Goal: Information Seeking & Learning: Learn about a topic

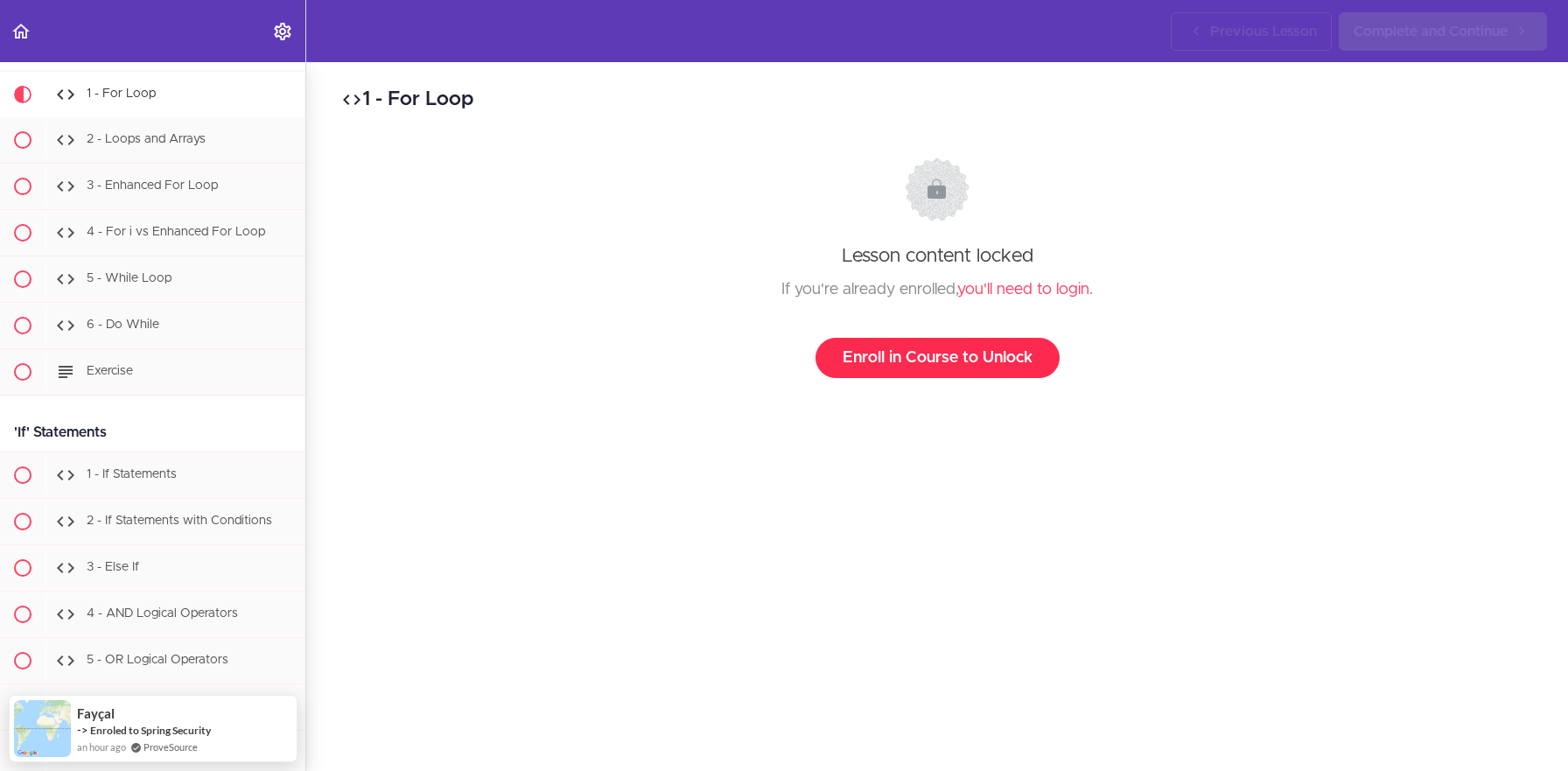
click at [917, 367] on link "Enroll in Course to Unlock" at bounding box center [937, 357] width 245 height 41
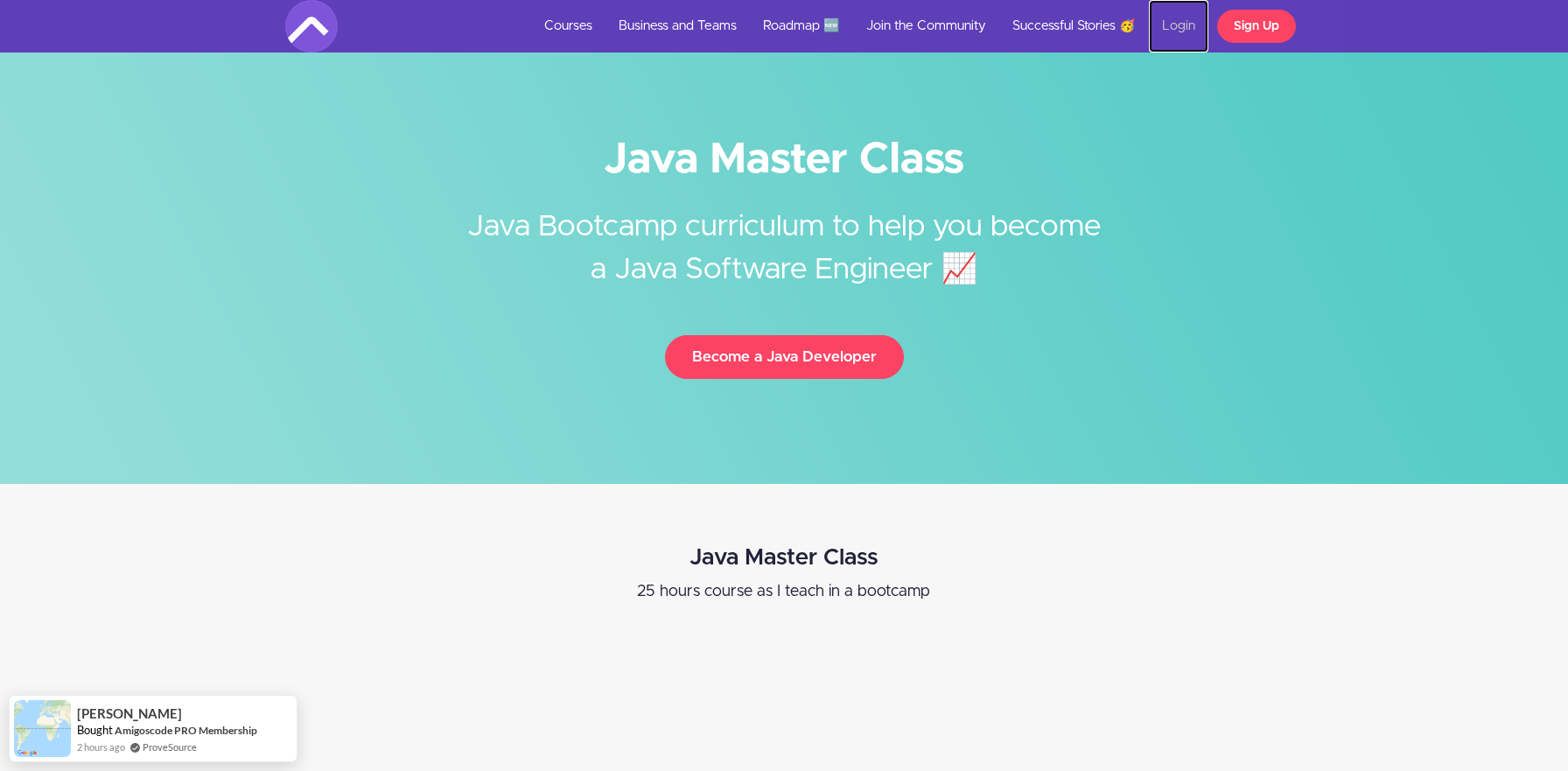
click at [1170, 26] on link "Login" at bounding box center [1178, 26] width 59 height 52
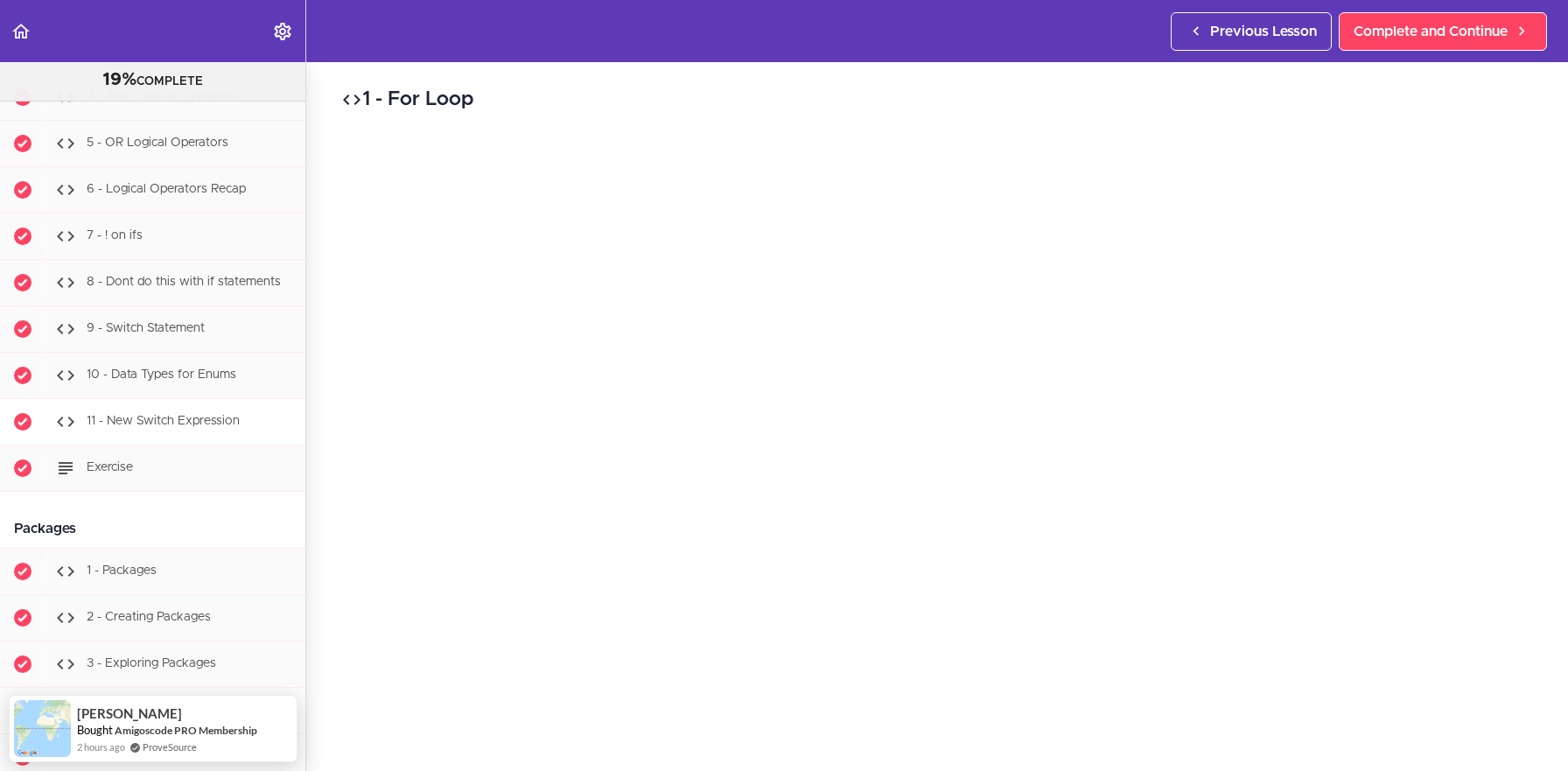
scroll to position [3365, 0]
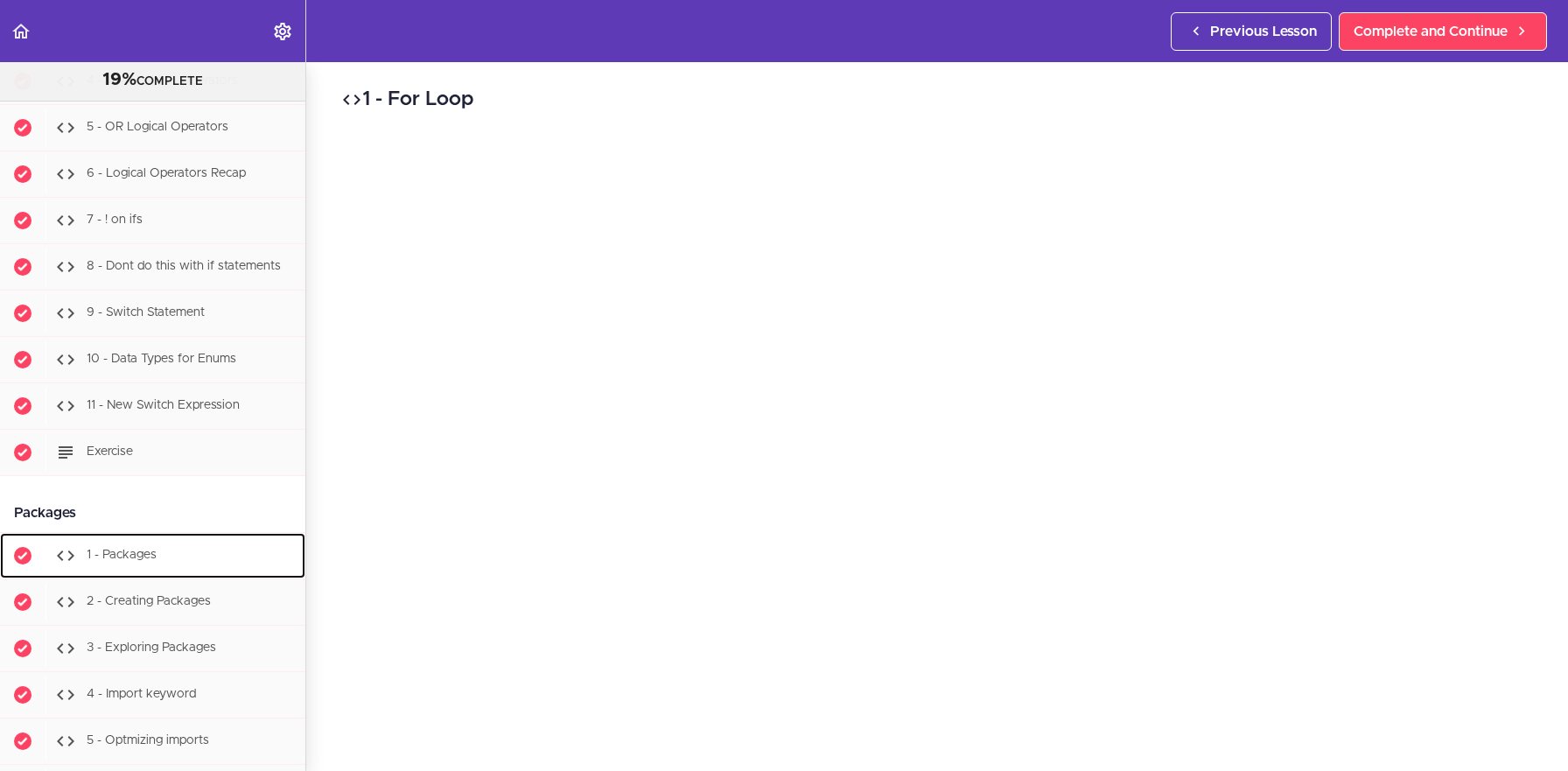
click at [199, 560] on div "1 - Packages" at bounding box center [175, 555] width 259 height 39
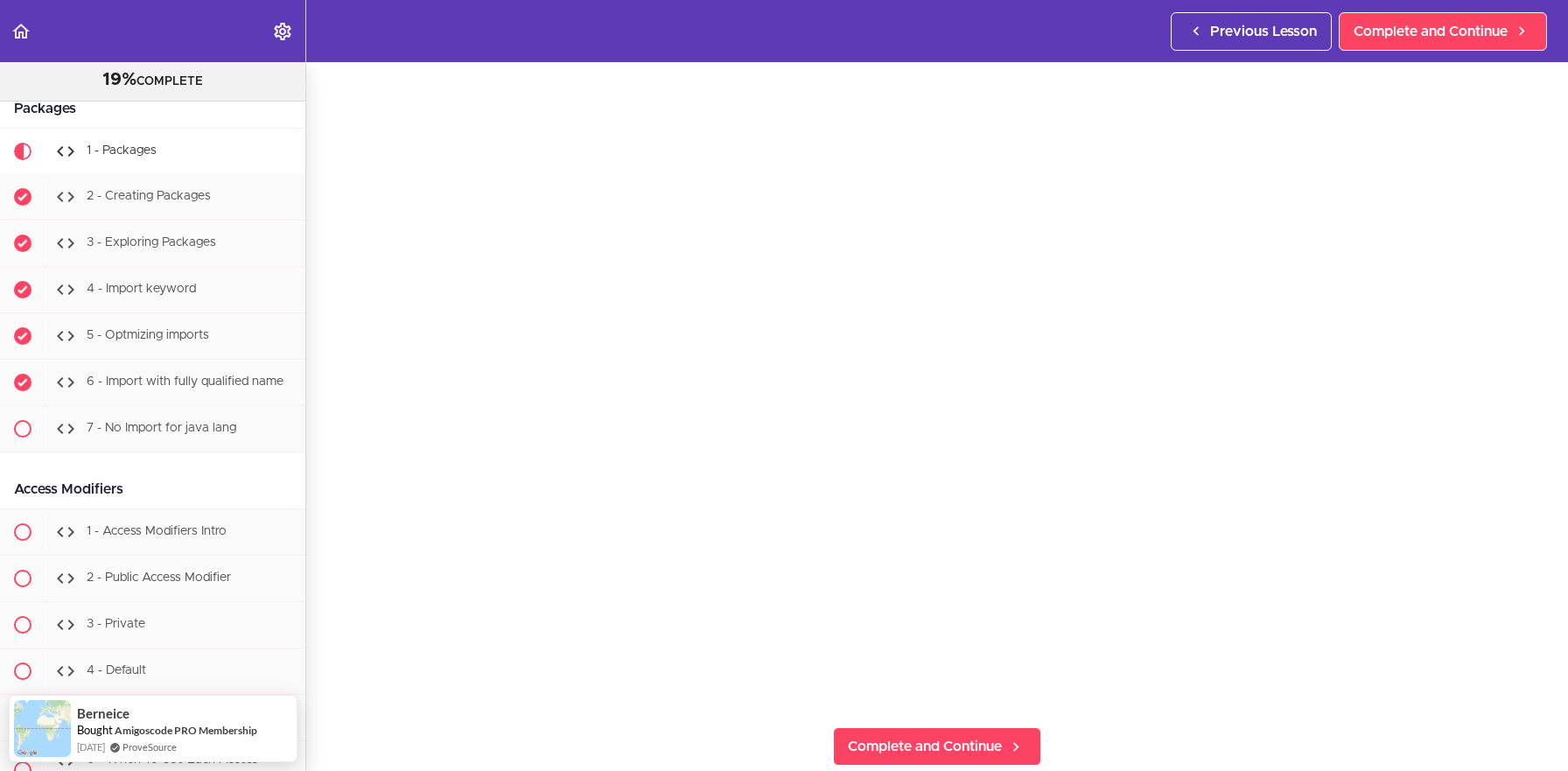
scroll to position [115, 0]
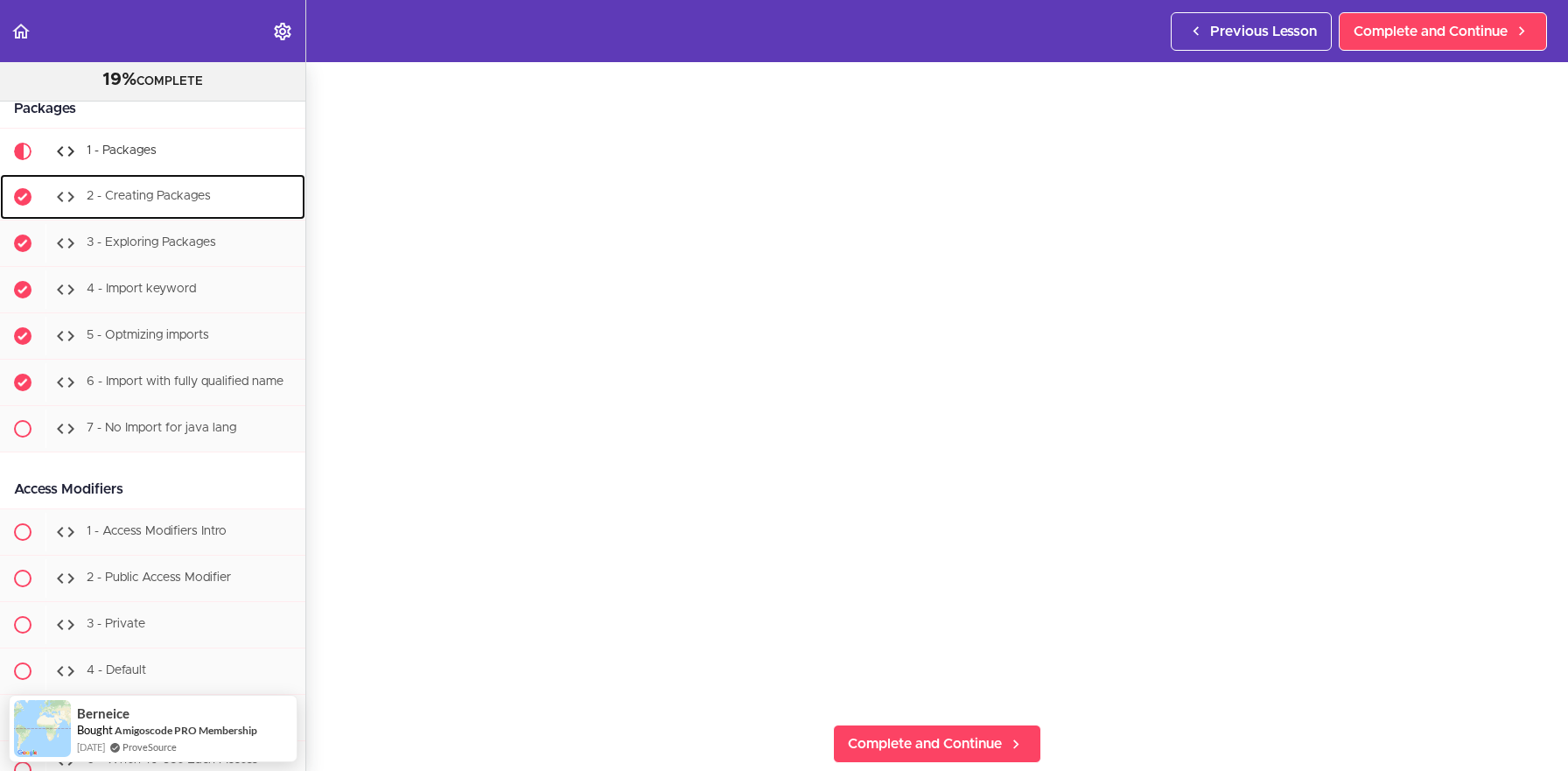
click at [146, 207] on div "2 - Creating Packages" at bounding box center [175, 196] width 259 height 39
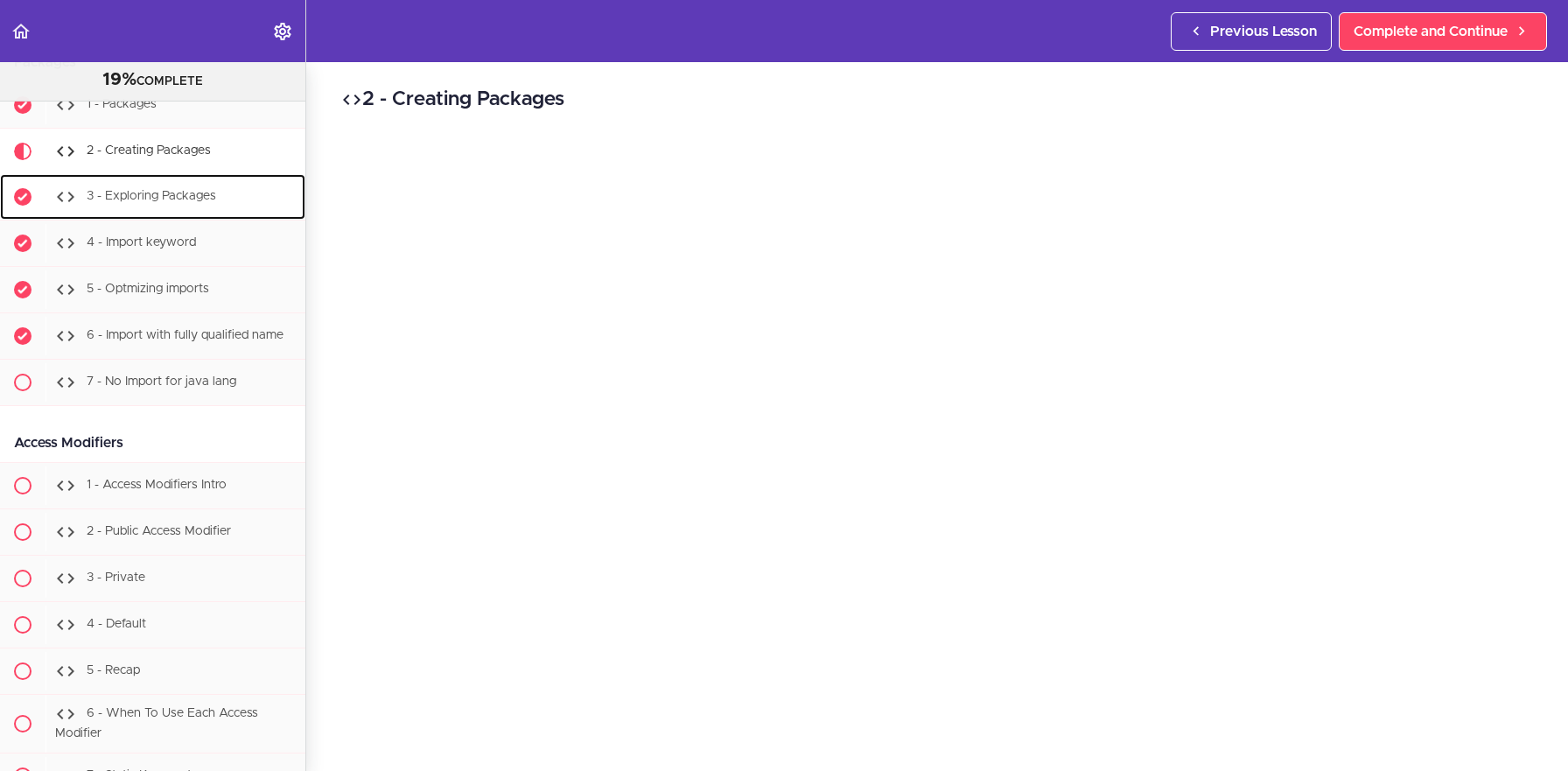
click at [183, 196] on span "3 - Exploring Packages" at bounding box center [150, 197] width 130 height 12
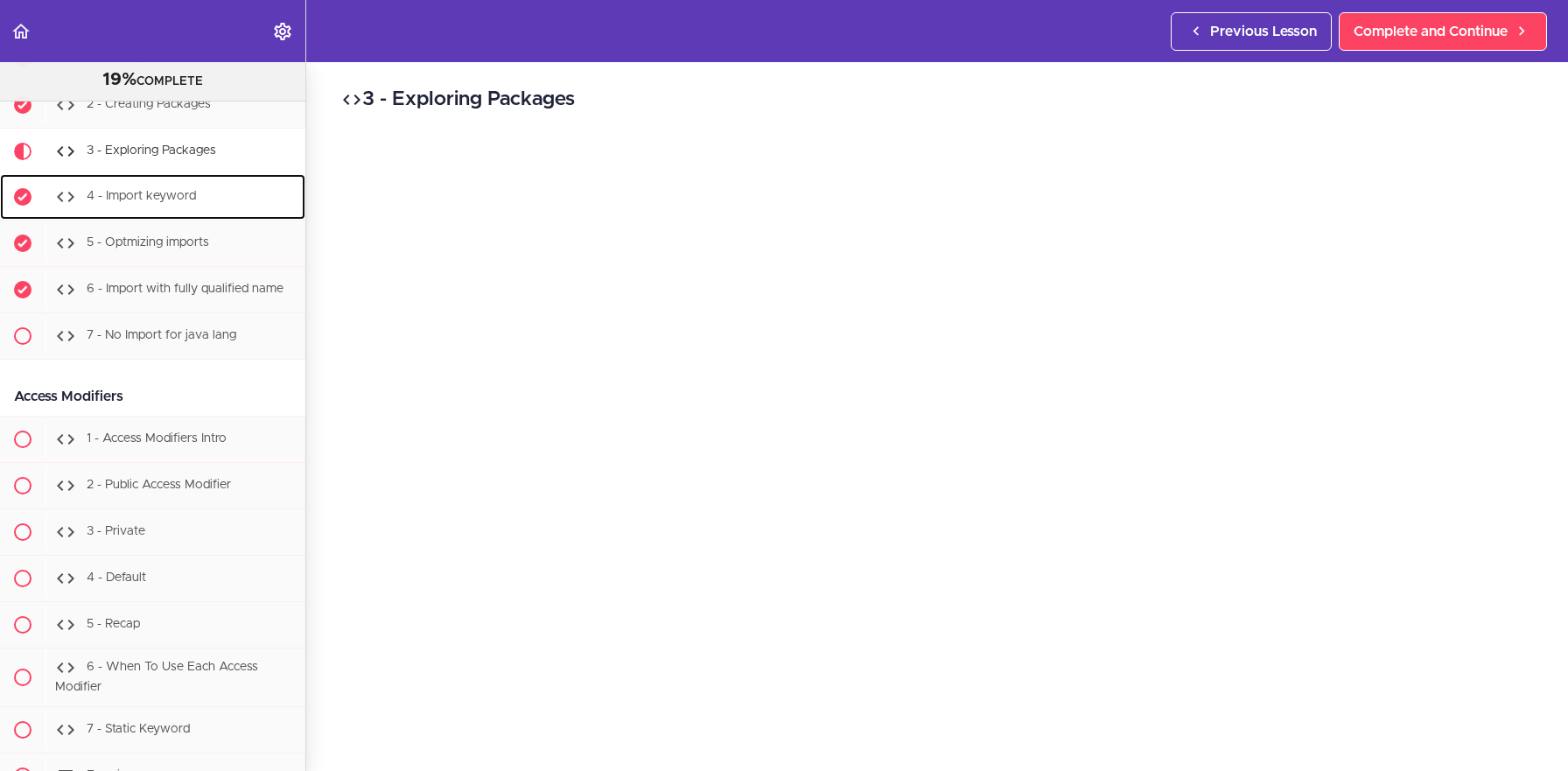
click at [176, 201] on span "4 - Import keyword" at bounding box center [141, 197] width 109 height 12
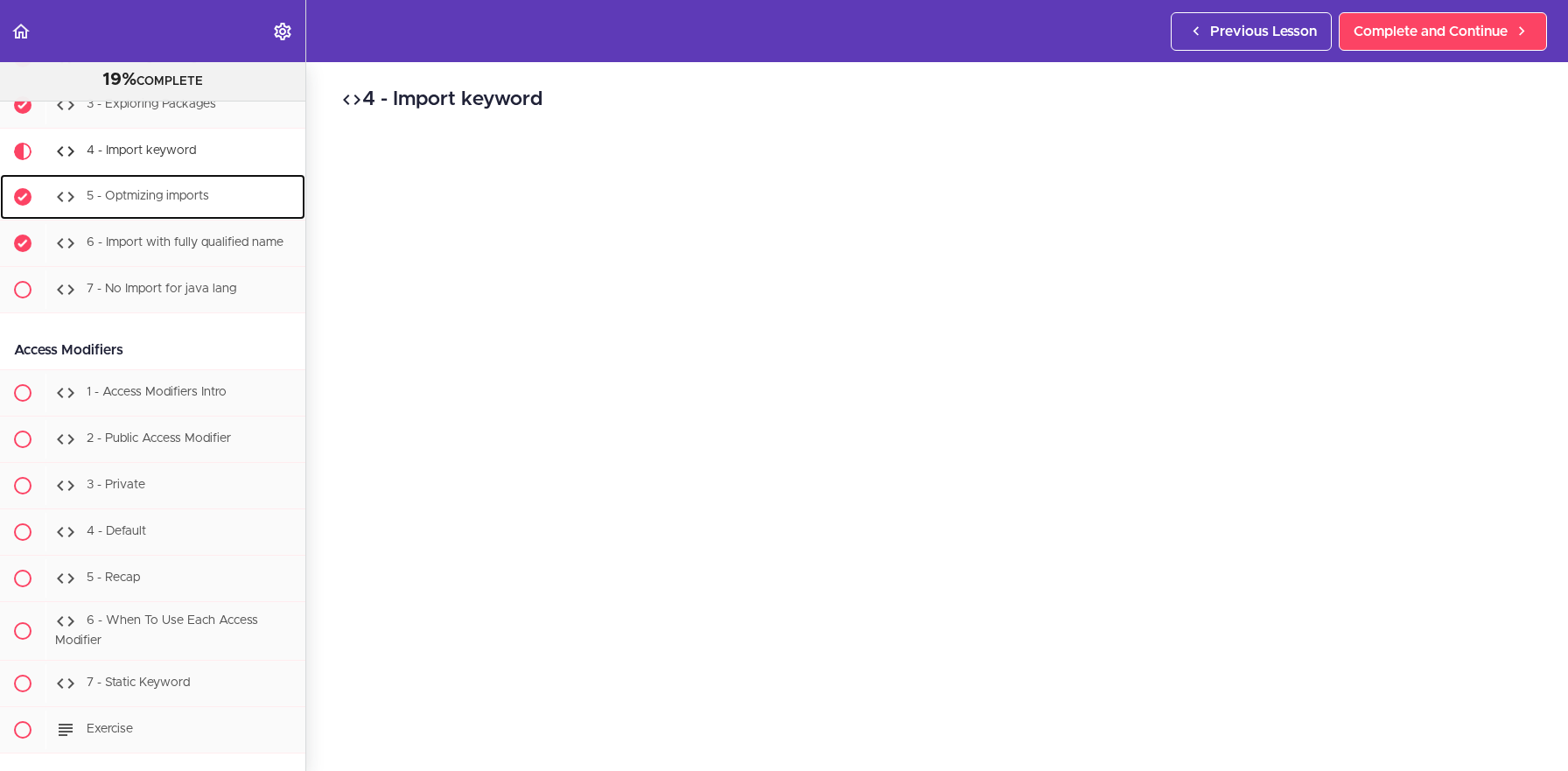
click at [204, 200] on span "5 - Optmizing imports" at bounding box center [147, 197] width 123 height 12
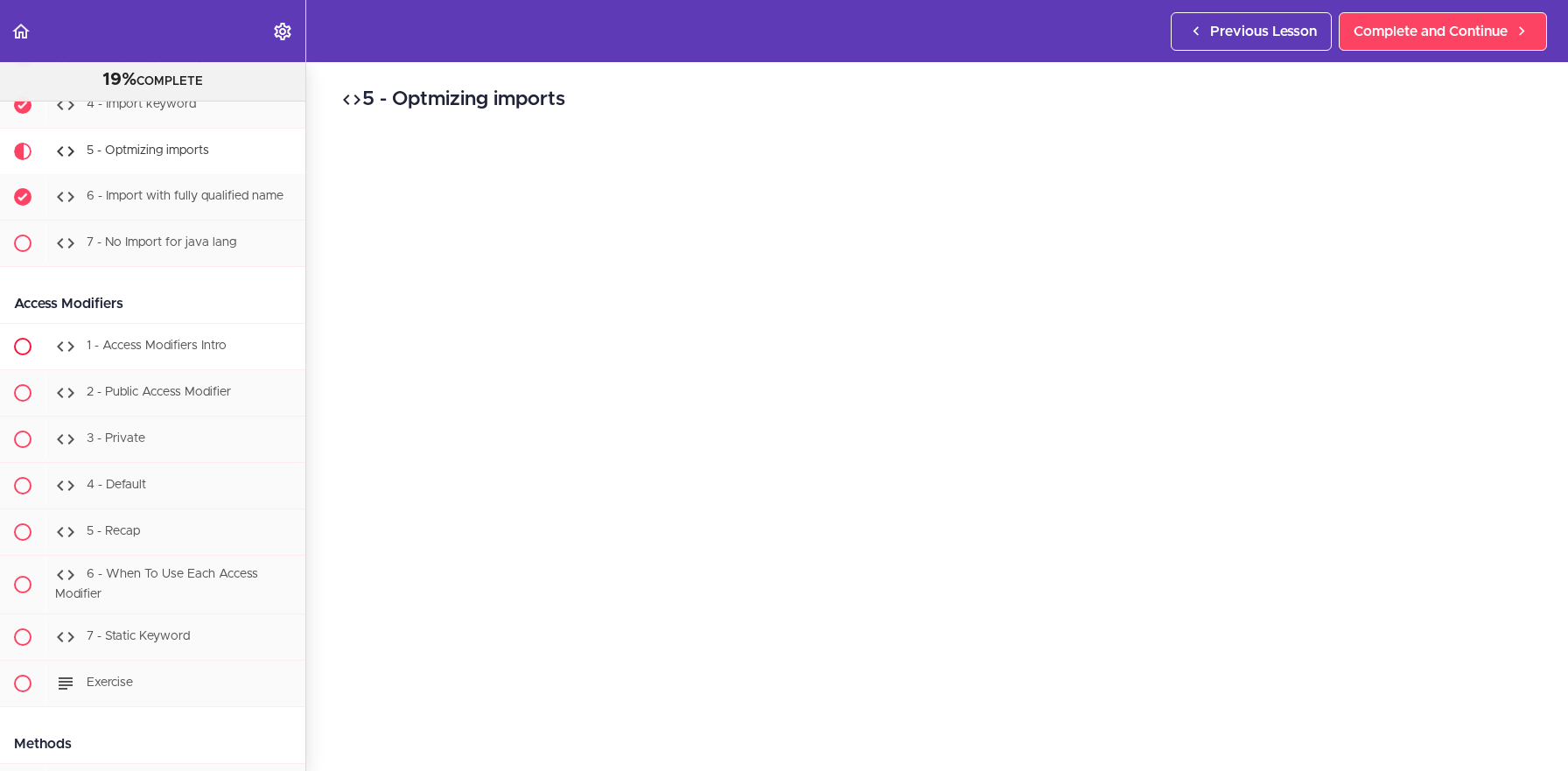
scroll to position [3871, 0]
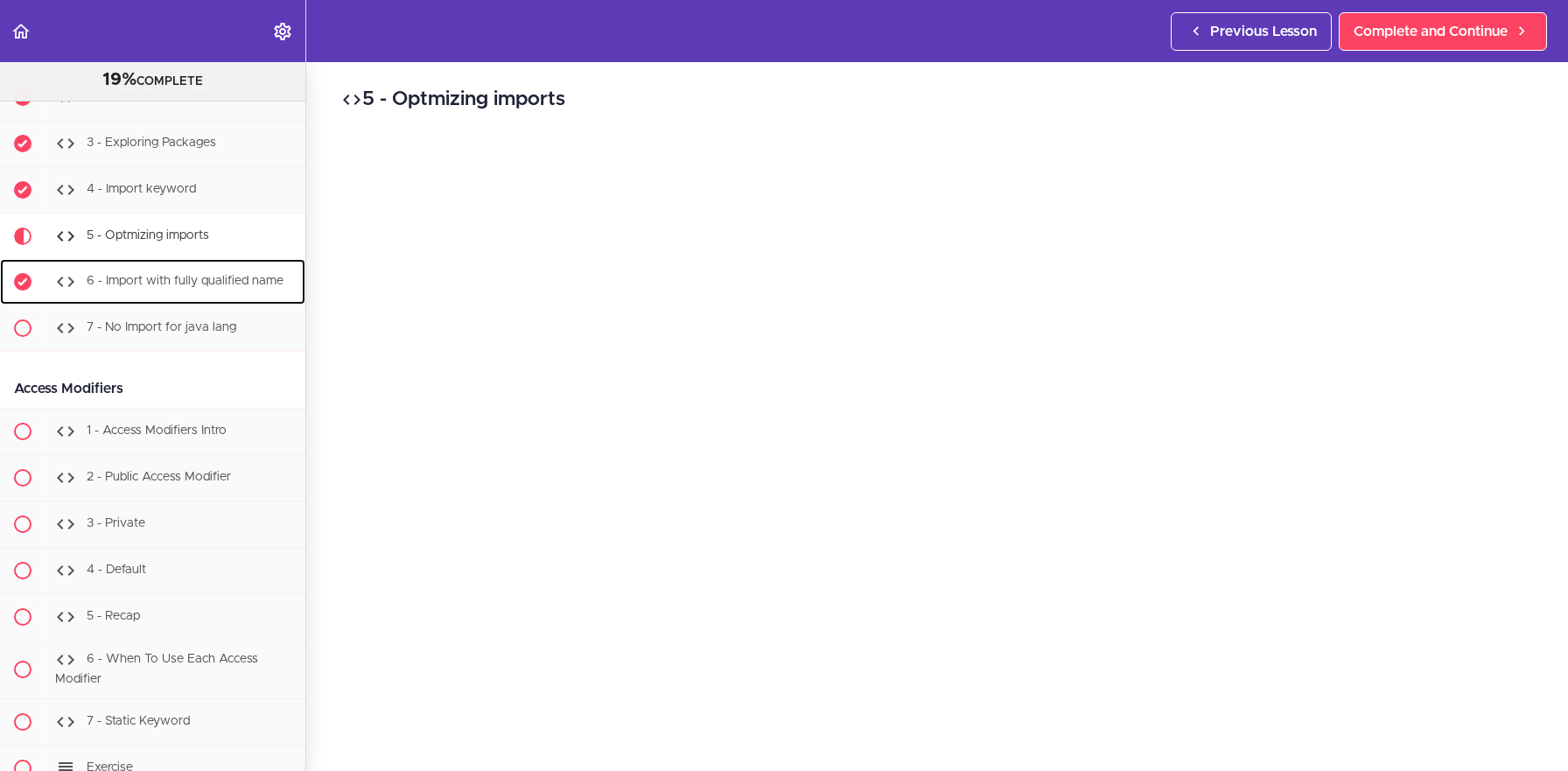
click at [182, 286] on span "6 - Import with fully qualified name" at bounding box center [184, 281] width 197 height 12
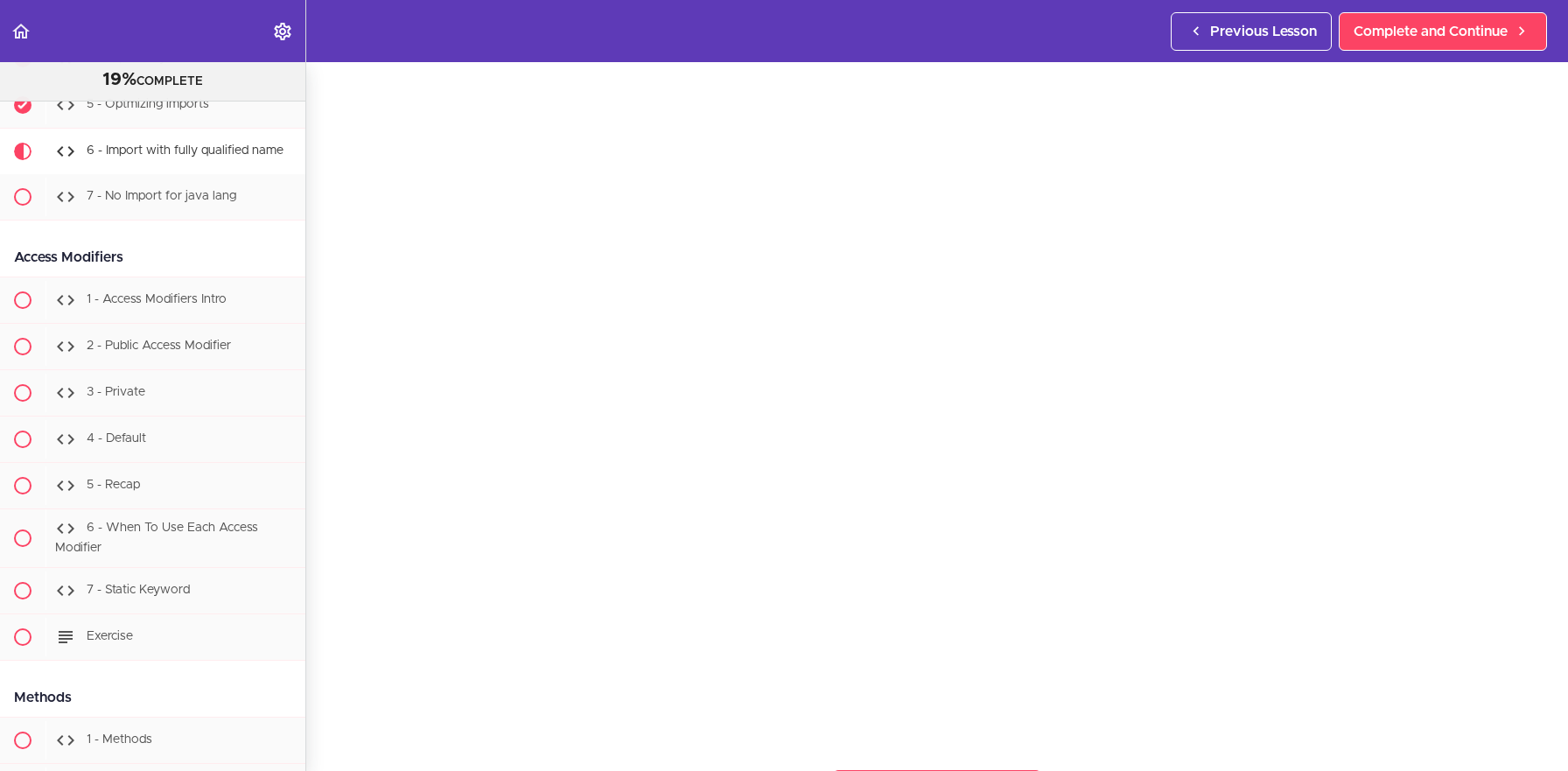
scroll to position [100, 0]
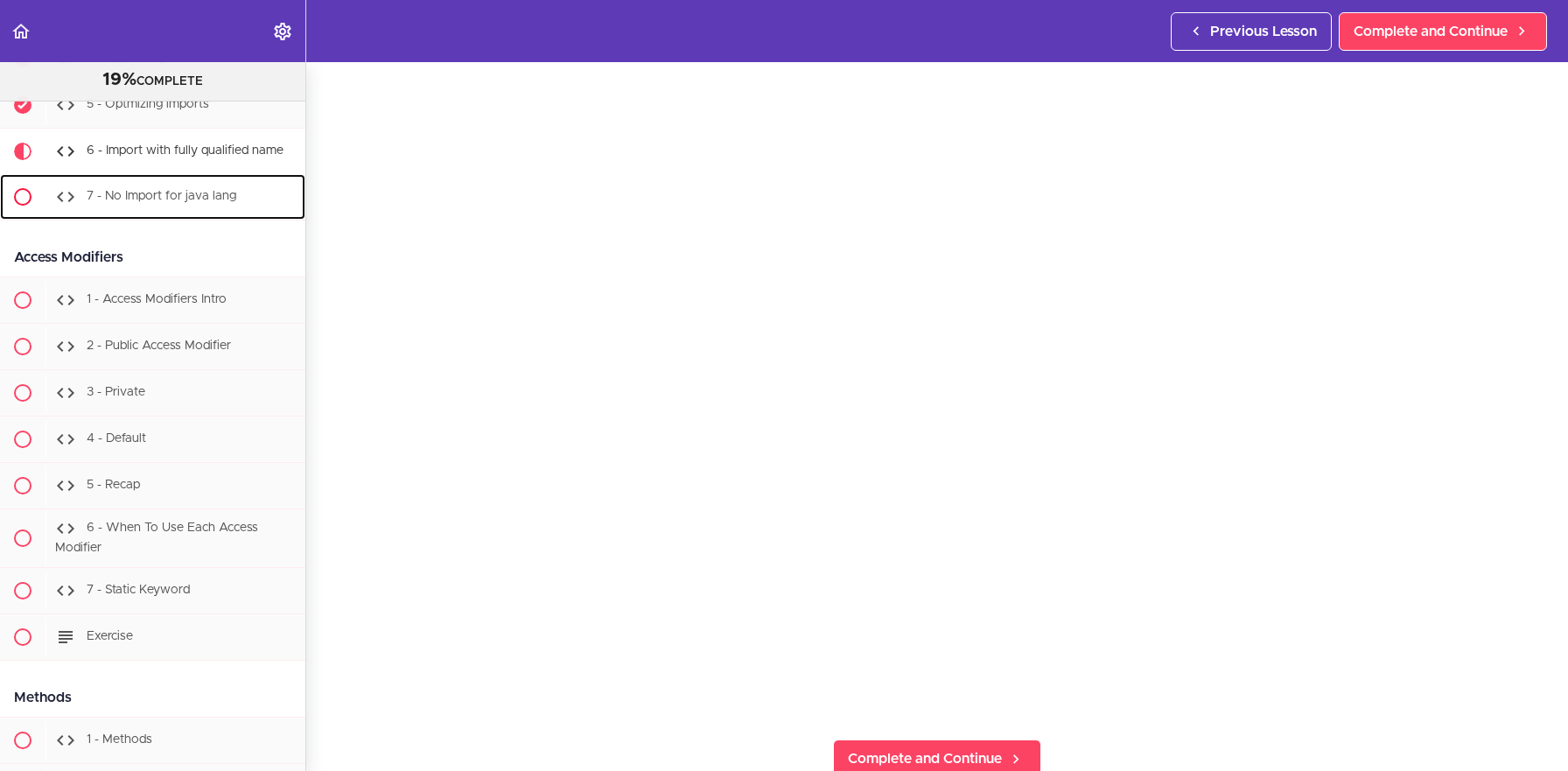
click at [137, 200] on span "7 - No Import for java lang" at bounding box center [160, 197] width 149 height 12
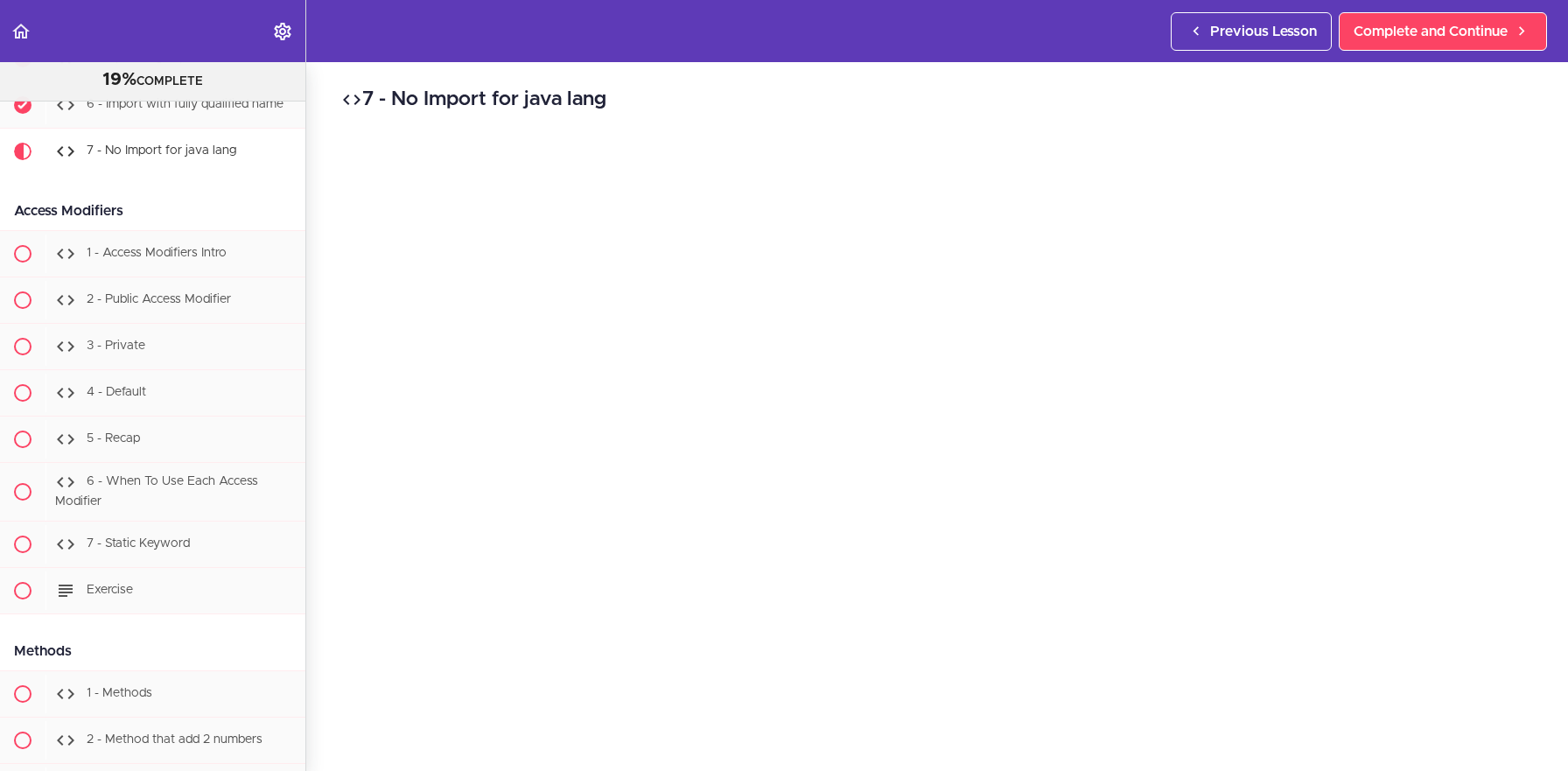
scroll to position [145, 0]
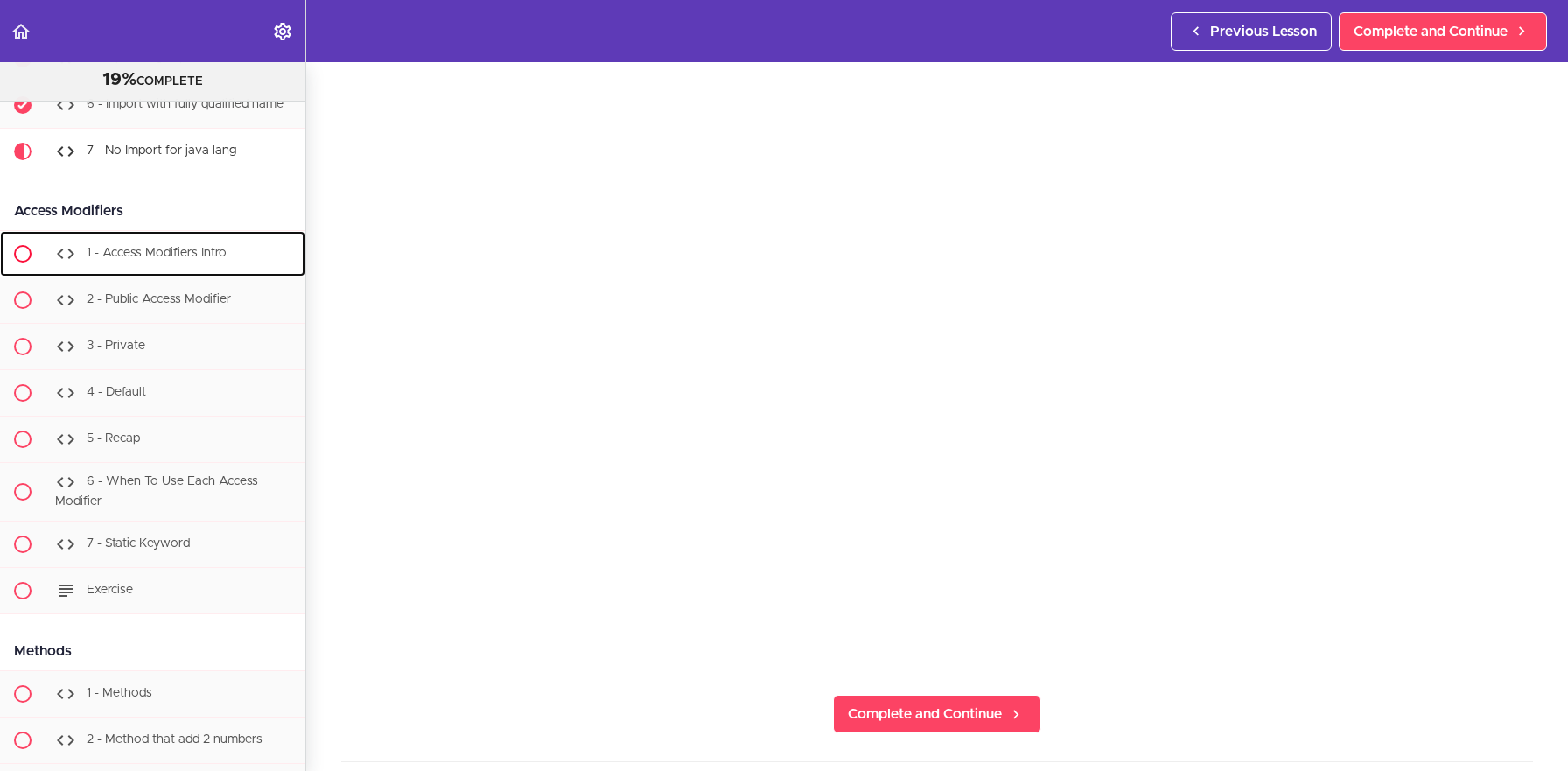
click at [182, 255] on span "1 - Access Modifiers Intro" at bounding box center [155, 253] width 140 height 12
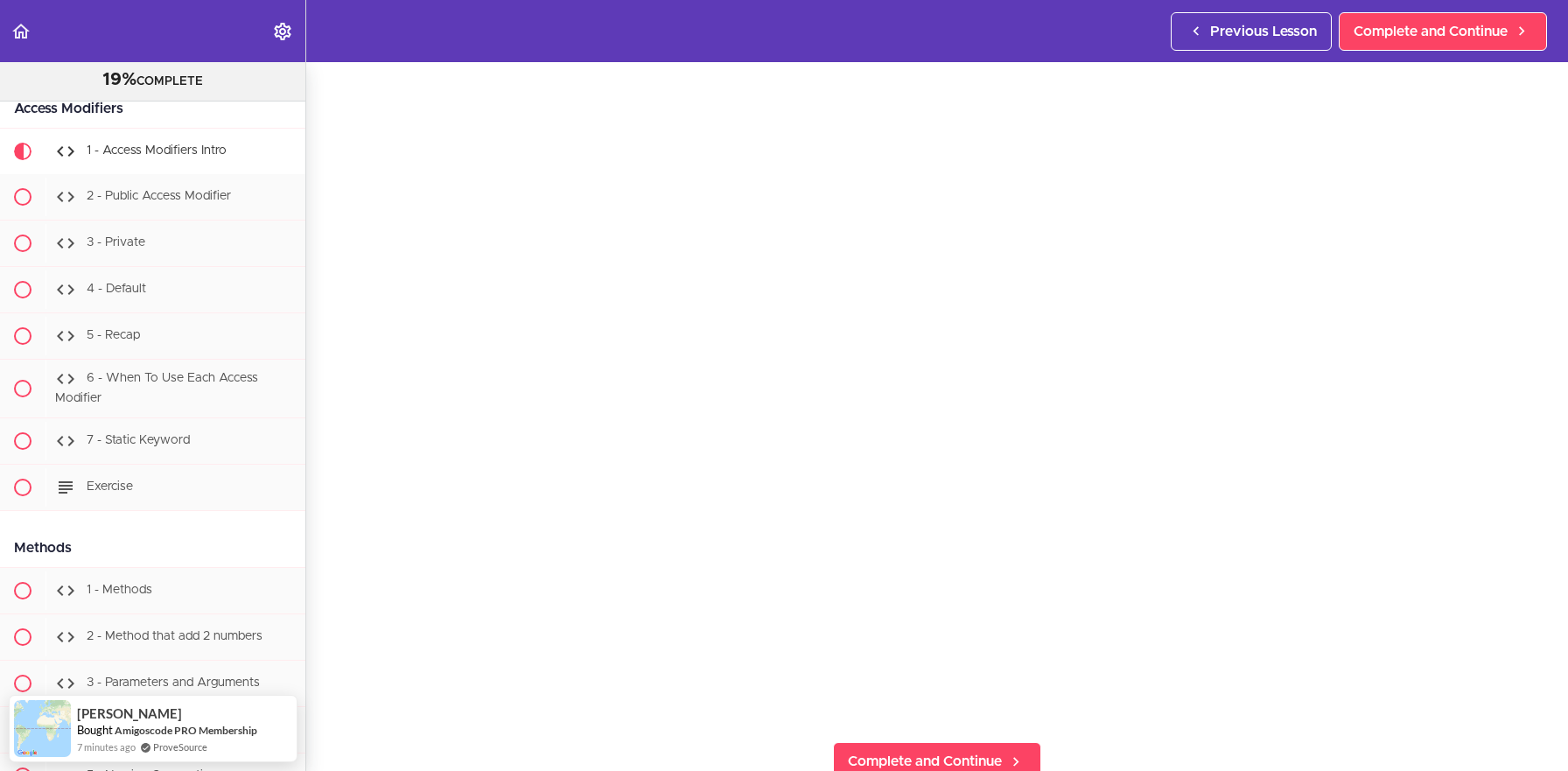
scroll to position [96, 0]
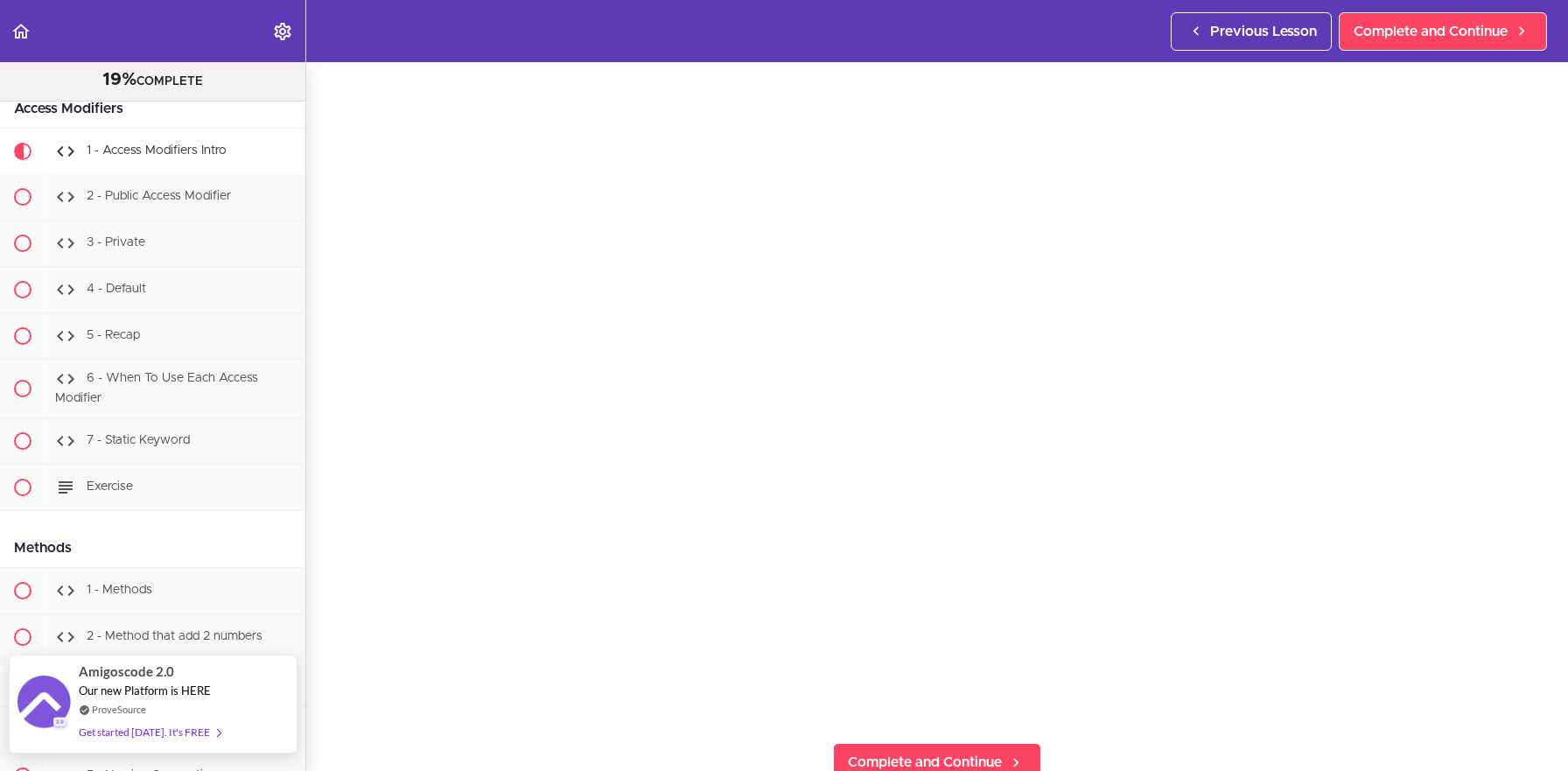
click at [188, 732] on div "Get started [DATE]. It's FREE" at bounding box center [149, 731] width 142 height 20
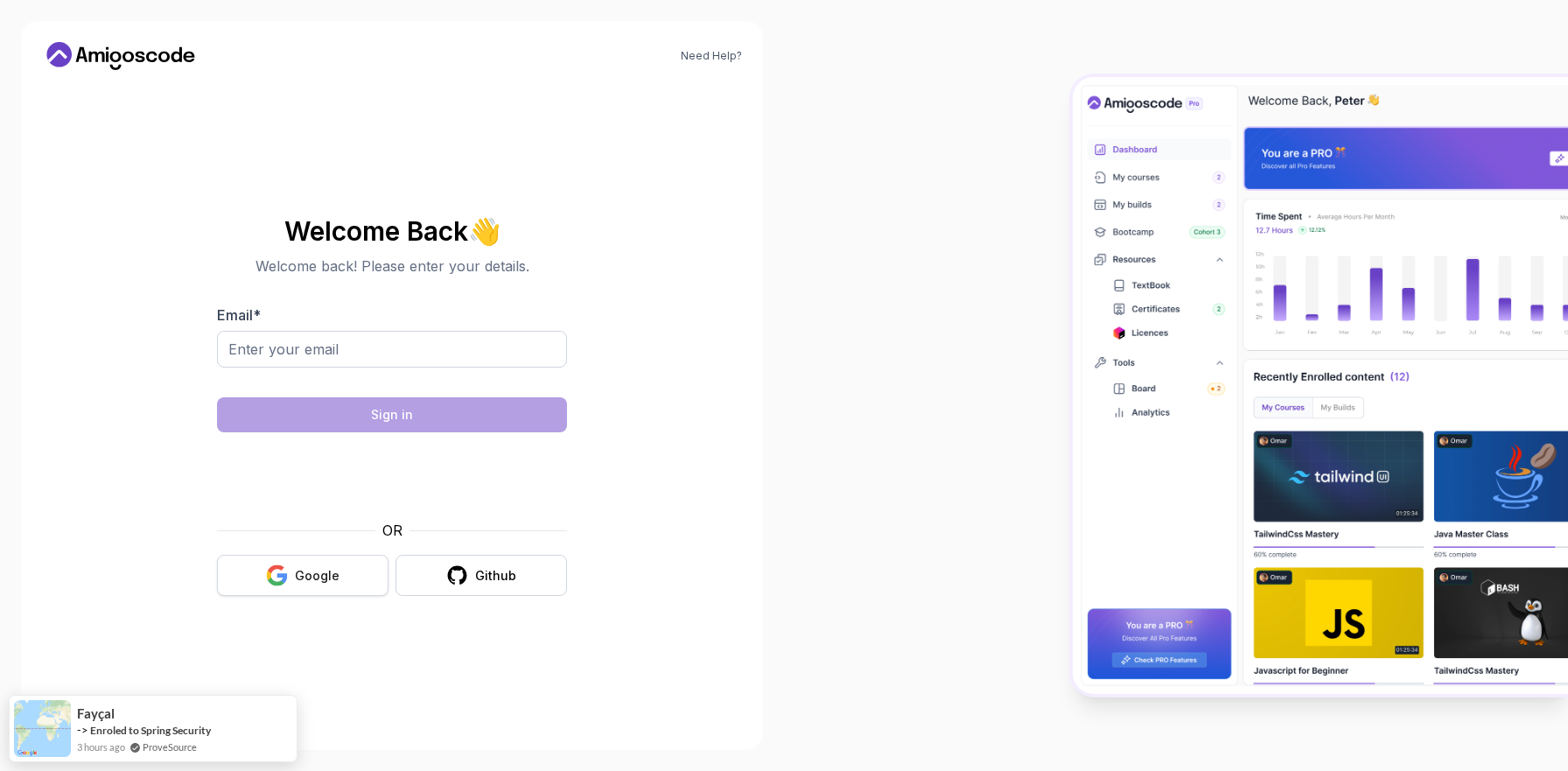
click at [314, 568] on div "Google" at bounding box center [317, 576] width 45 height 18
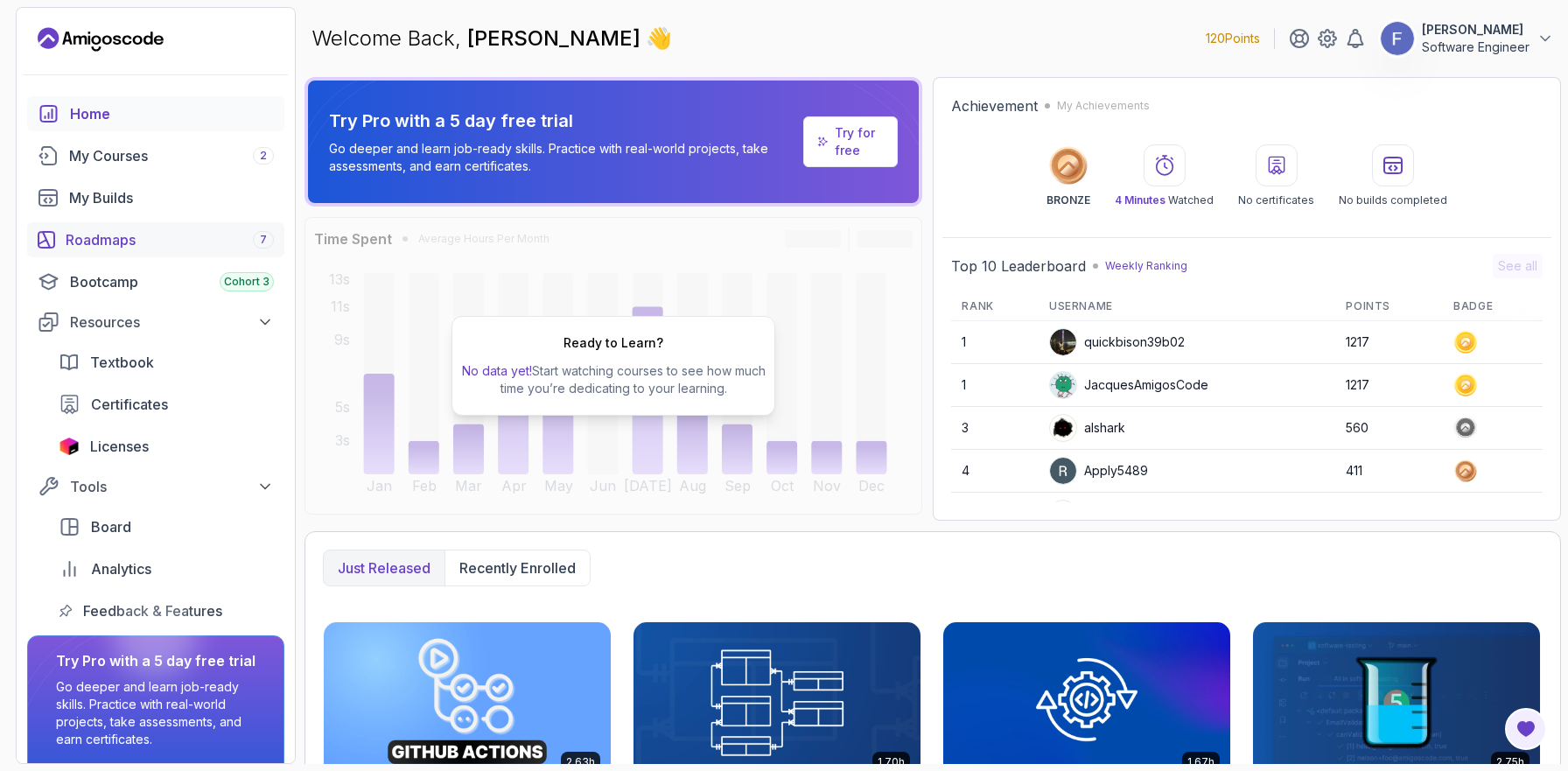
click at [134, 243] on div "Roadmaps 7" at bounding box center [169, 240] width 208 height 21
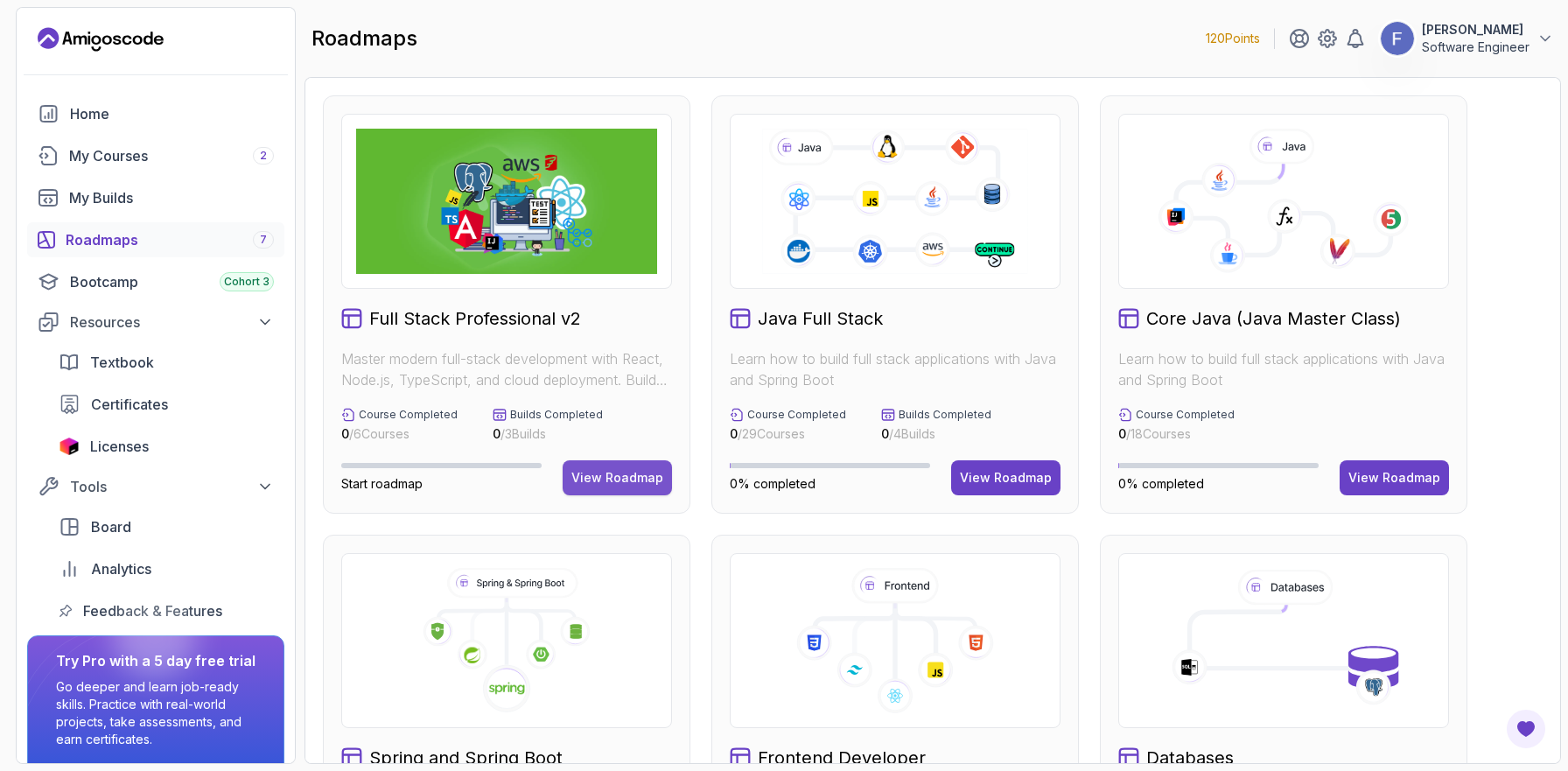
click at [613, 483] on div "View Roadmap" at bounding box center [617, 478] width 92 height 18
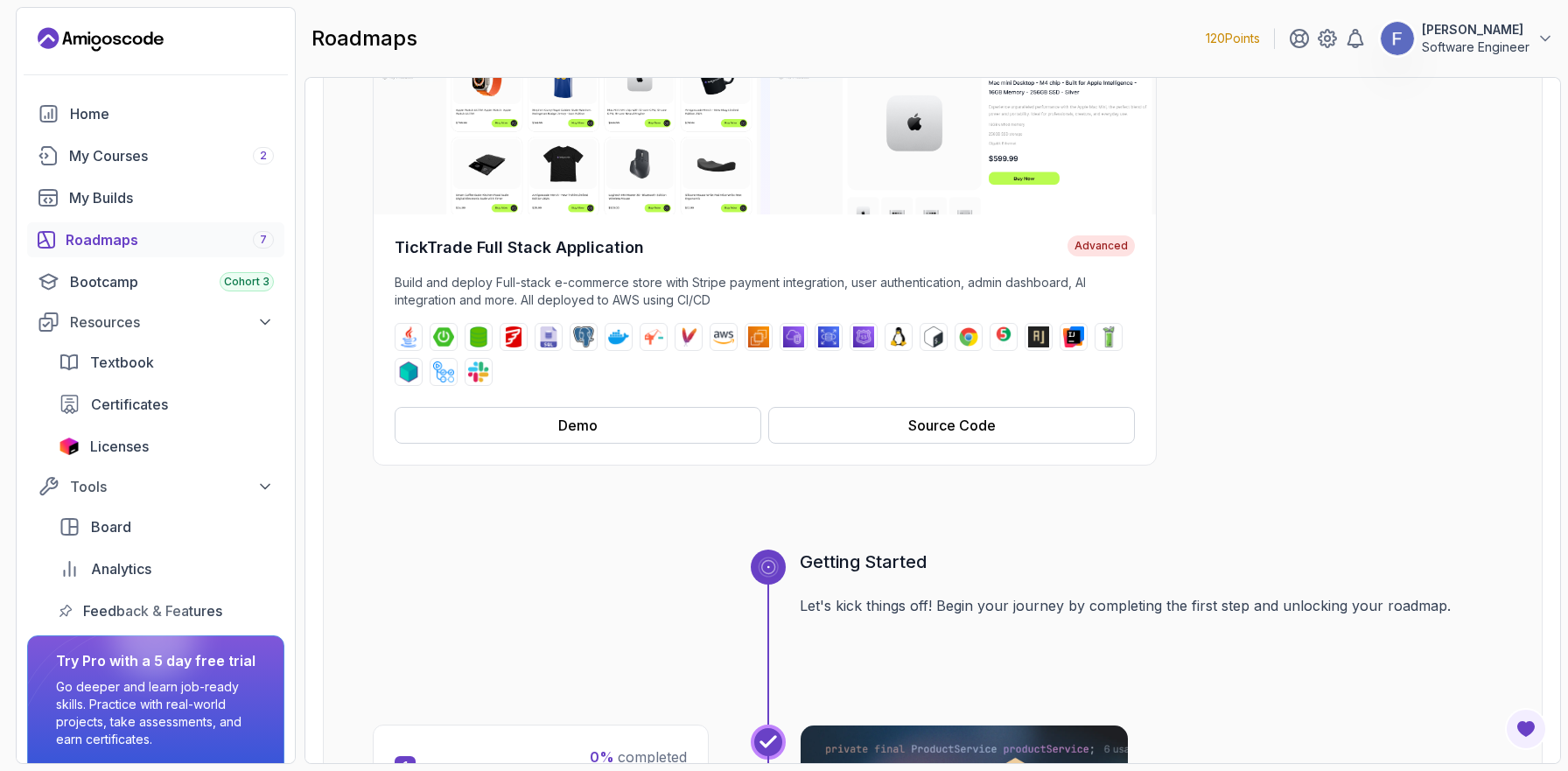
scroll to position [224, 0]
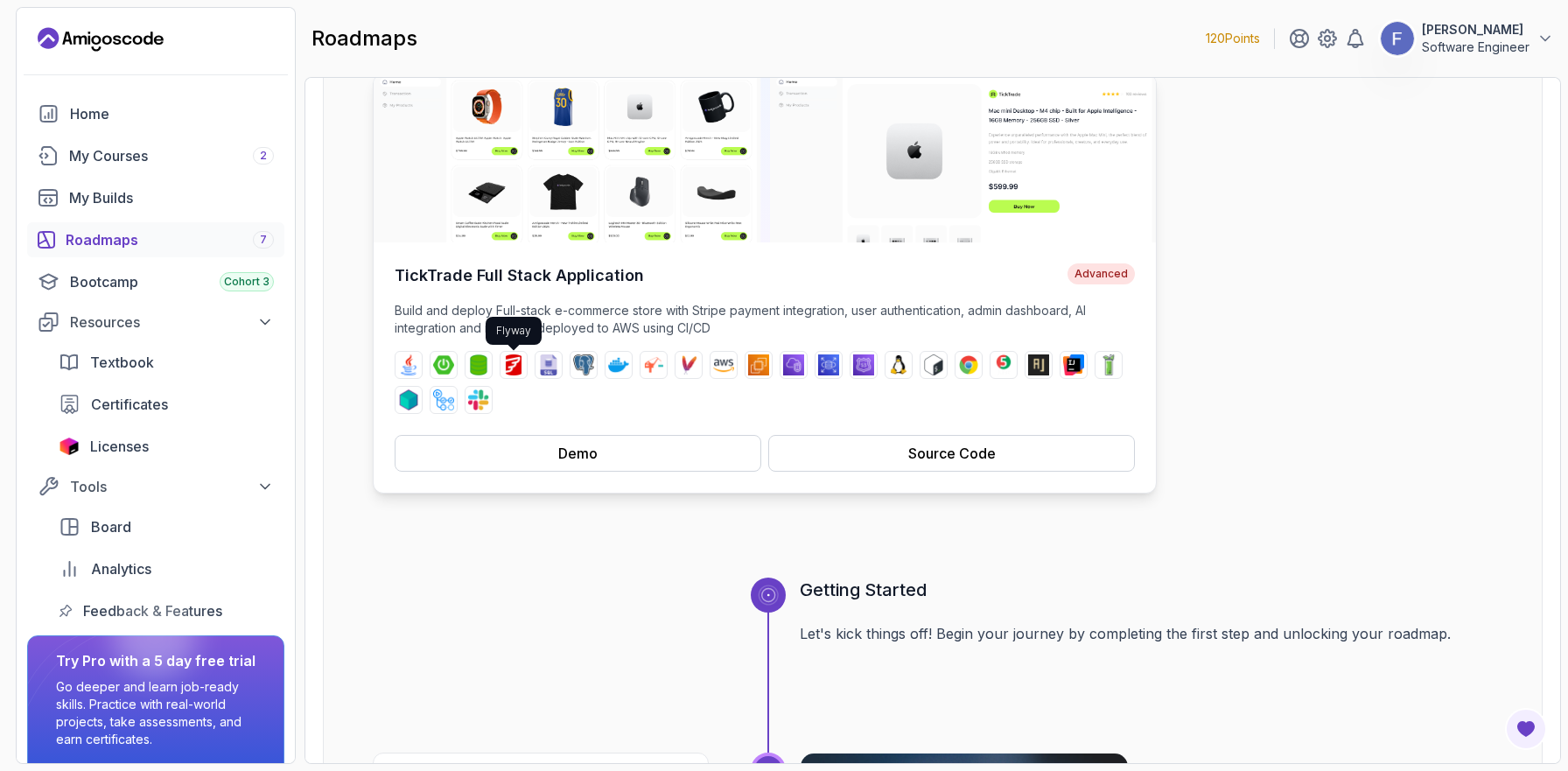
click at [518, 368] on img at bounding box center [513, 364] width 21 height 21
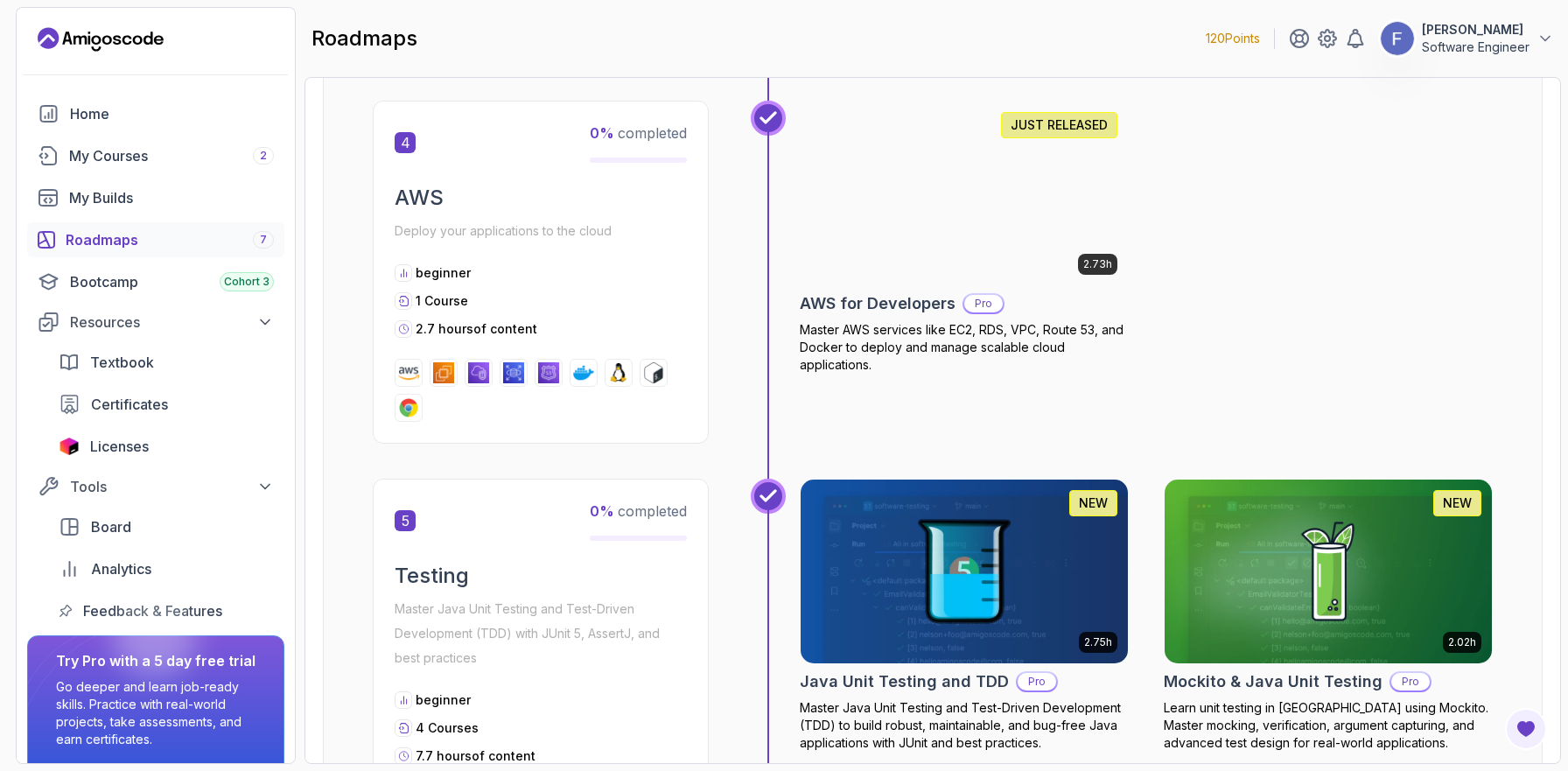
scroll to position [0, 0]
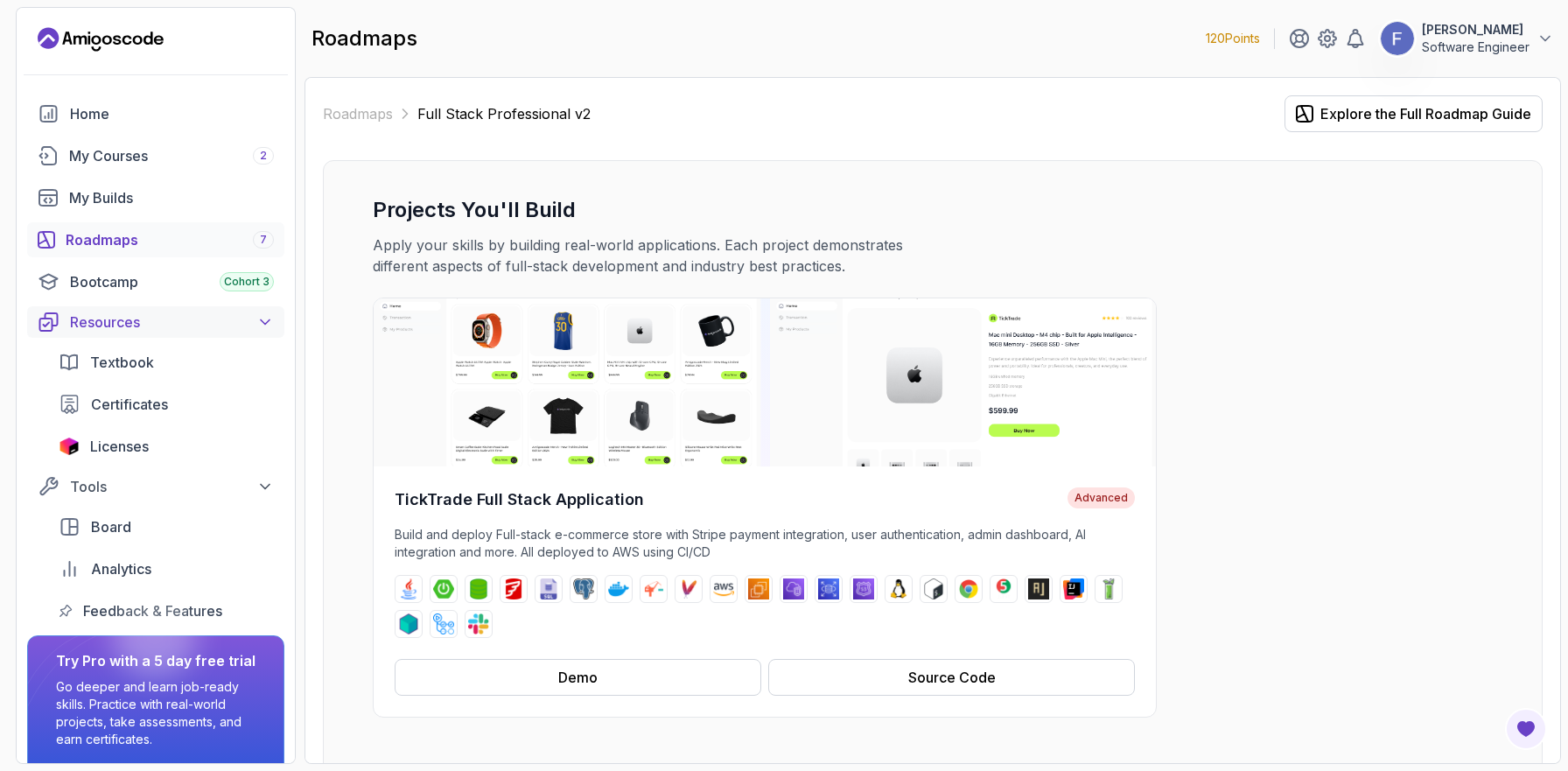
click at [139, 325] on div "Resources" at bounding box center [172, 322] width 204 height 21
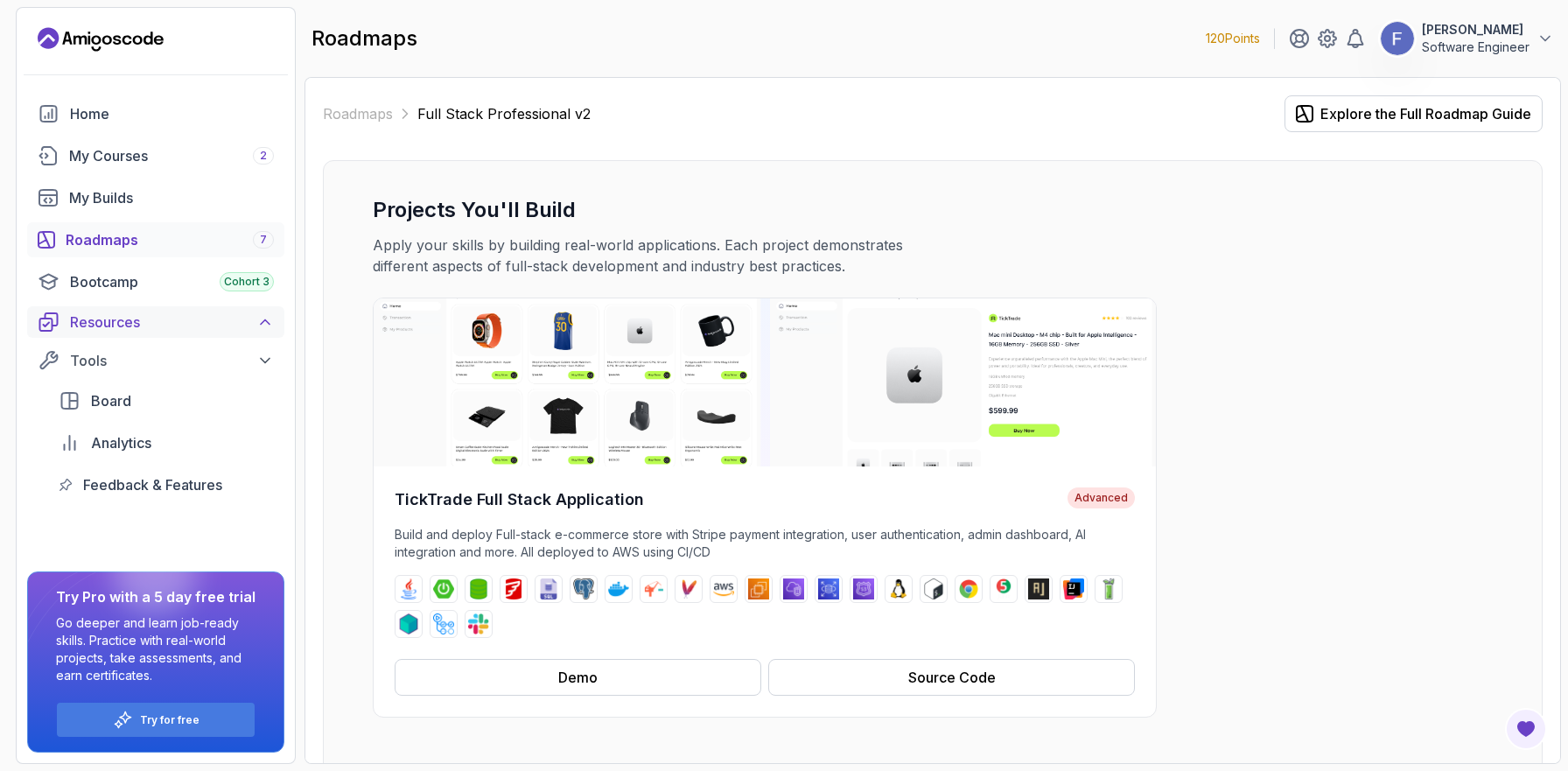
click at [139, 325] on div "Resources" at bounding box center [172, 322] width 204 height 21
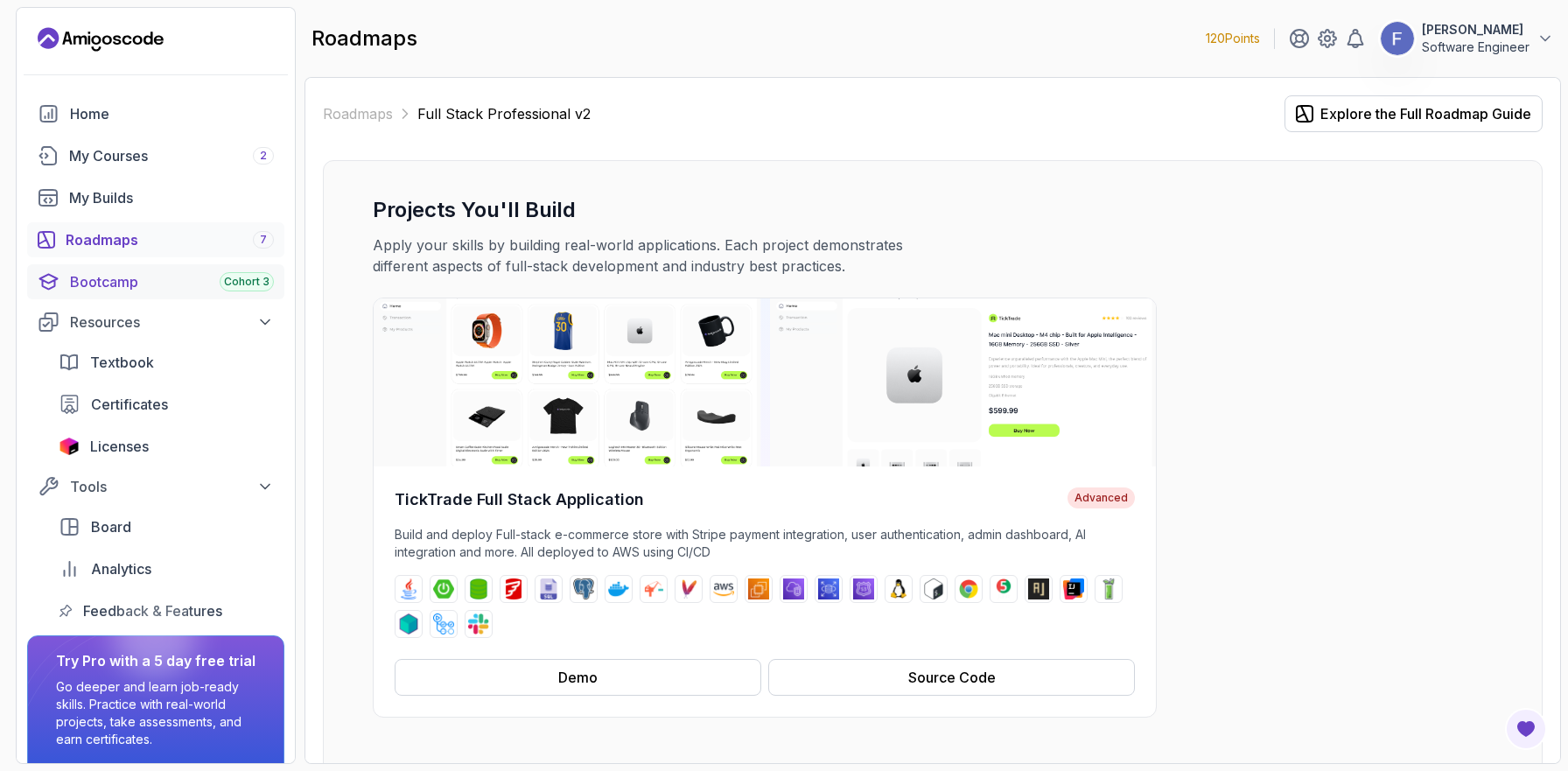
click at [150, 282] on div "Bootcamp Cohort 3" at bounding box center [172, 281] width 204 height 21
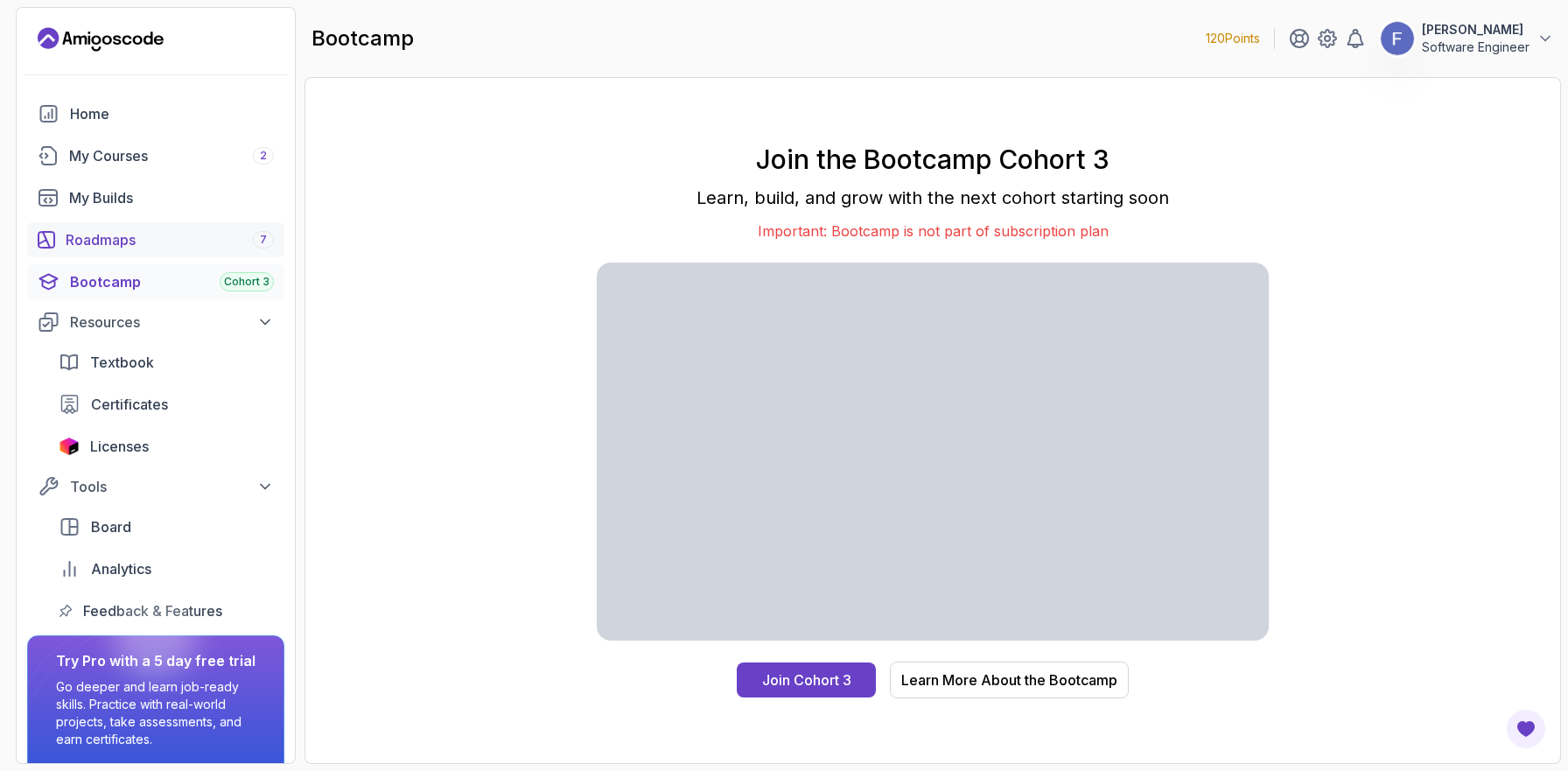
click at [165, 235] on div "Roadmaps 7" at bounding box center [169, 240] width 208 height 21
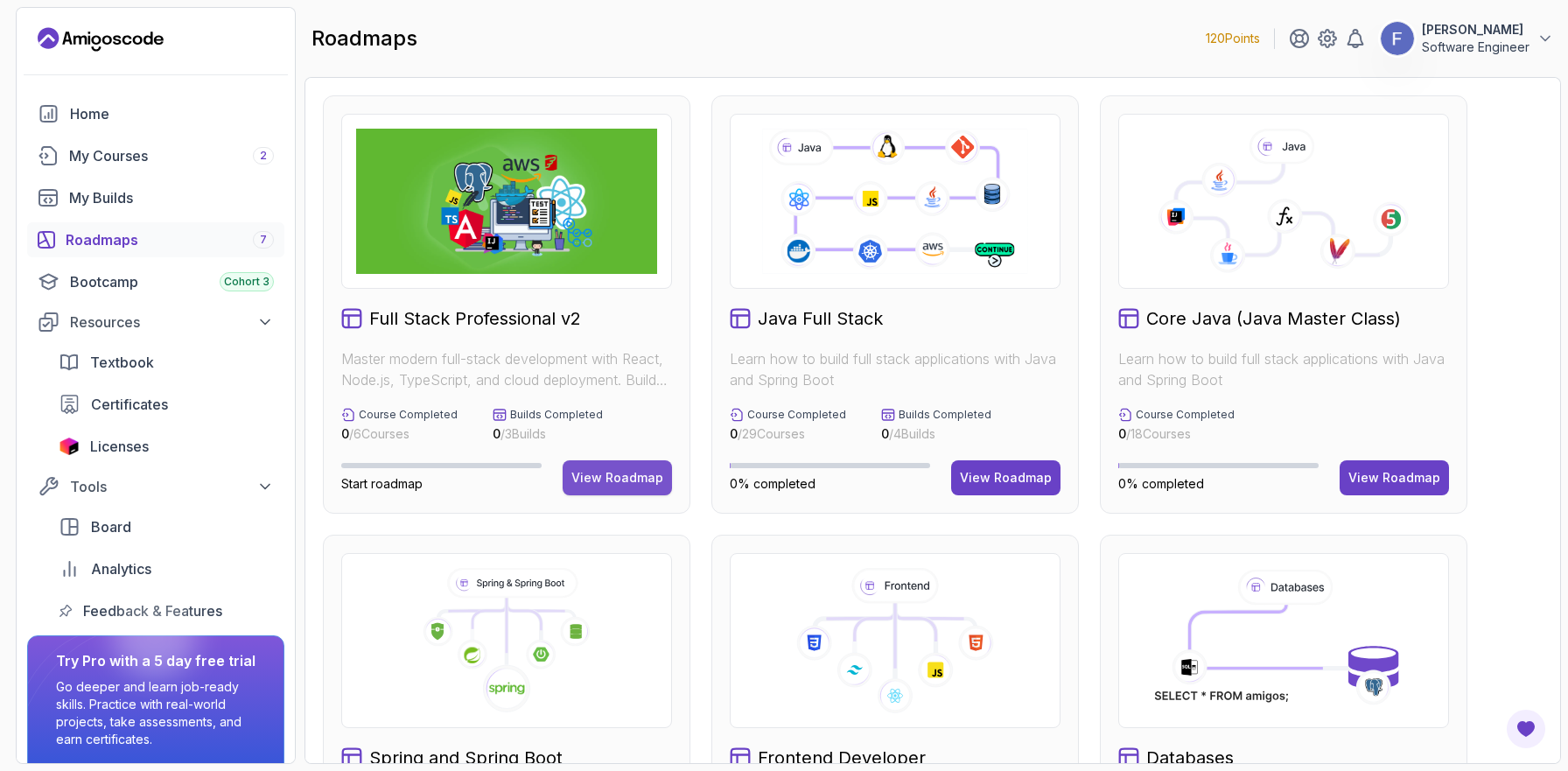
click at [624, 483] on div "View Roadmap" at bounding box center [617, 478] width 92 height 18
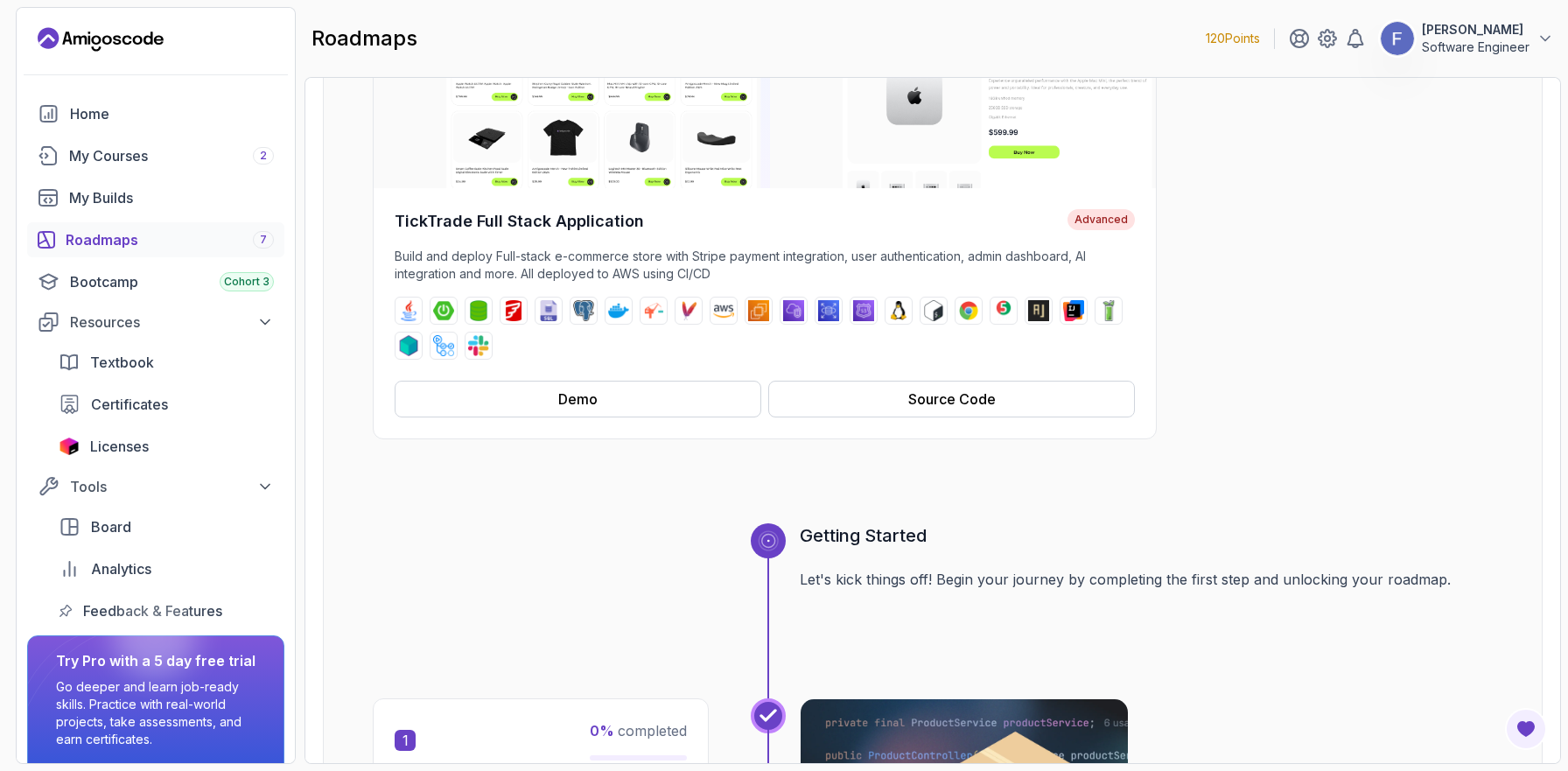
scroll to position [434, 0]
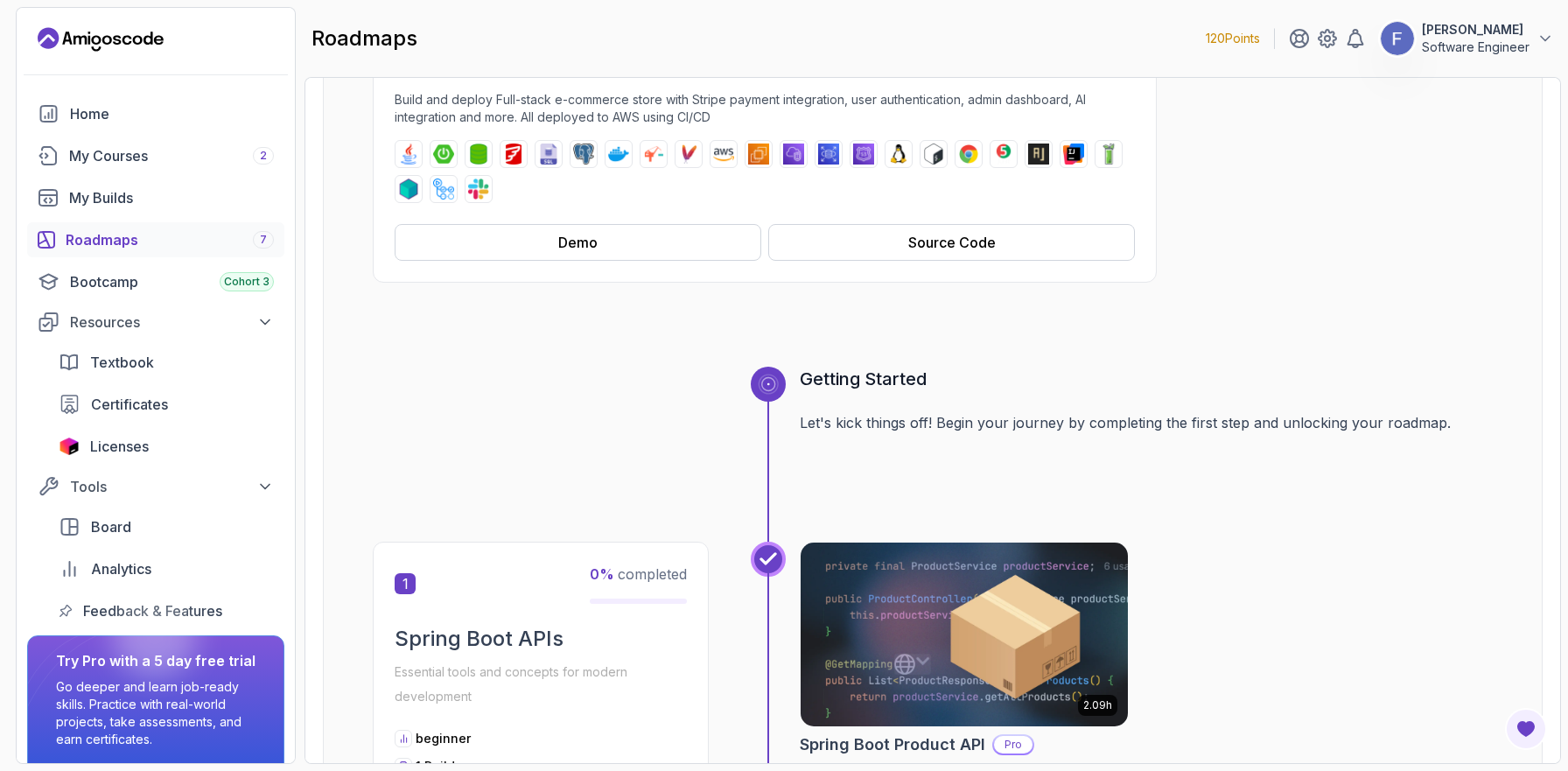
click at [771, 387] on icon at bounding box center [768, 384] width 15 height 15
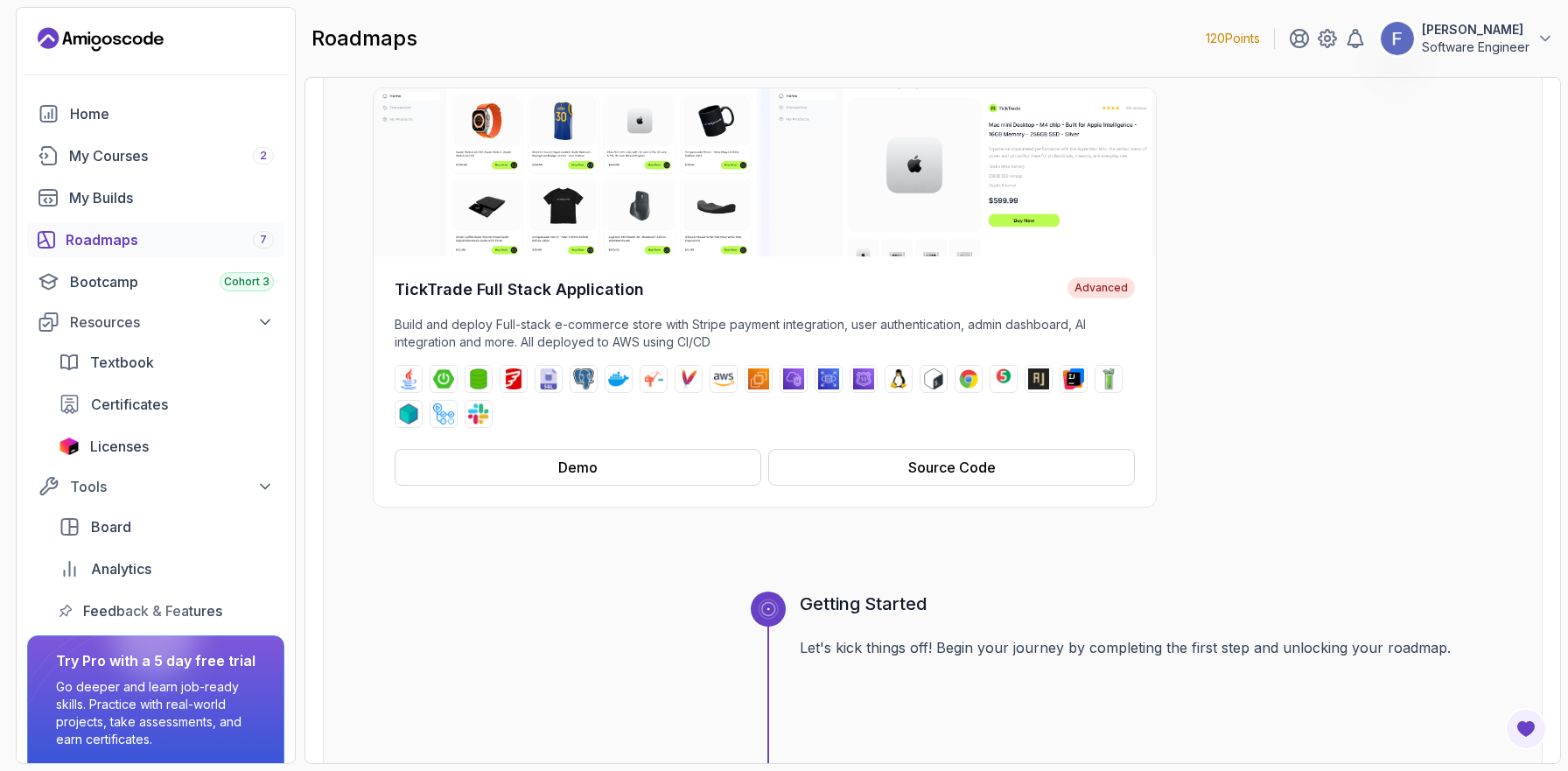
scroll to position [0, 0]
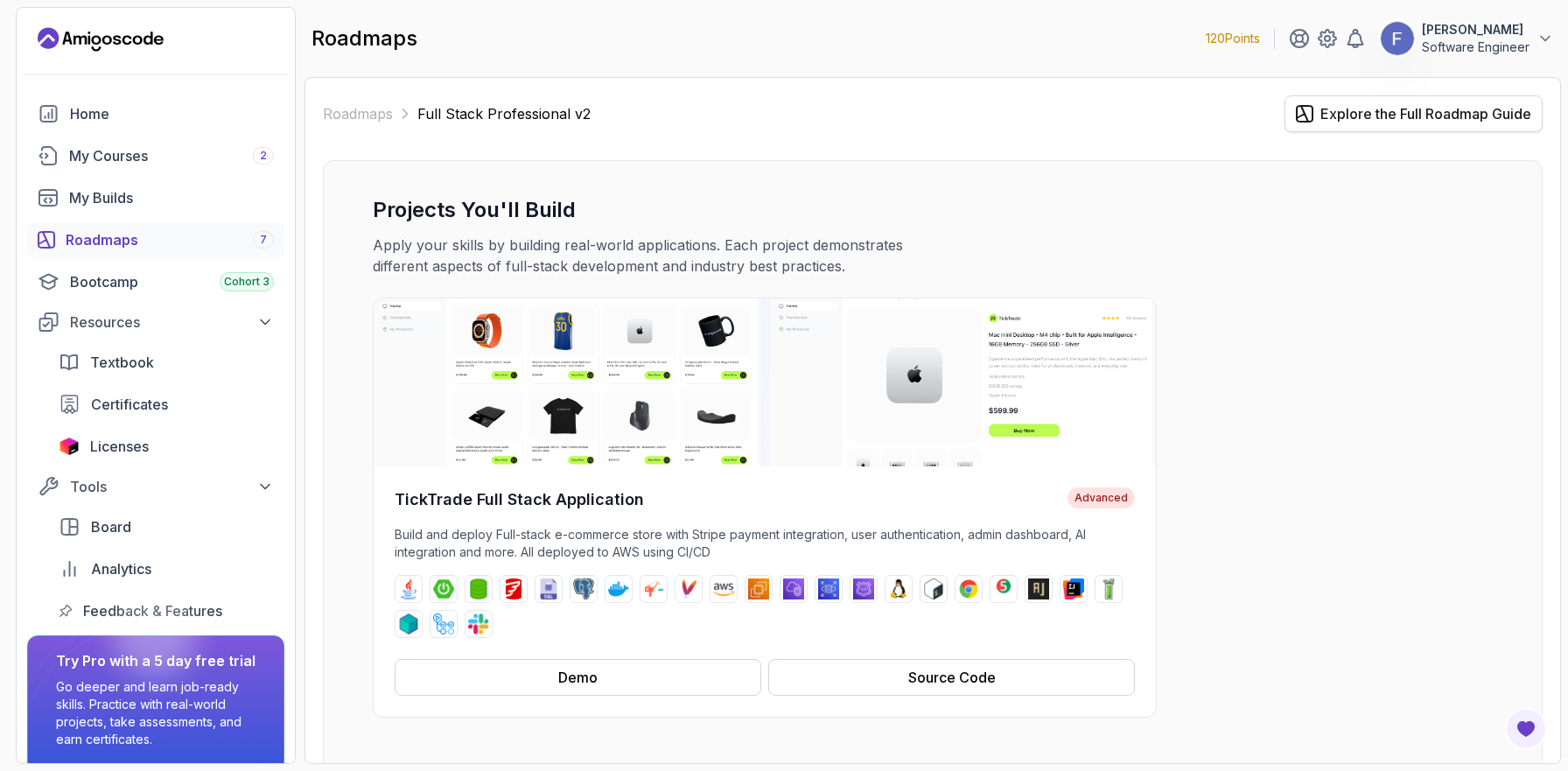
click at [1384, 116] on div "Explore the Full Roadmap Guide" at bounding box center [1425, 113] width 211 height 21
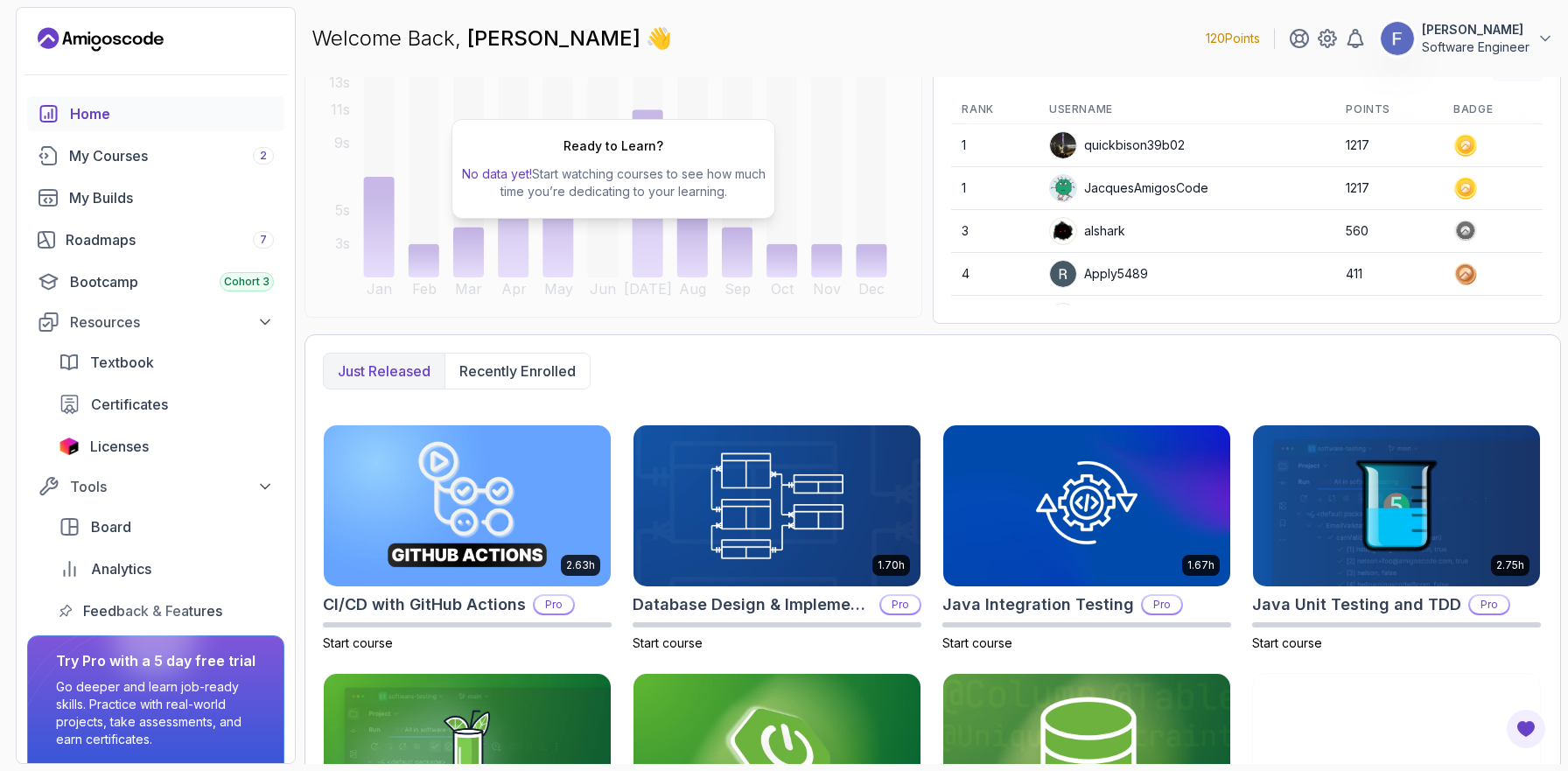
scroll to position [350, 0]
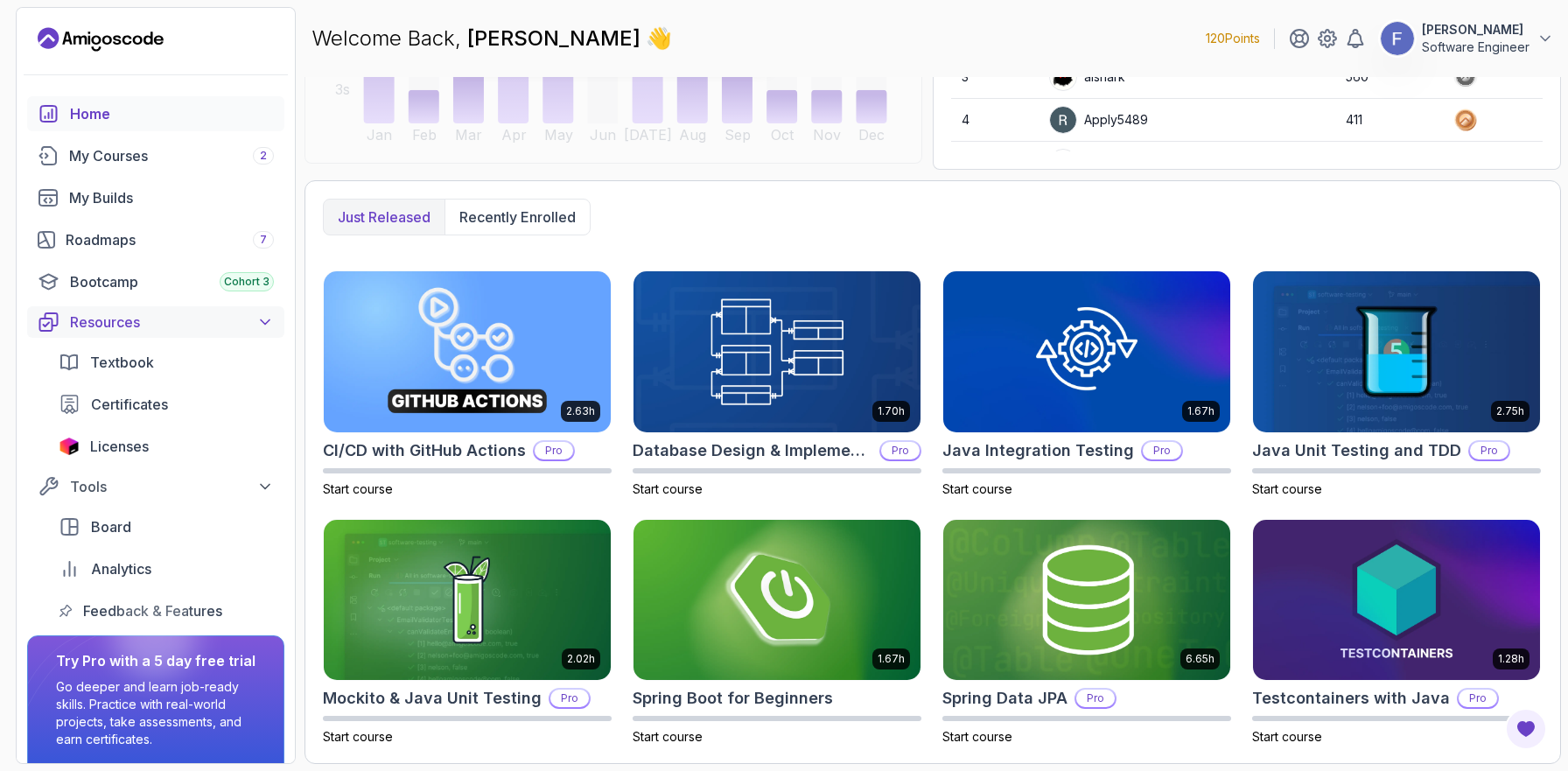
click at [140, 320] on div "Resources" at bounding box center [172, 322] width 204 height 21
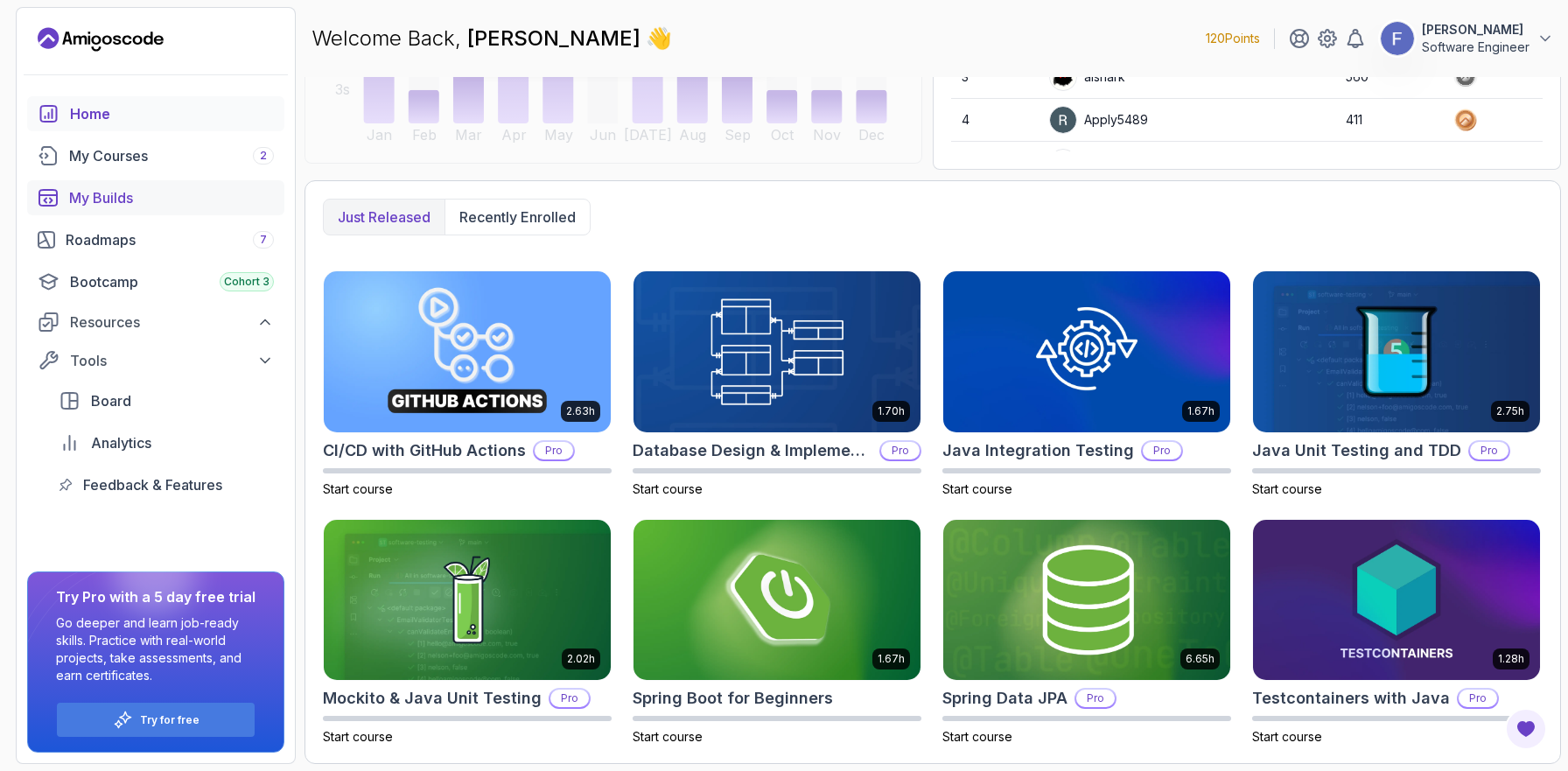
click at [149, 193] on div "My Builds" at bounding box center [171, 197] width 205 height 21
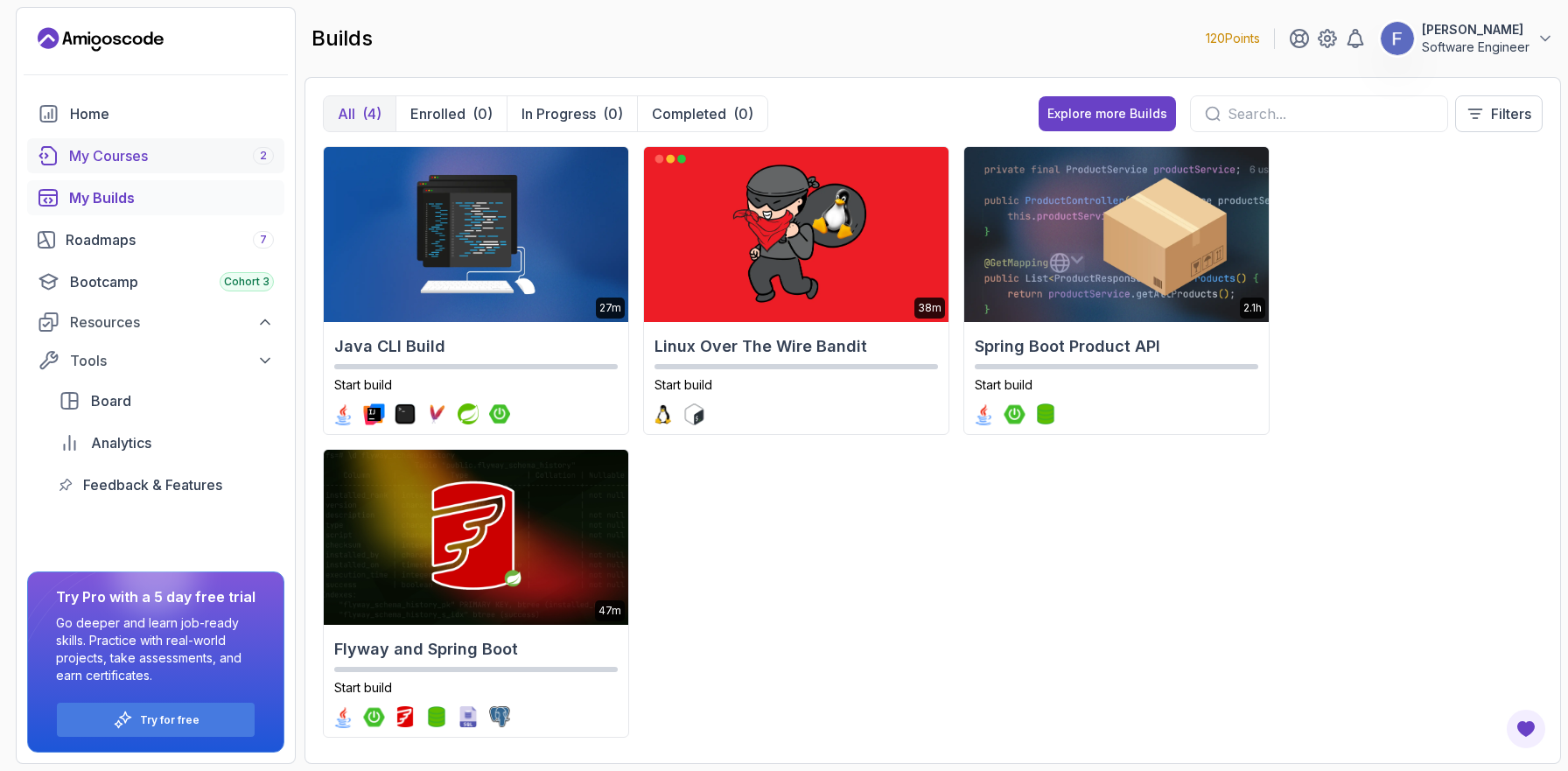
click at [159, 156] on div "My Courses 2" at bounding box center [171, 155] width 205 height 21
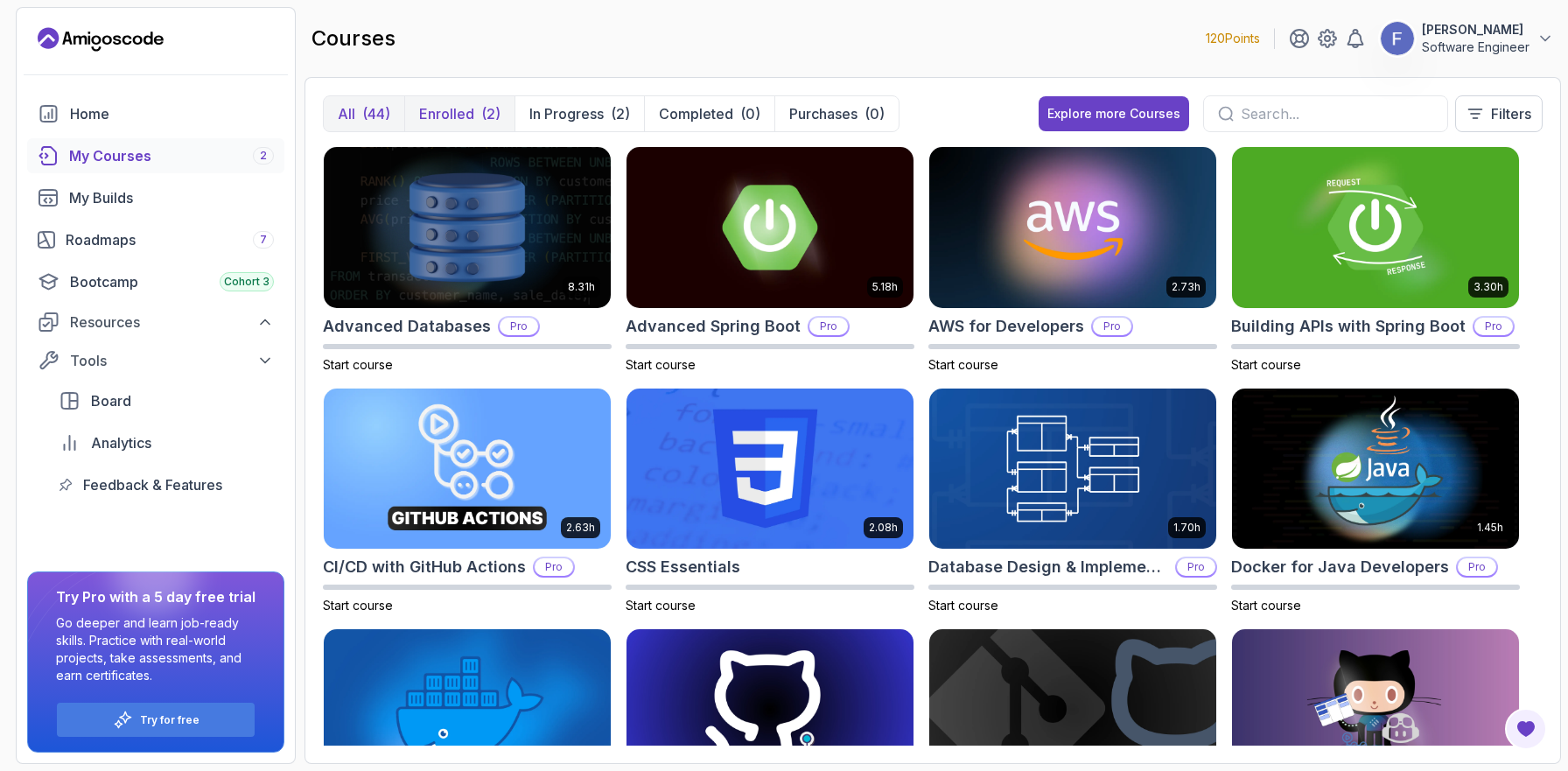
click at [478, 116] on button "Enrolled (2)" at bounding box center [458, 113] width 110 height 35
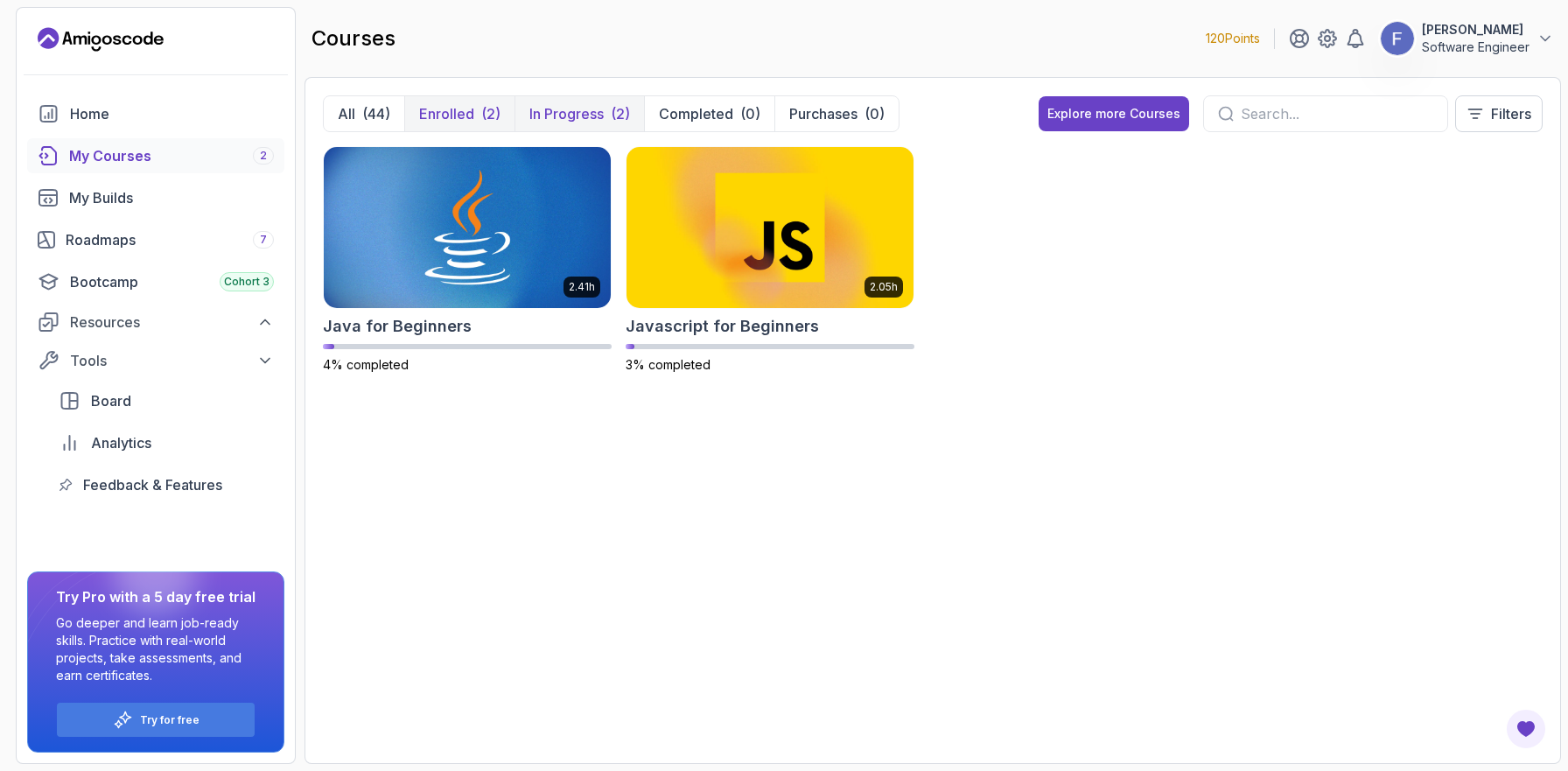
click at [570, 120] on p "In Progress" at bounding box center [566, 113] width 74 height 21
click at [383, 110] on div "(44)" at bounding box center [376, 113] width 28 height 21
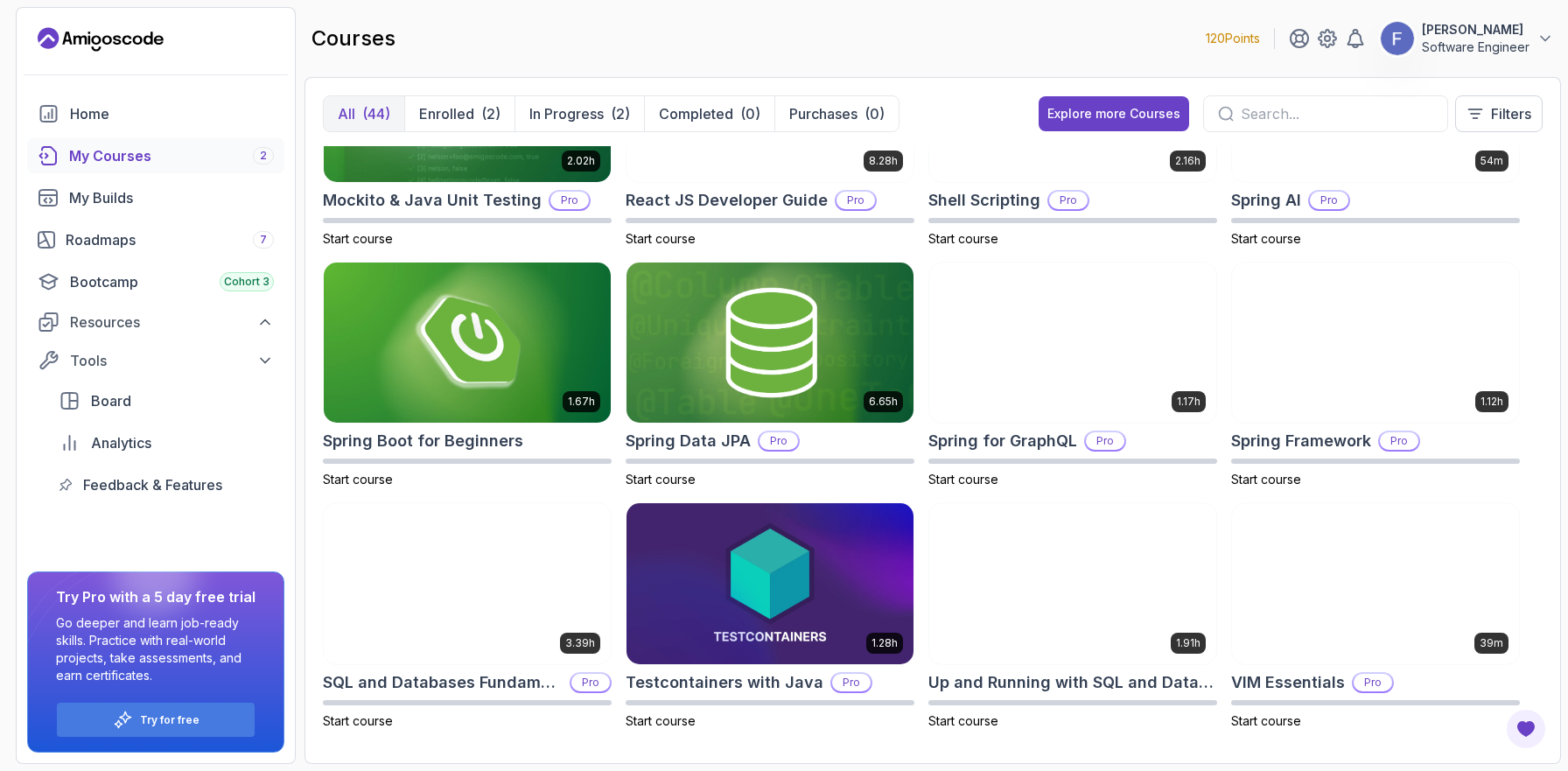
scroll to position [2060, 0]
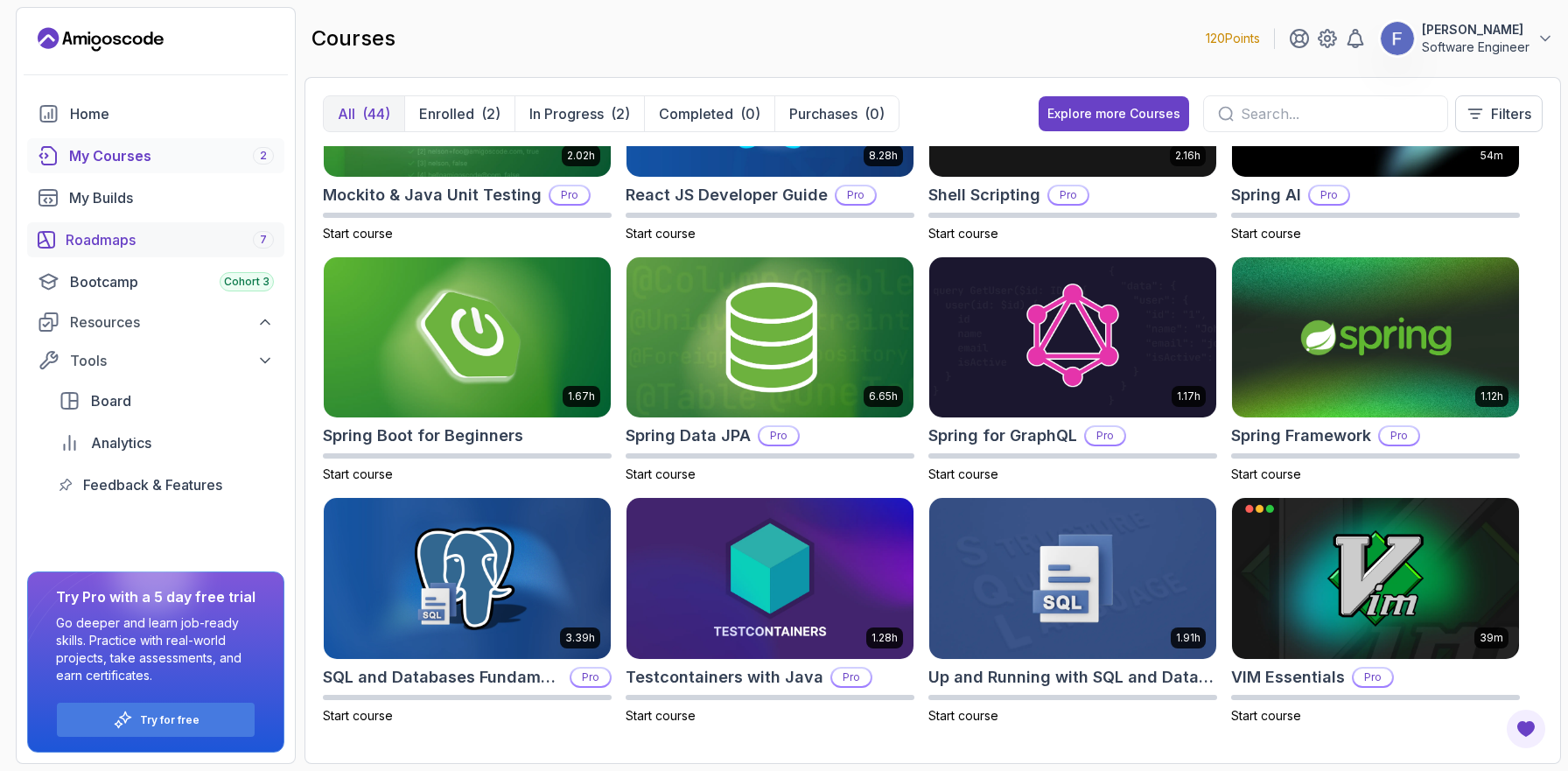
click at [142, 244] on div "Roadmaps 7" at bounding box center [169, 240] width 208 height 21
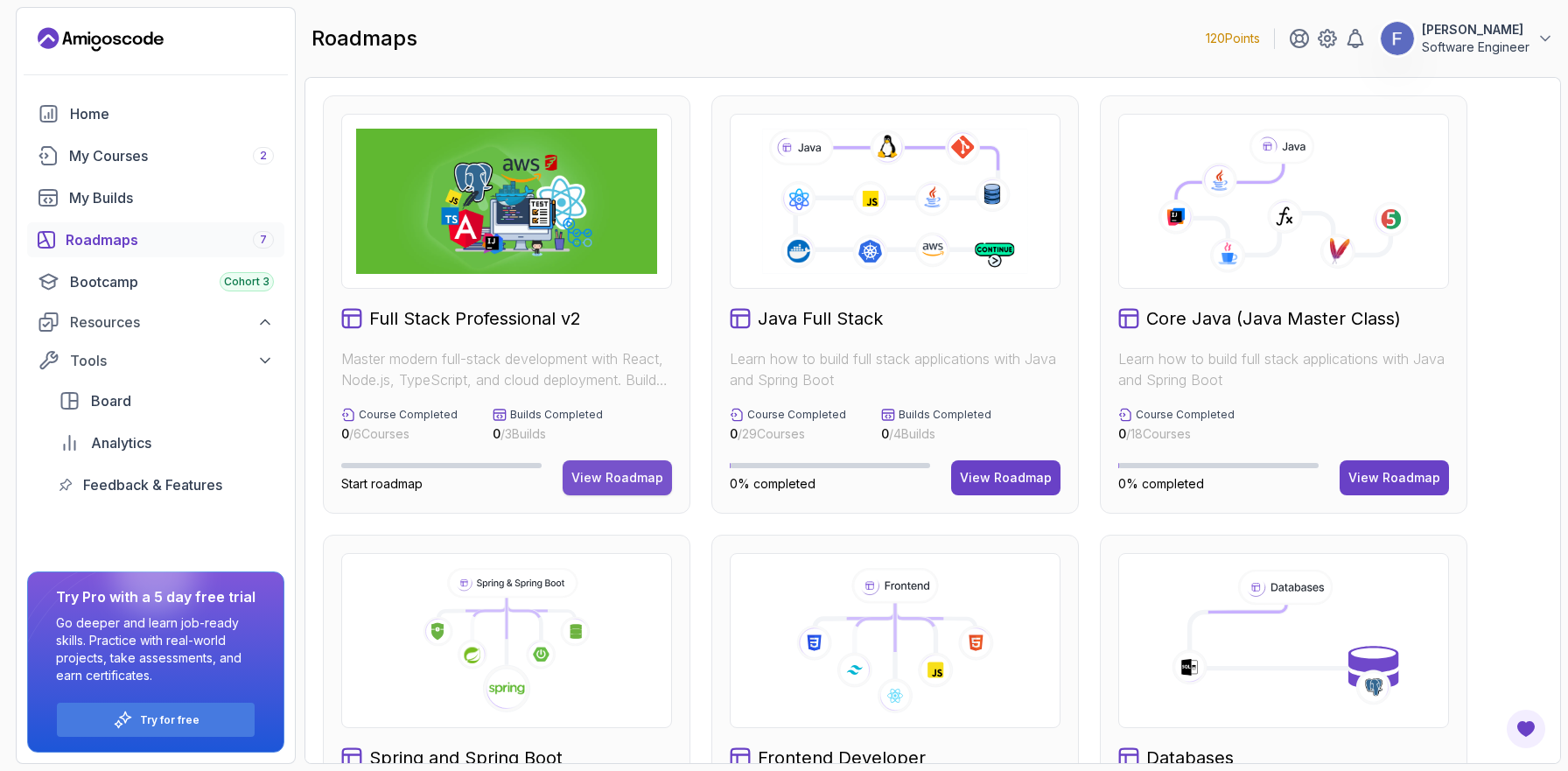
click at [613, 479] on div "View Roadmap" at bounding box center [617, 478] width 92 height 18
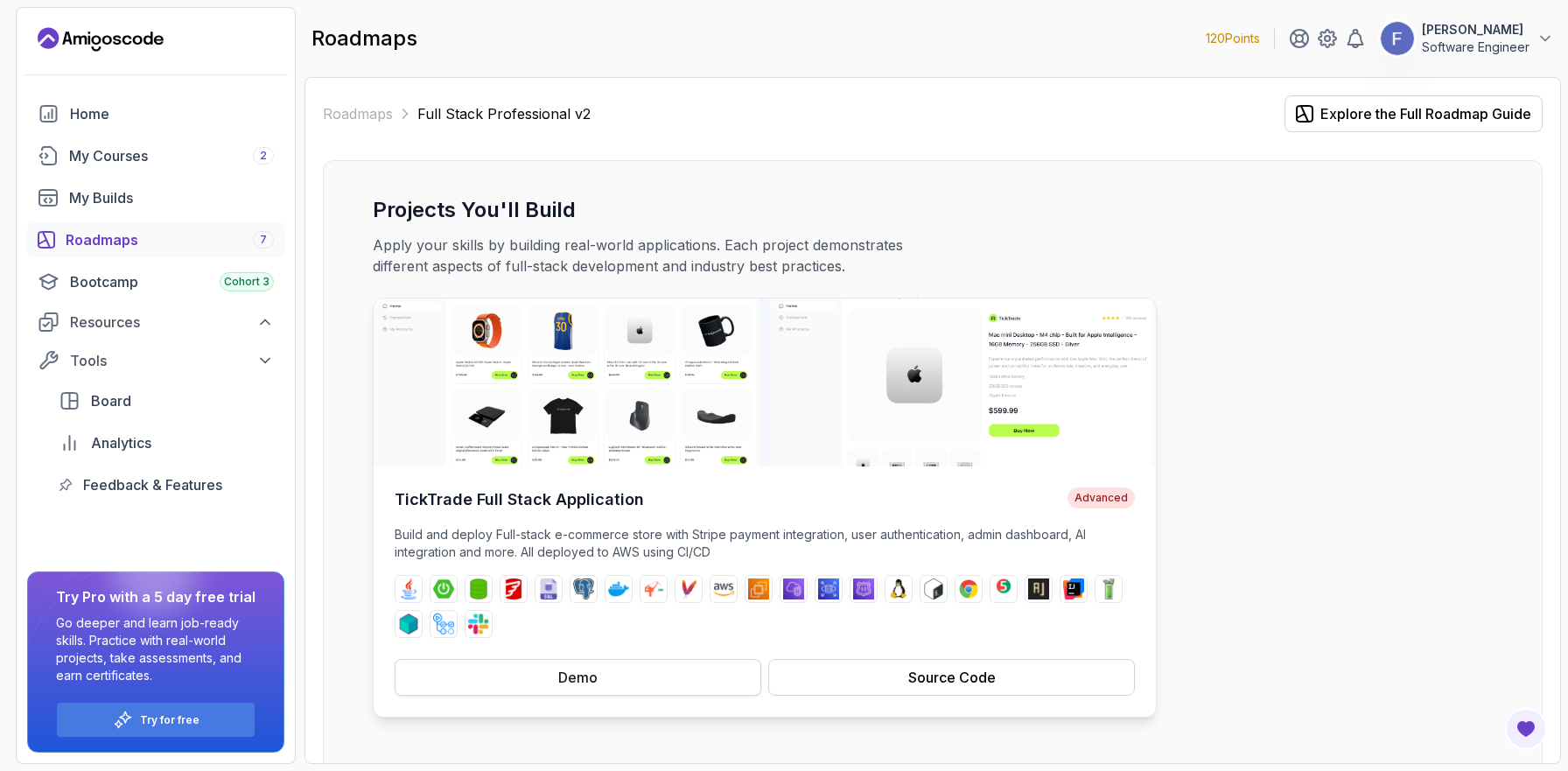
click at [729, 674] on button "Demo" at bounding box center [578, 676] width 366 height 37
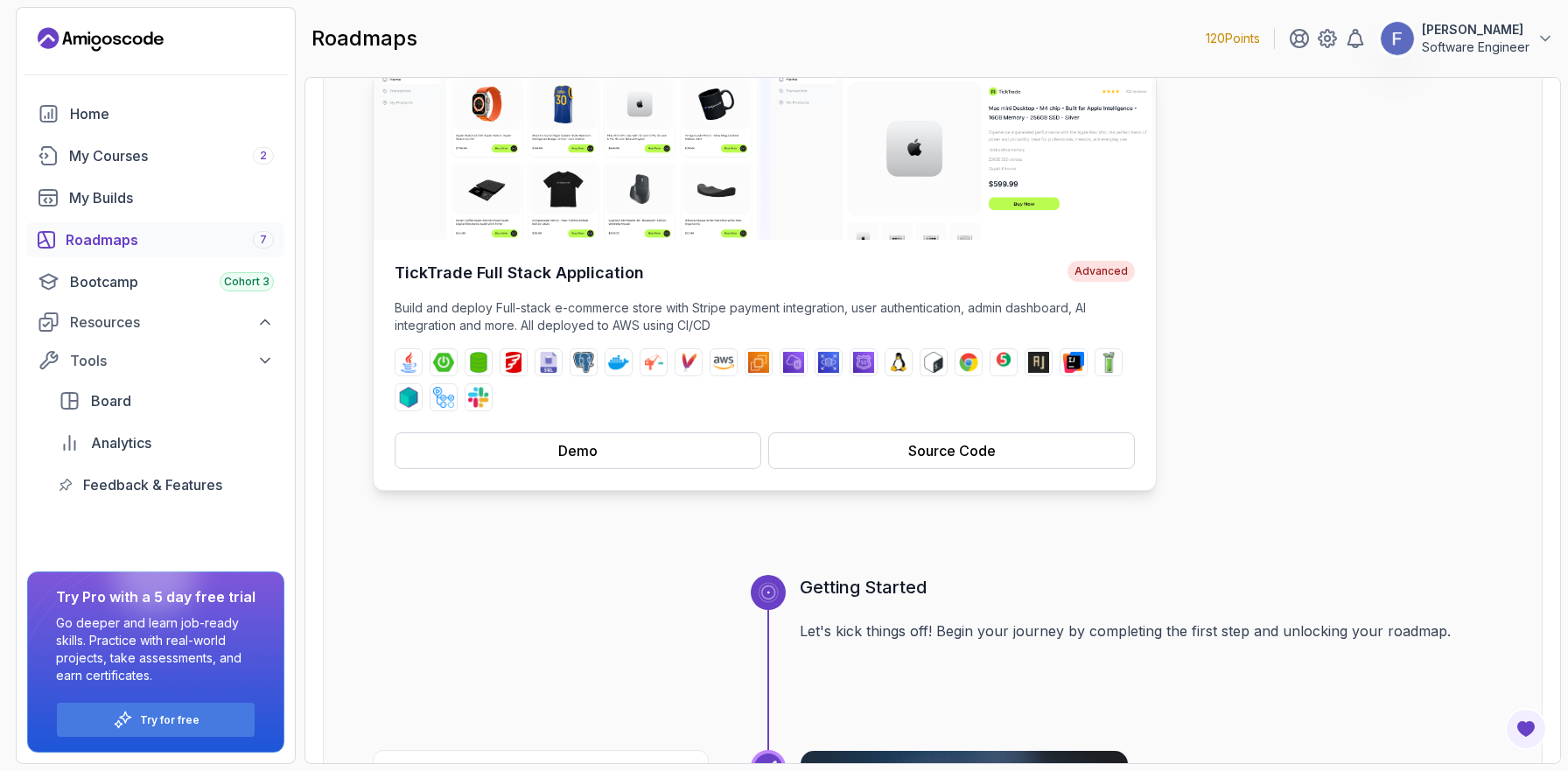
scroll to position [286, 0]
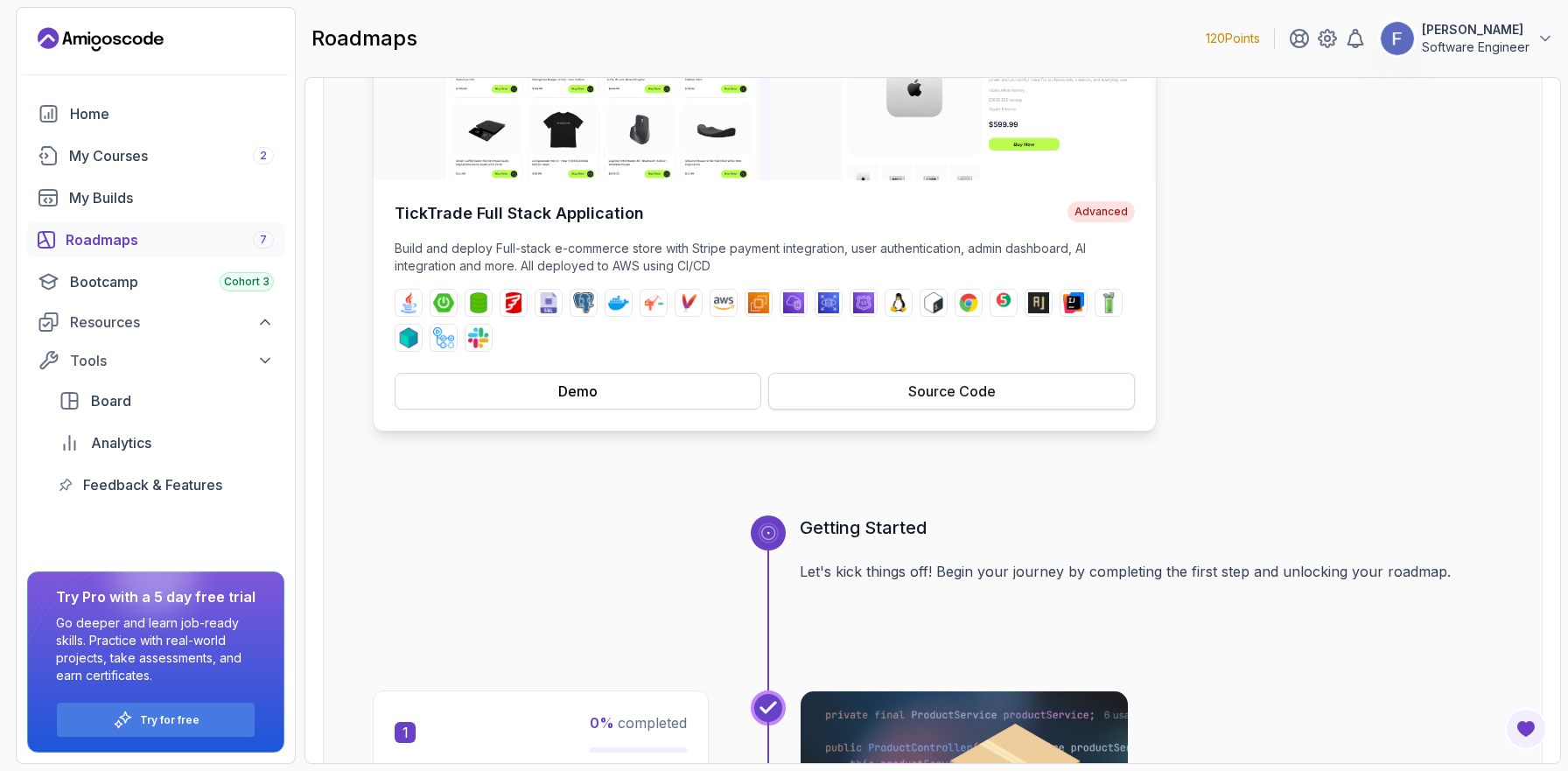
click at [985, 385] on div "Source Code" at bounding box center [951, 390] width 87 height 21
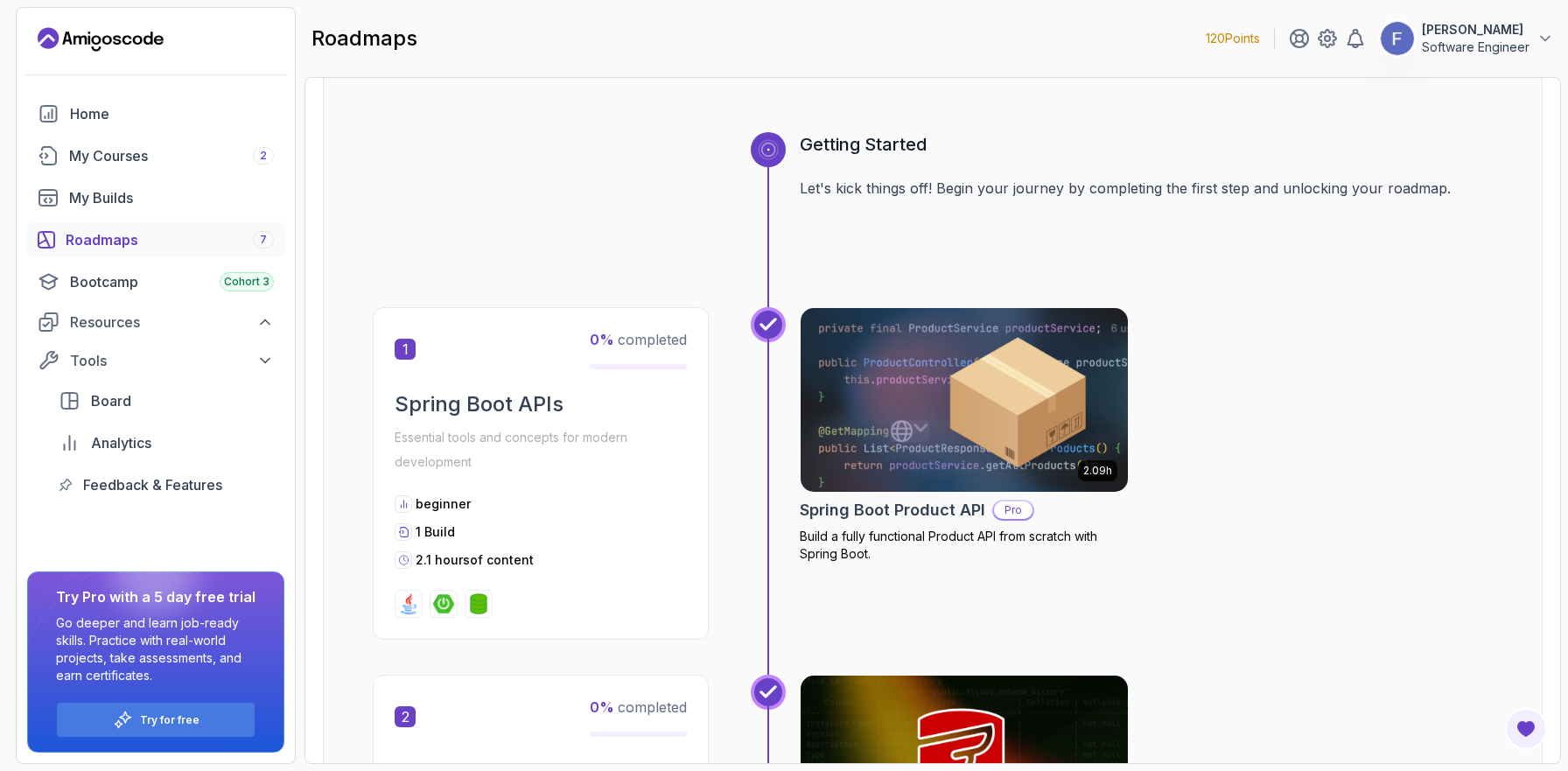
scroll to position [576, 0]
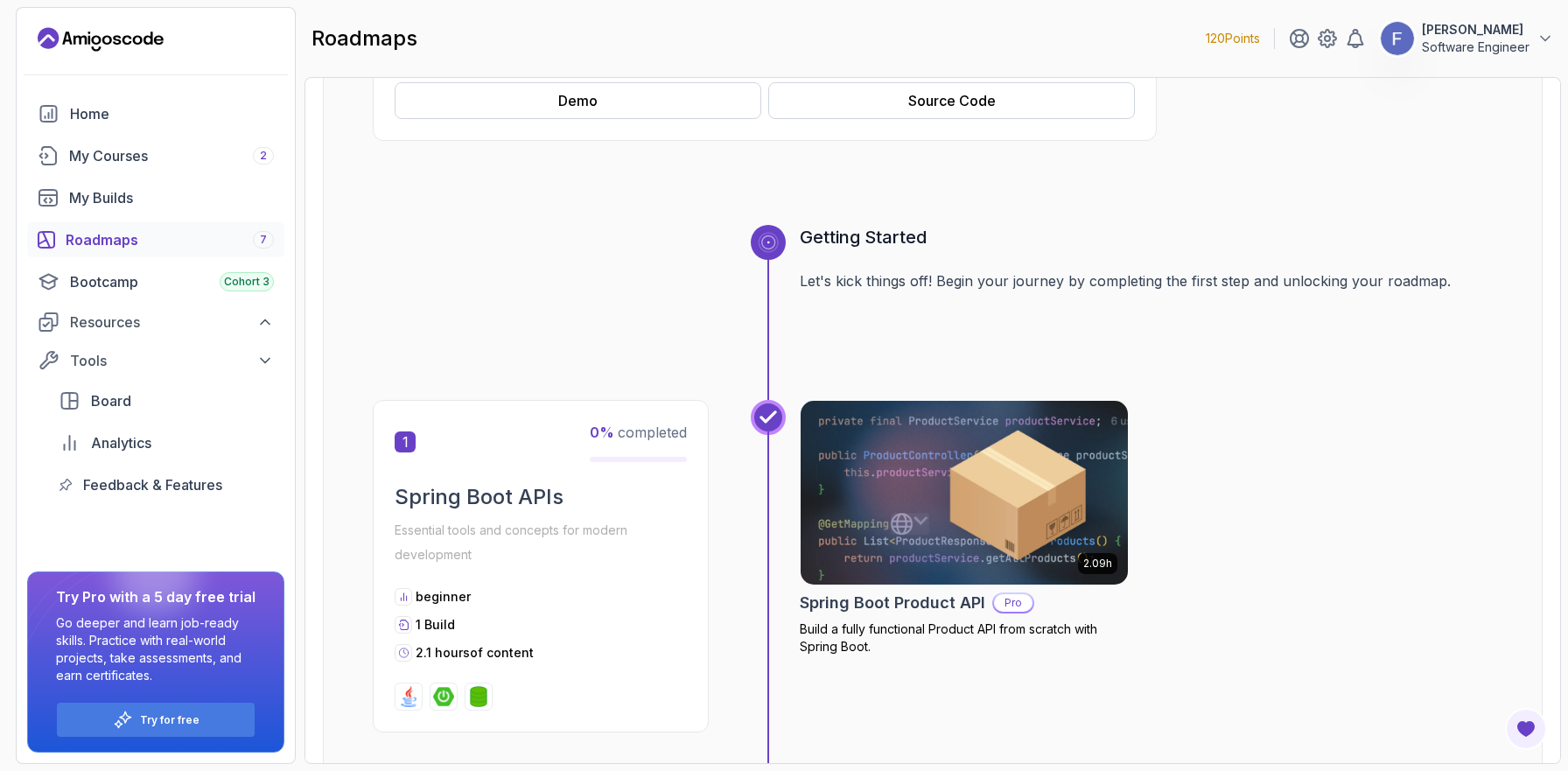
click at [939, 516] on img at bounding box center [964, 492] width 343 height 192
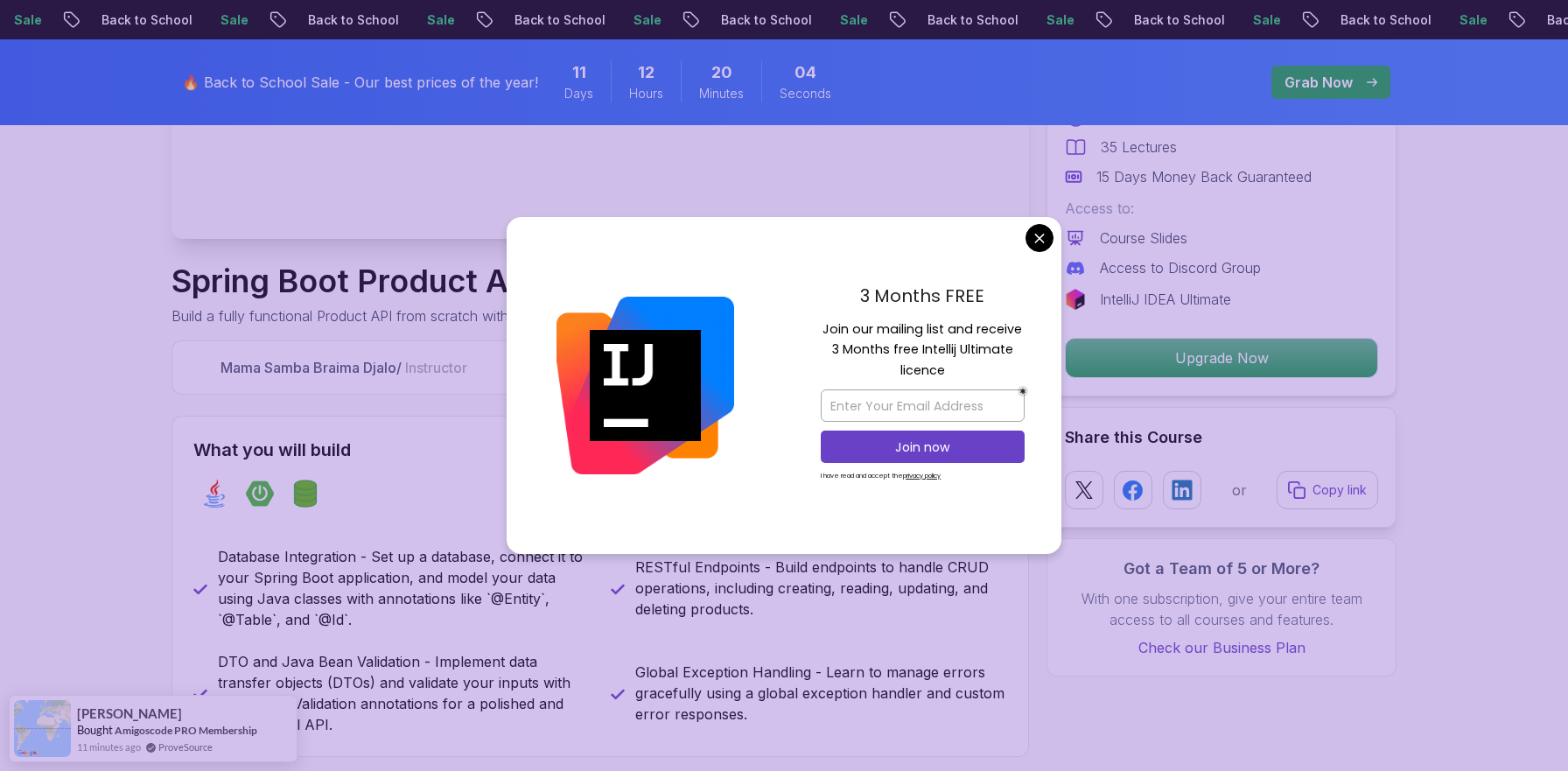
scroll to position [456, 0]
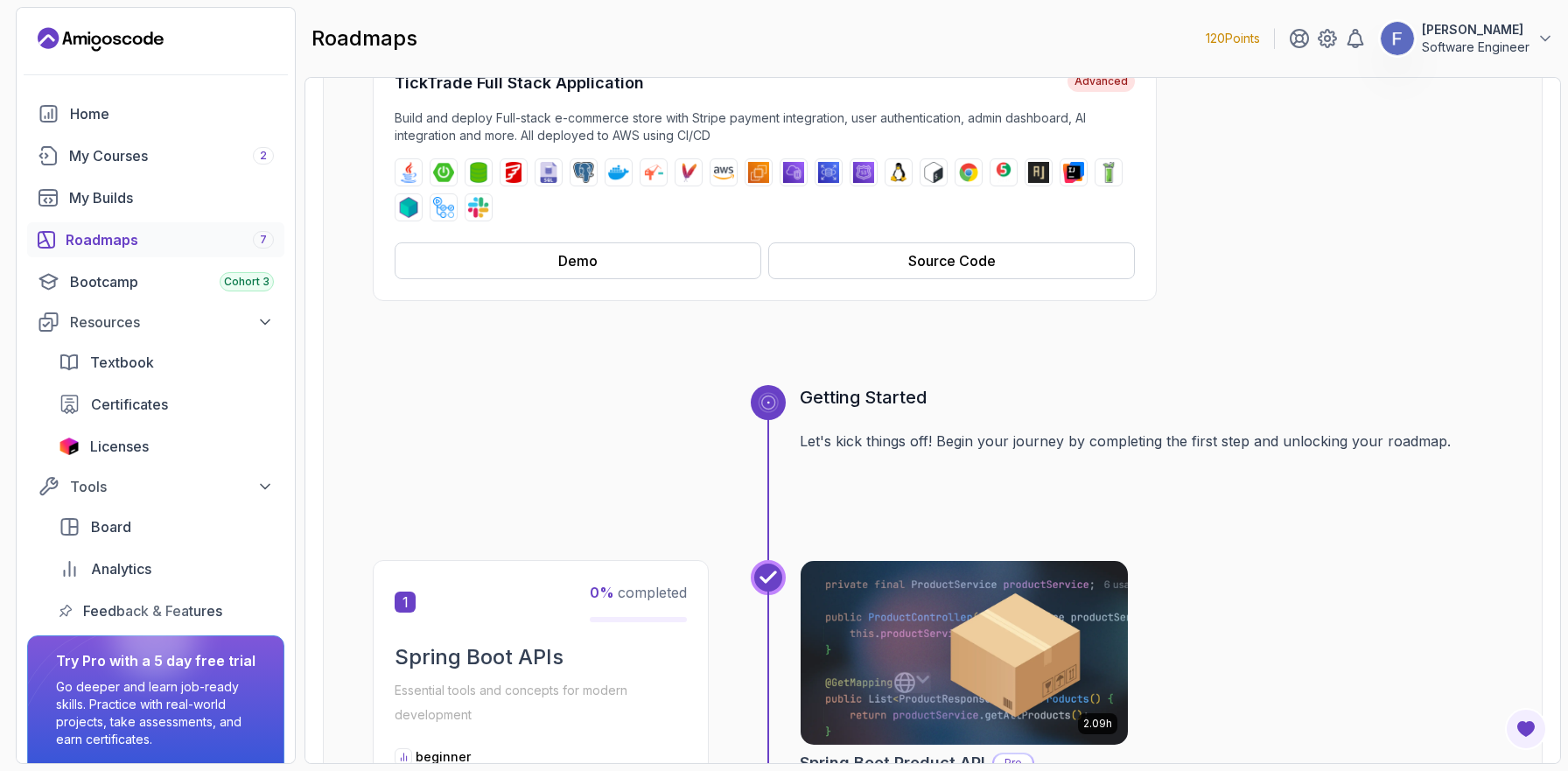
scroll to position [398, 0]
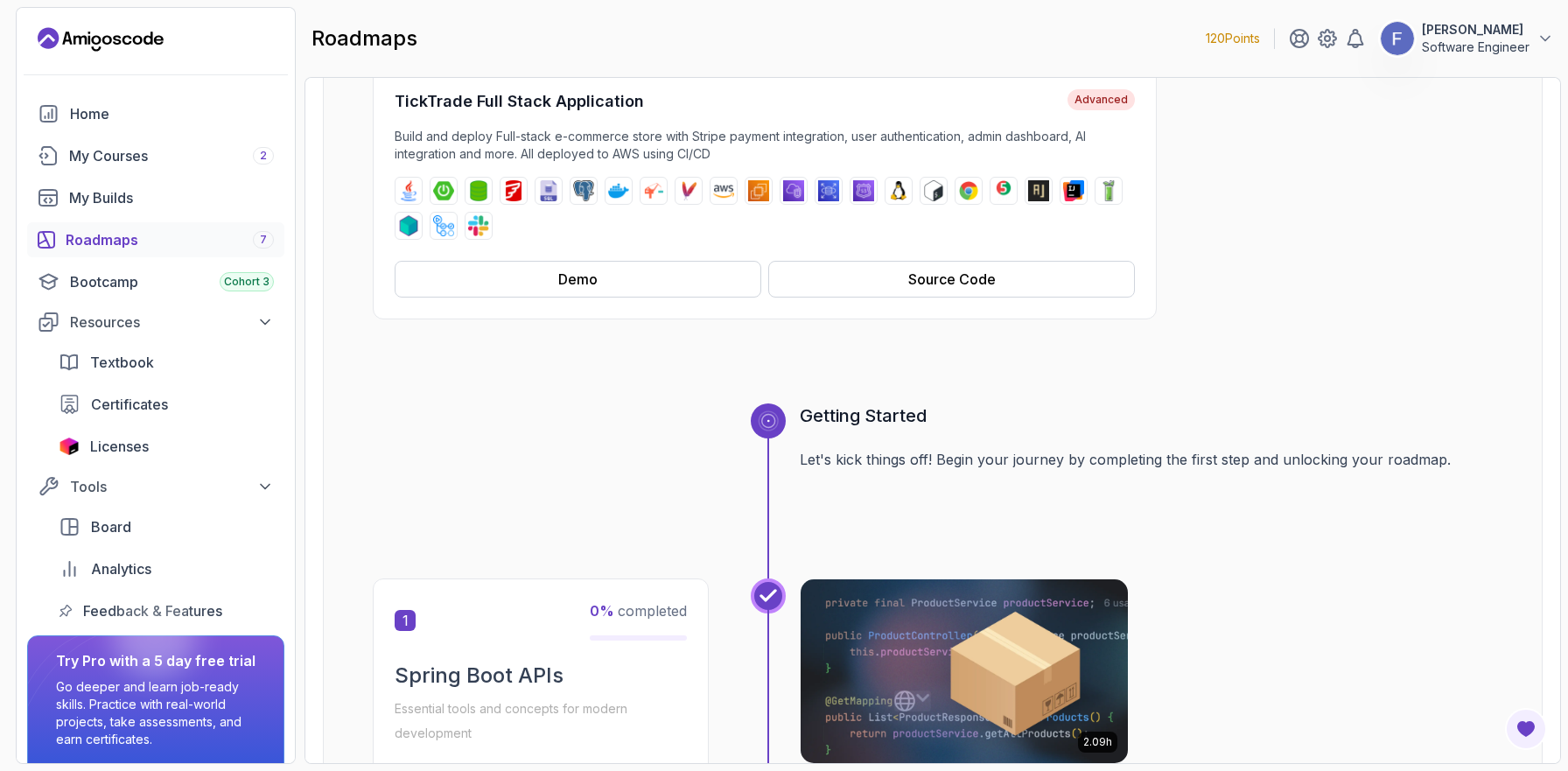
click at [768, 425] on icon at bounding box center [768, 421] width 15 height 15
click at [135, 285] on div "Bootcamp Cohort 3" at bounding box center [172, 281] width 204 height 21
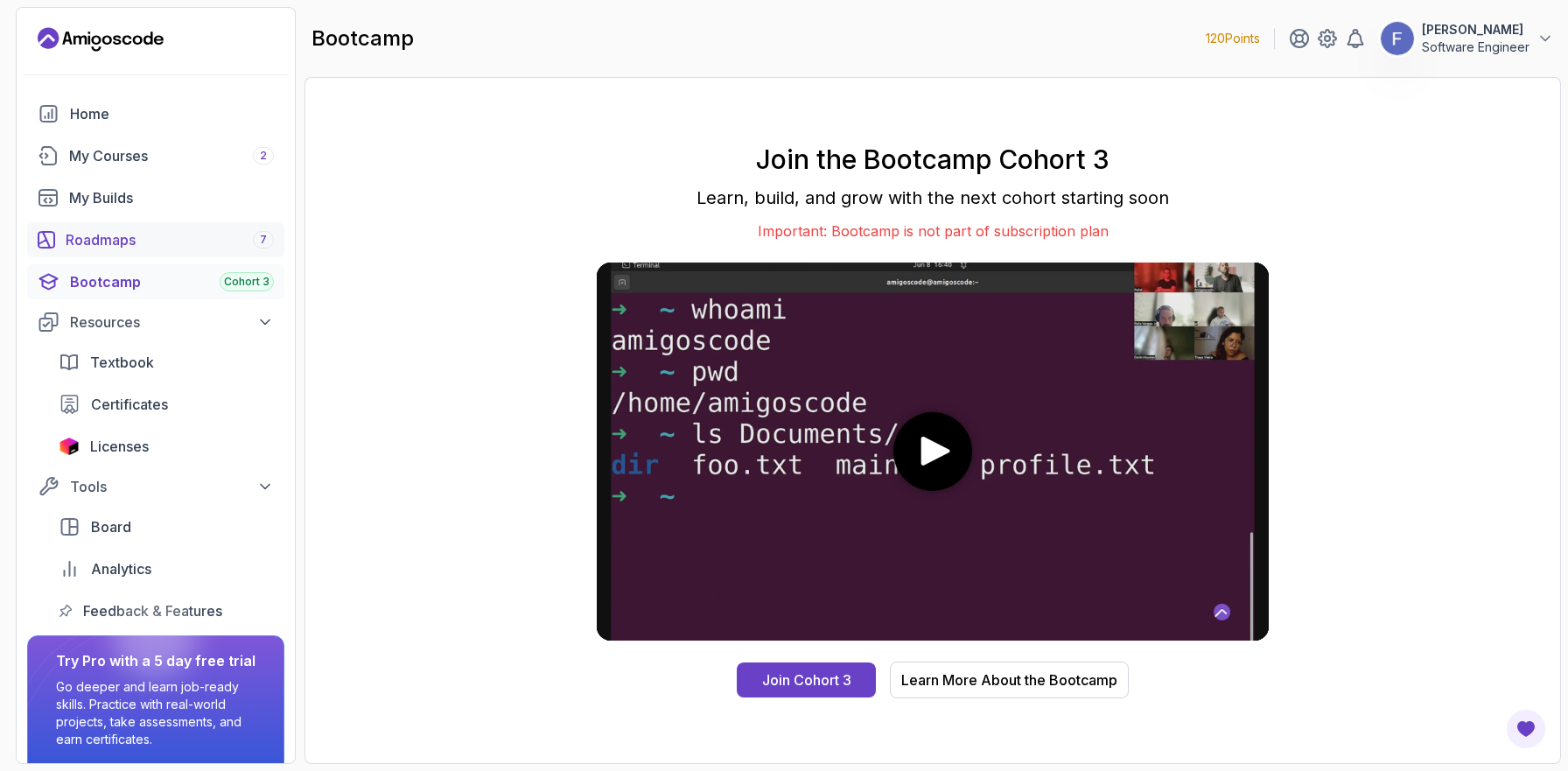
click at [155, 243] on div "Roadmaps 7" at bounding box center [169, 240] width 208 height 21
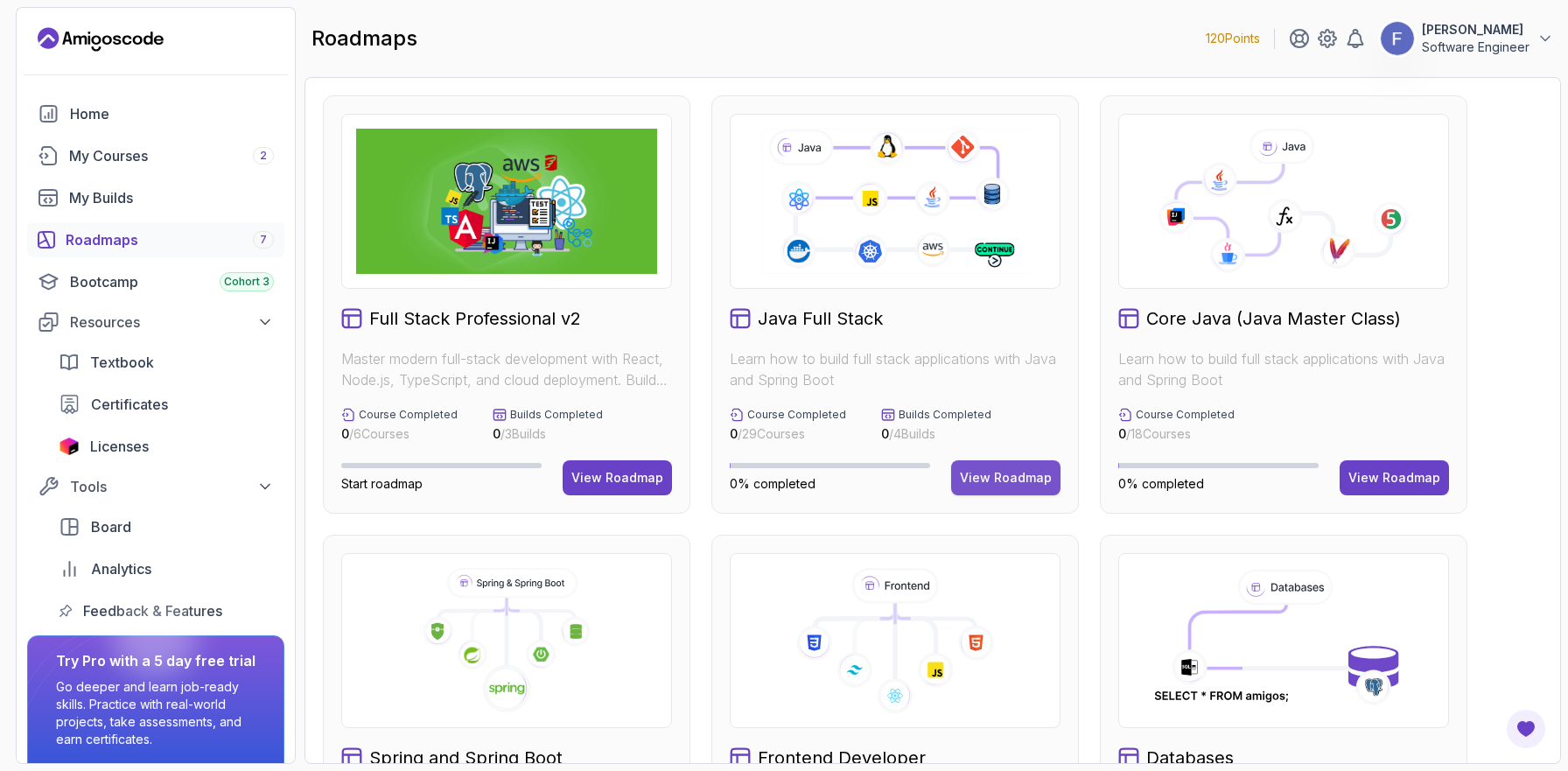
click at [990, 477] on div "View Roadmap" at bounding box center [1006, 478] width 92 height 18
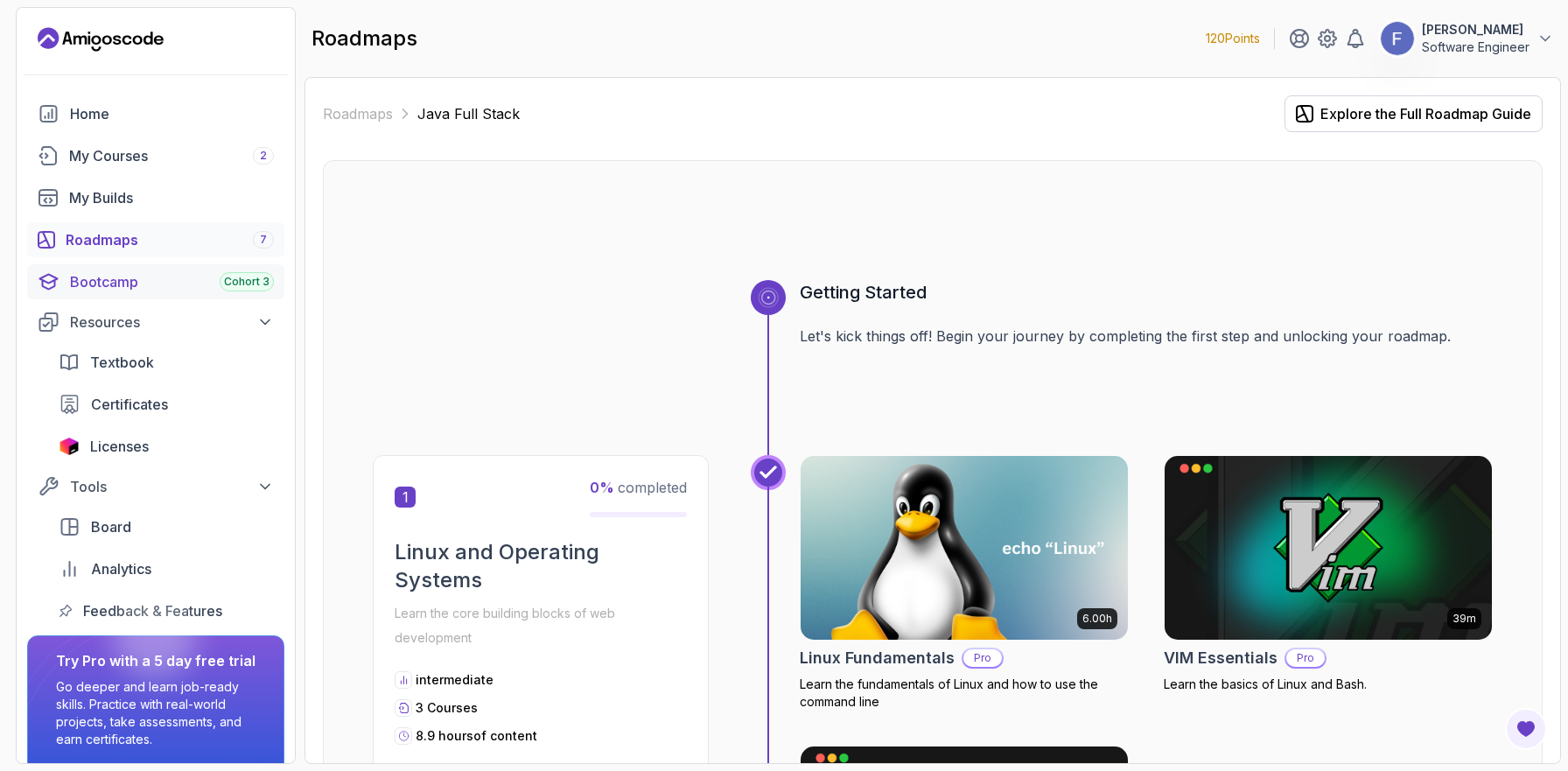
click at [155, 281] on div "Bootcamp Cohort 3" at bounding box center [172, 281] width 204 height 21
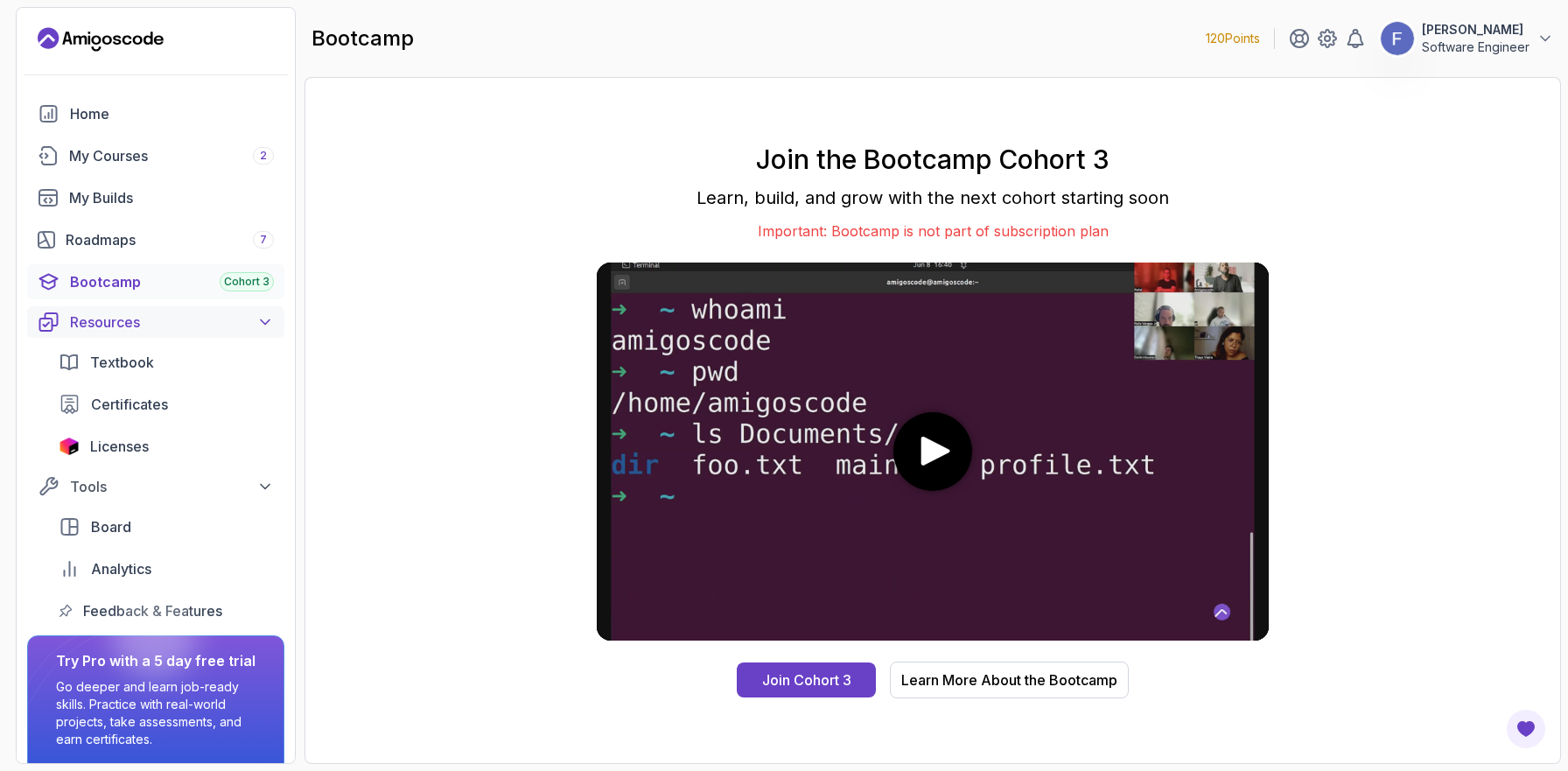
click at [168, 315] on div "Resources" at bounding box center [172, 322] width 204 height 21
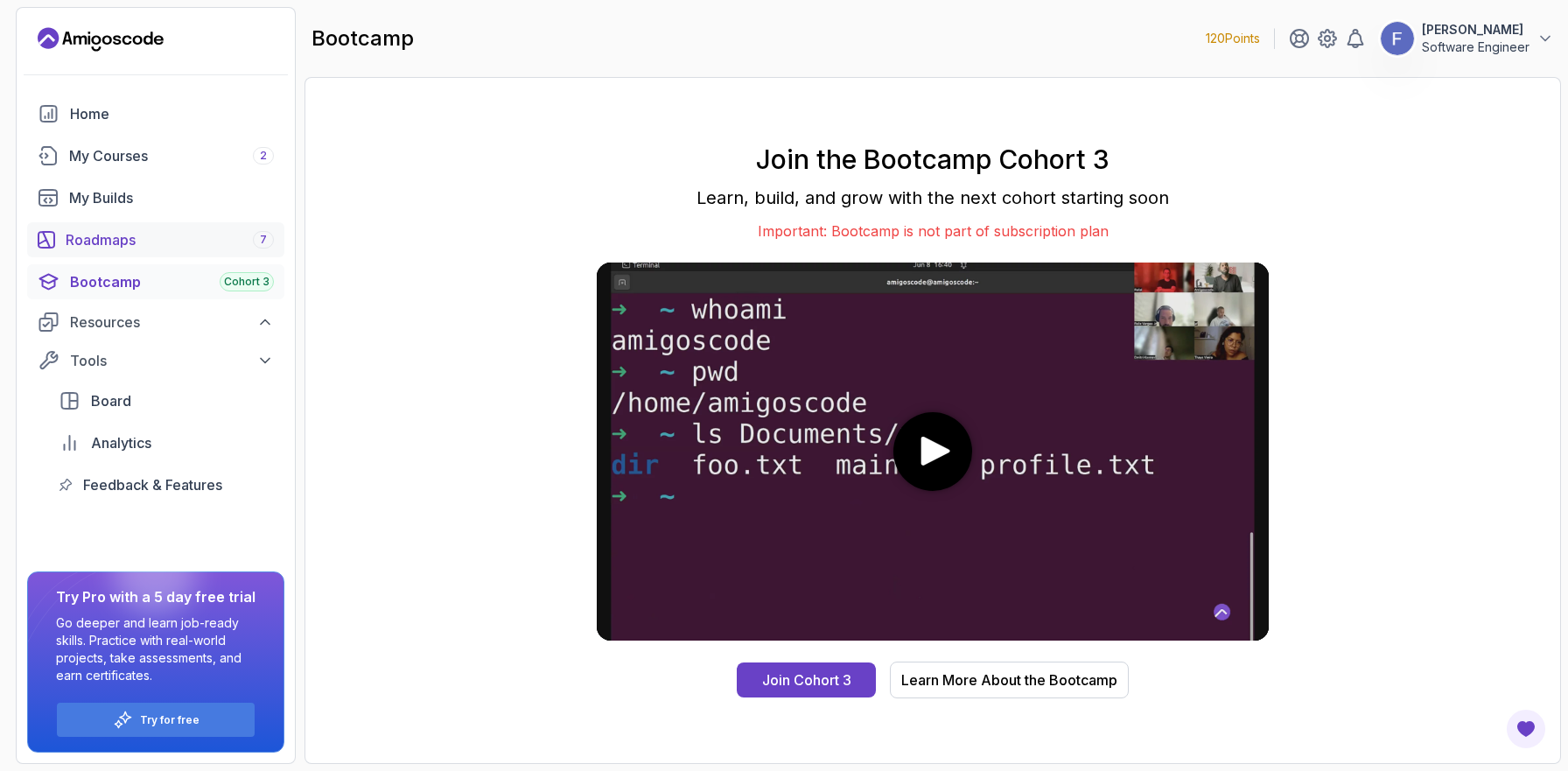
click at [187, 240] on div "Roadmaps 7" at bounding box center [169, 240] width 208 height 21
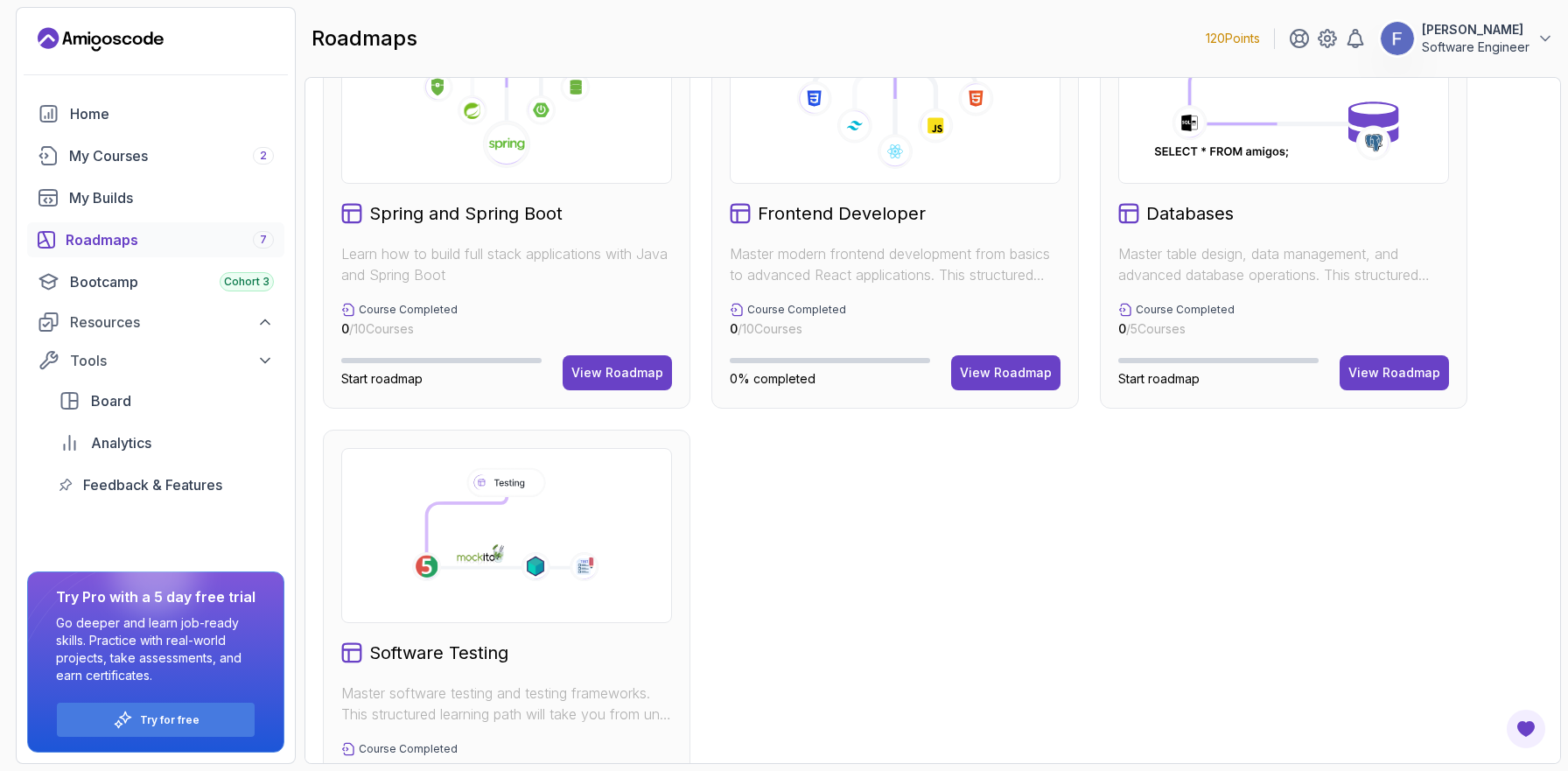
scroll to position [646, 0]
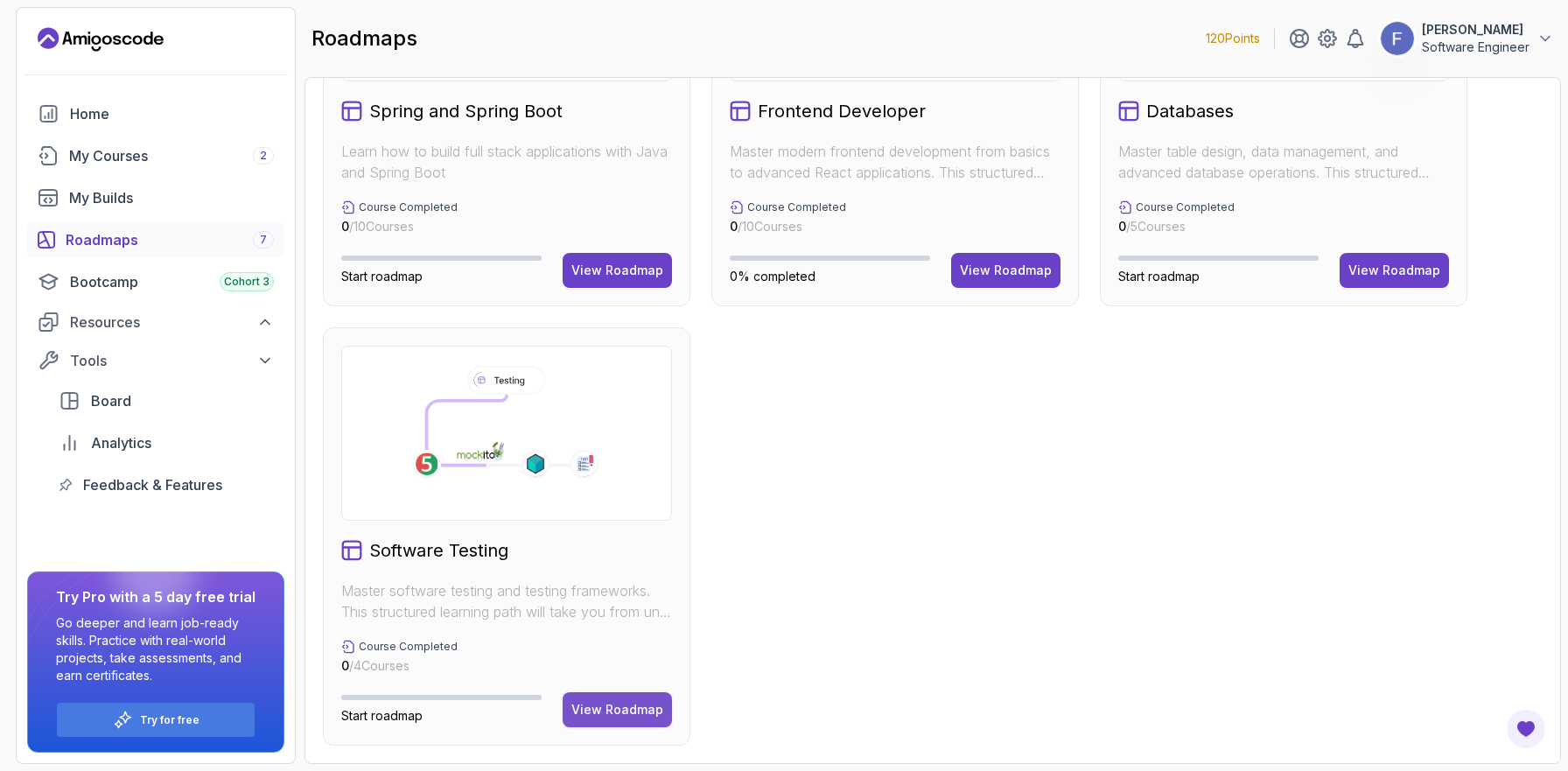
click at [593, 709] on div "View Roadmap" at bounding box center [617, 710] width 92 height 18
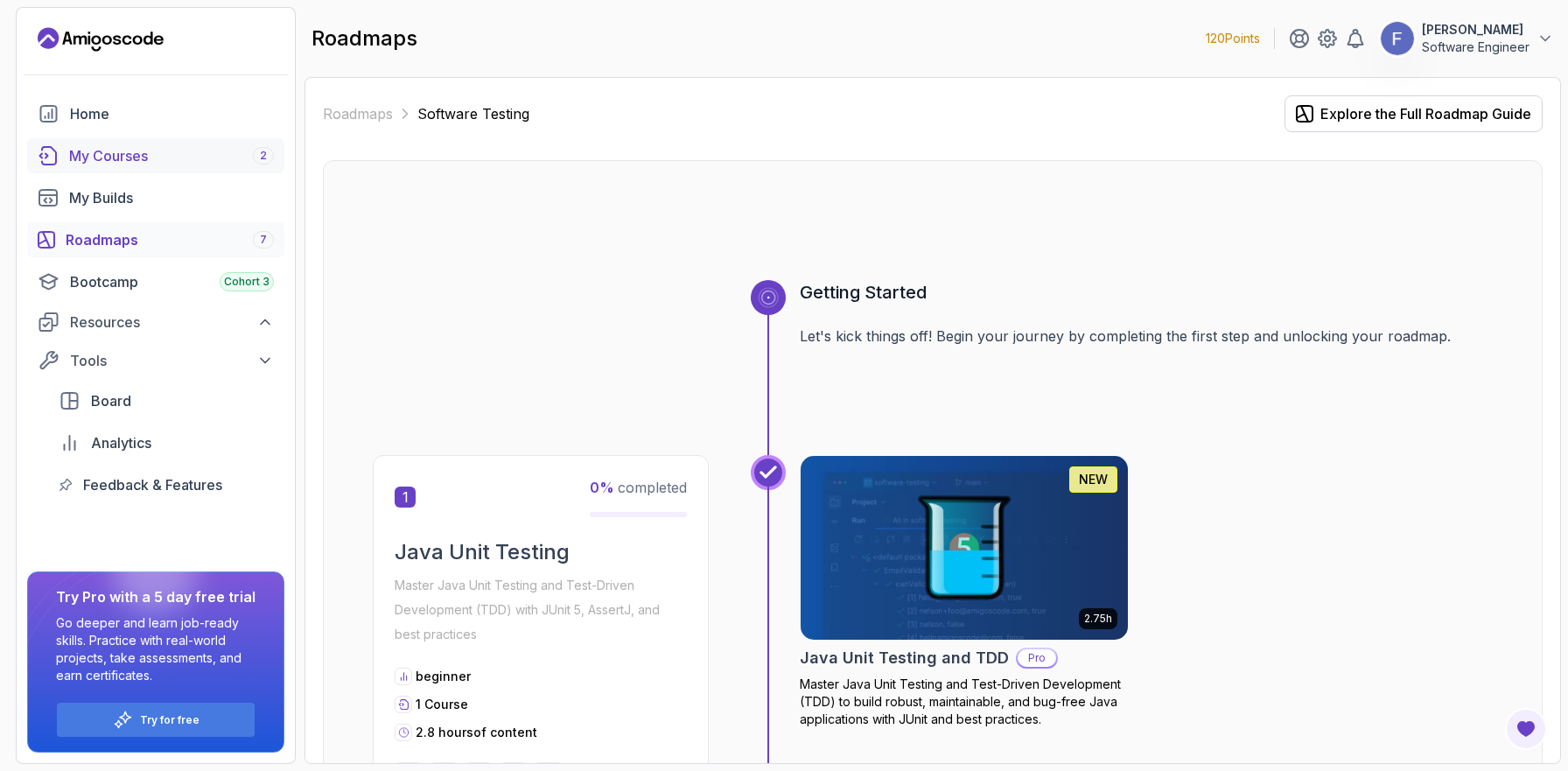
click at [164, 154] on div "My Courses 2" at bounding box center [171, 155] width 205 height 21
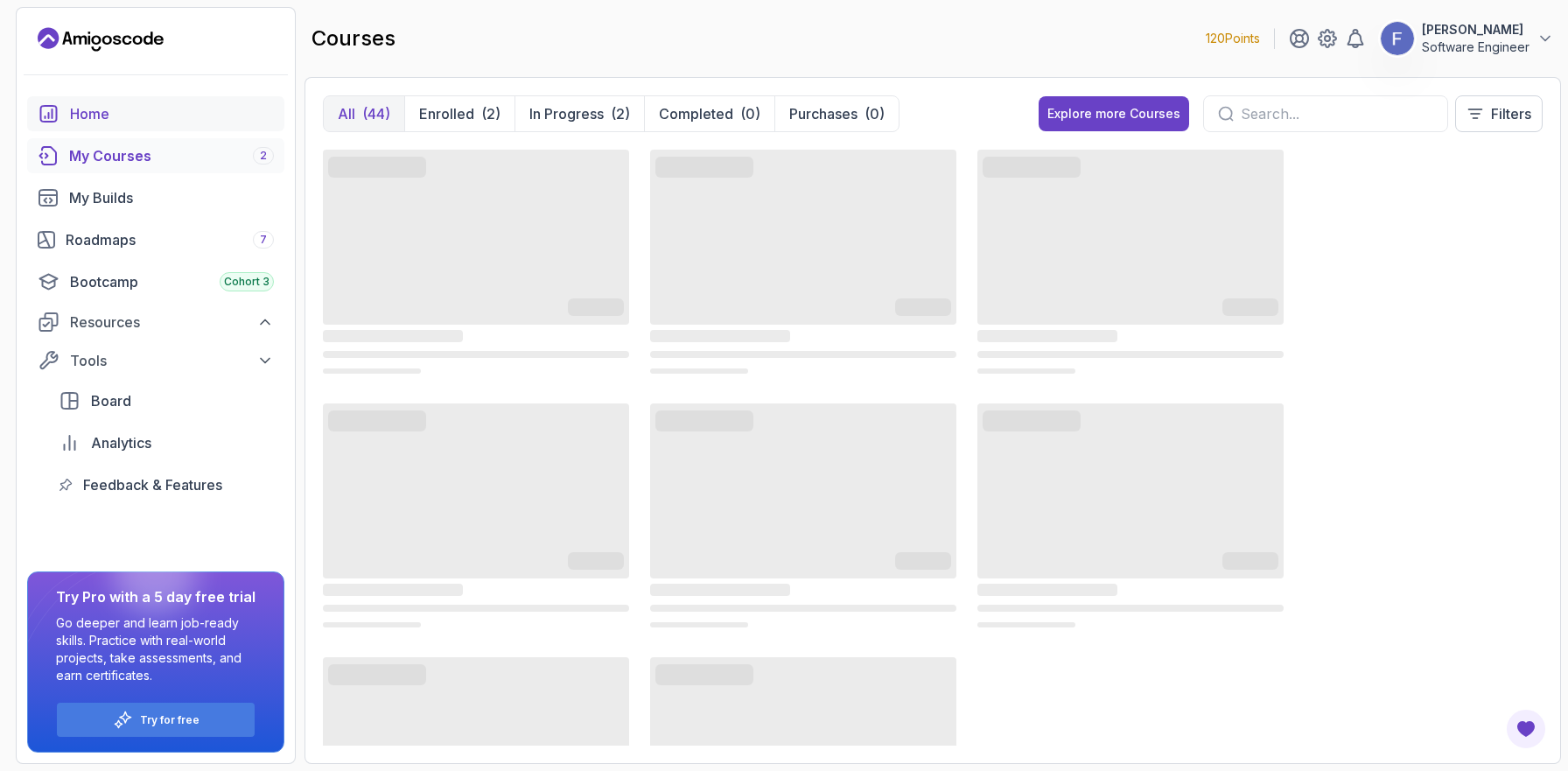
click at [161, 109] on div "Home" at bounding box center [172, 113] width 204 height 21
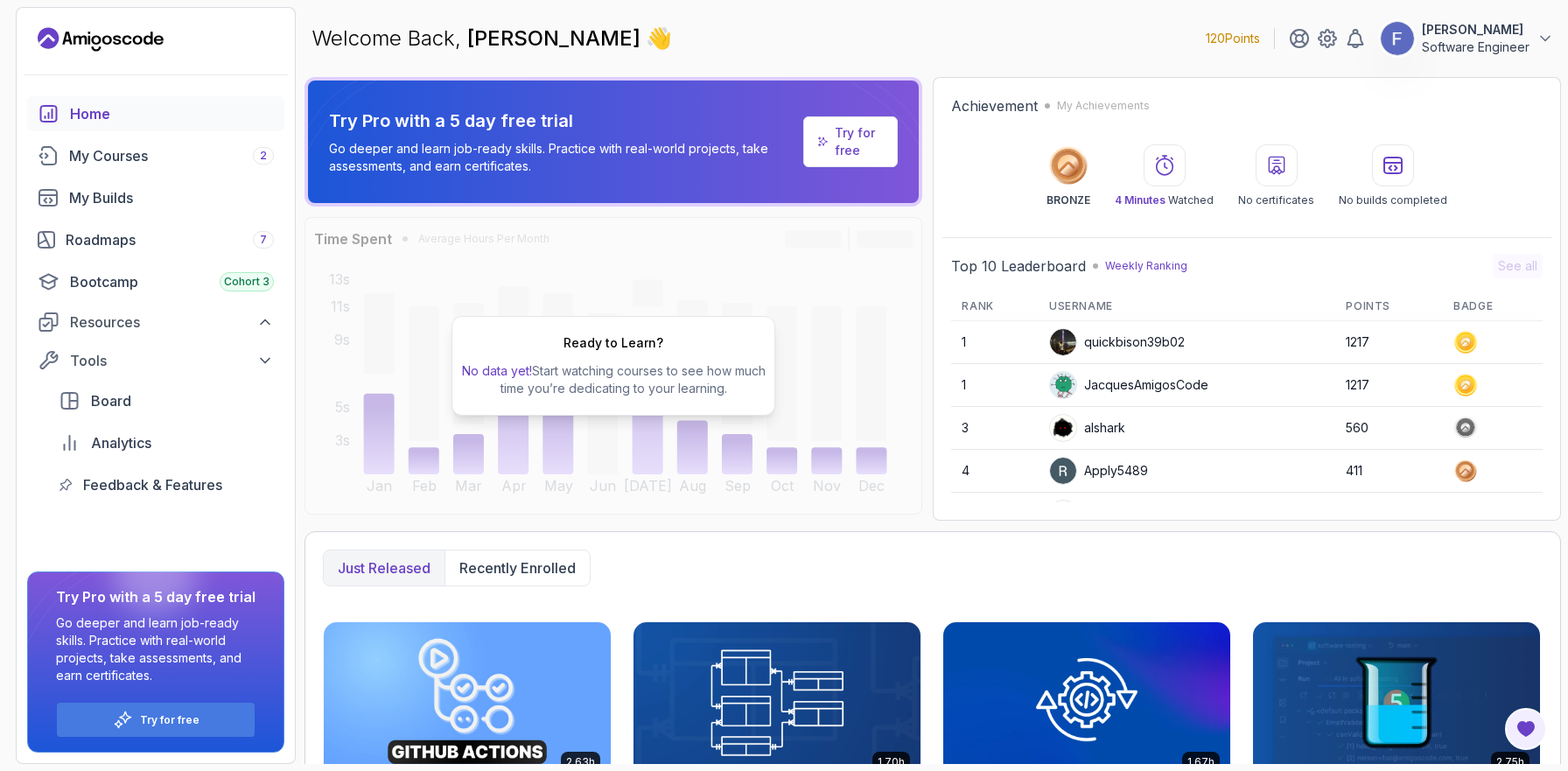
scroll to position [350, 0]
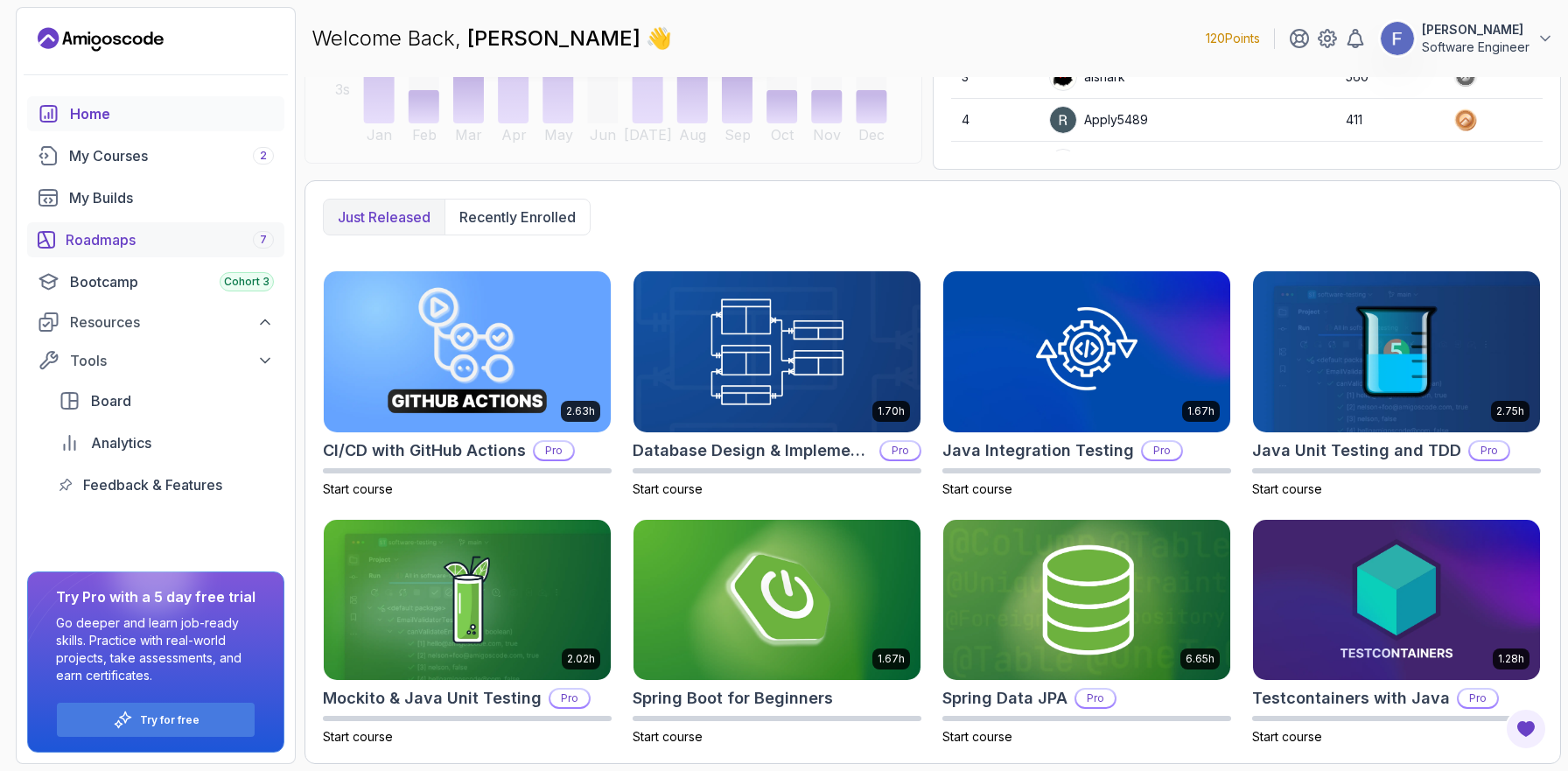
click at [171, 238] on div "Roadmaps 7" at bounding box center [169, 240] width 208 height 21
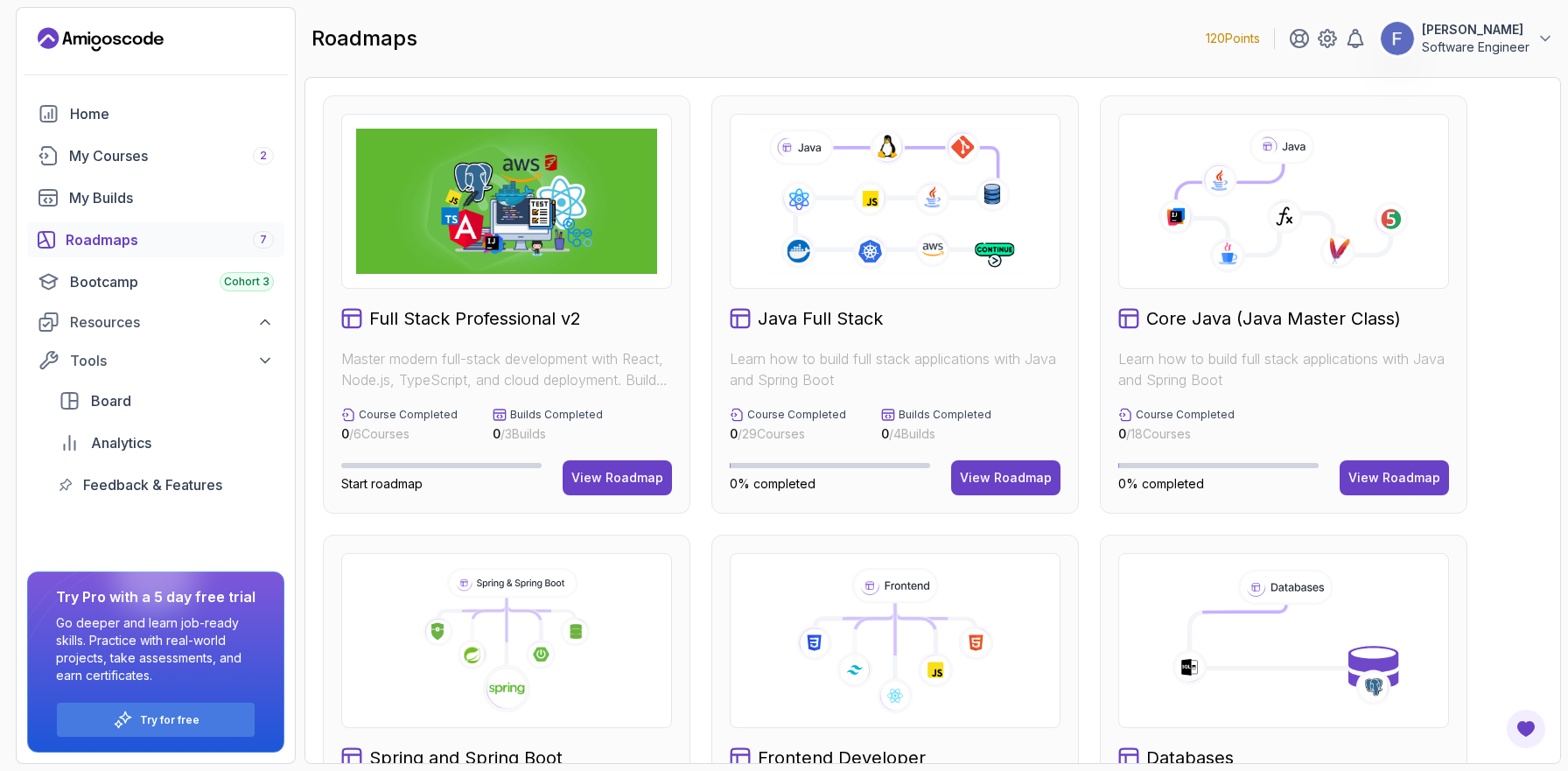
scroll to position [175, 0]
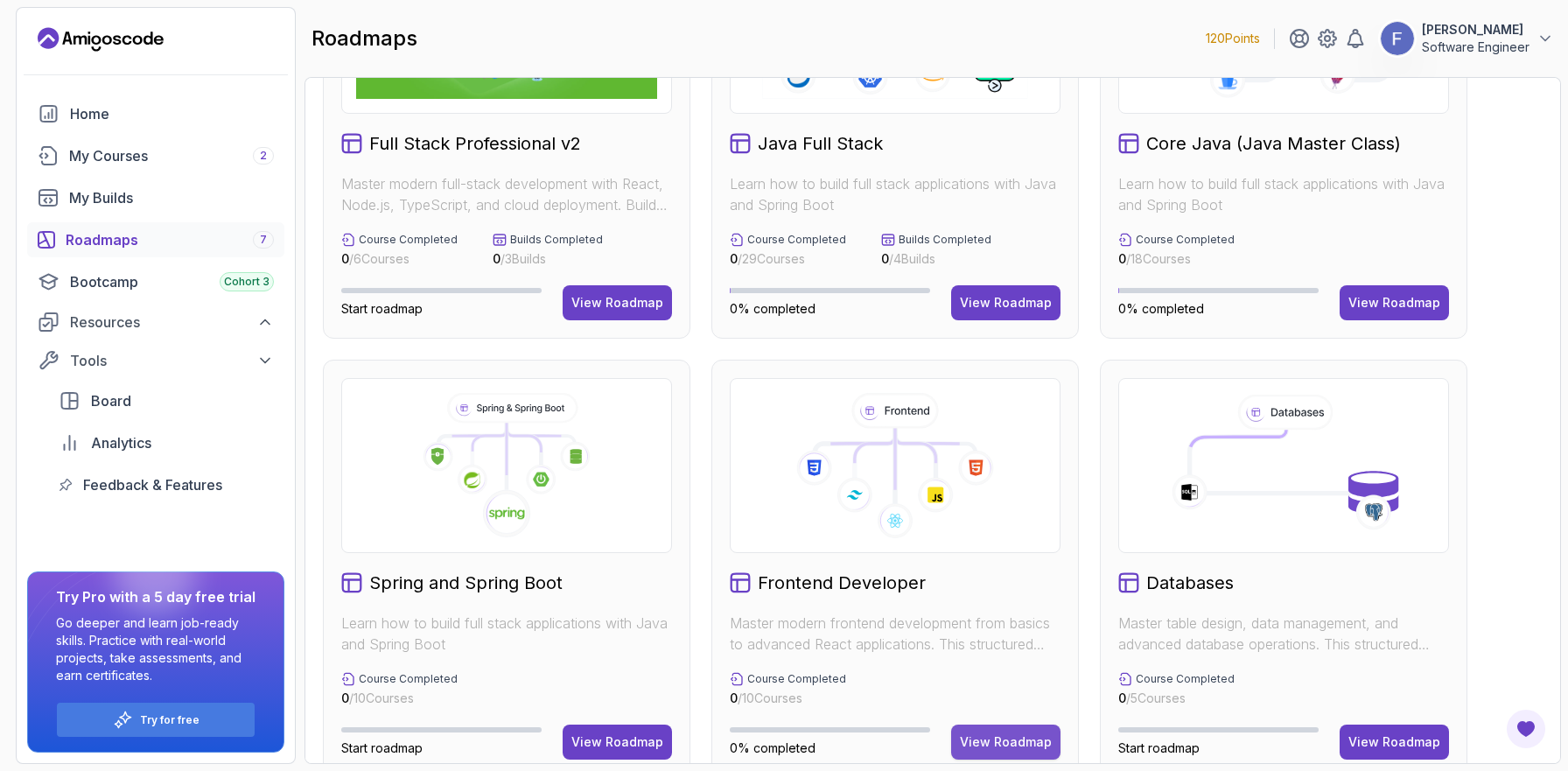
click at [1022, 741] on div "View Roadmap" at bounding box center [1006, 742] width 92 height 18
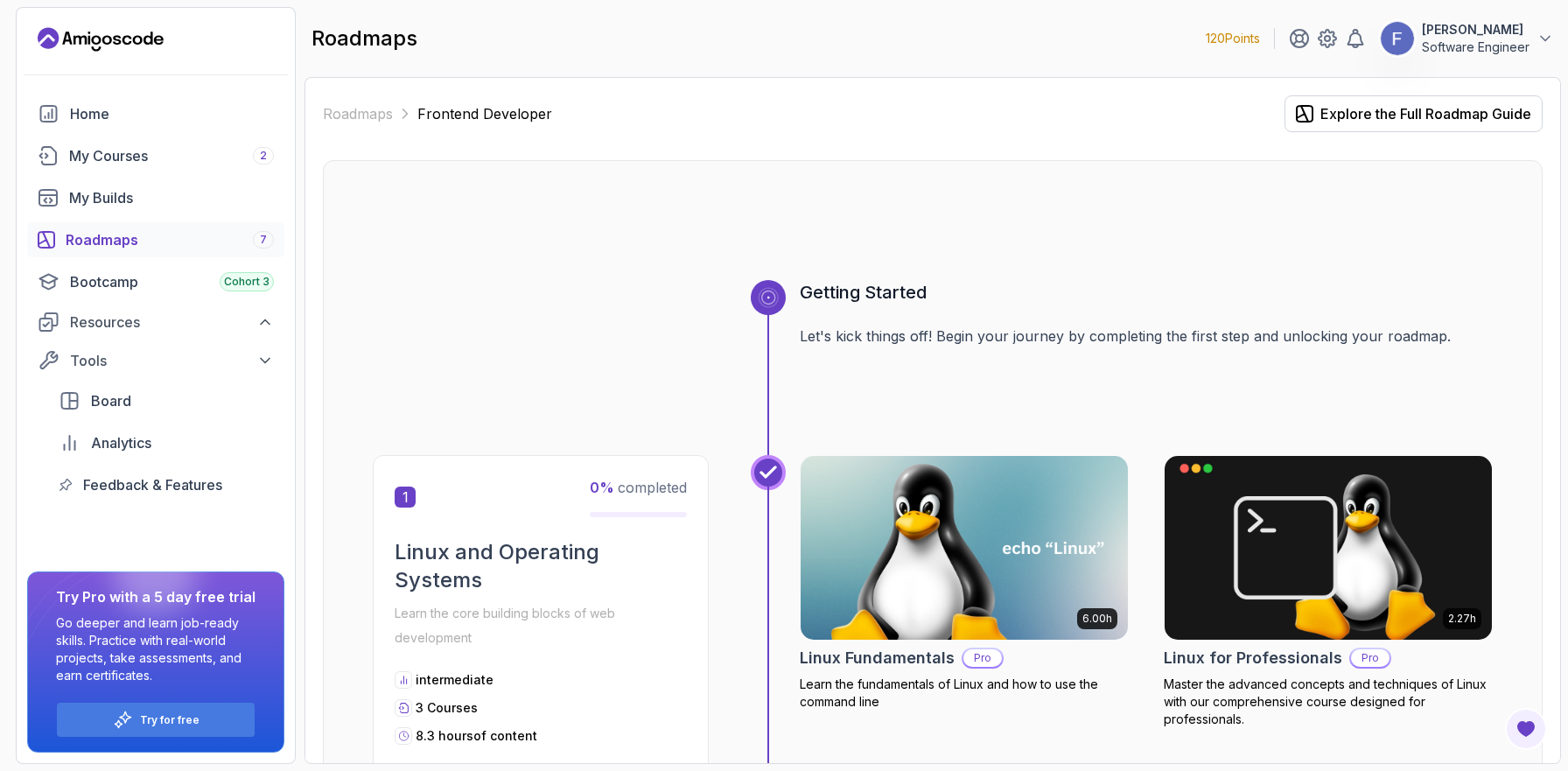
click at [238, 232] on div "Roadmaps 7" at bounding box center [169, 240] width 208 height 21
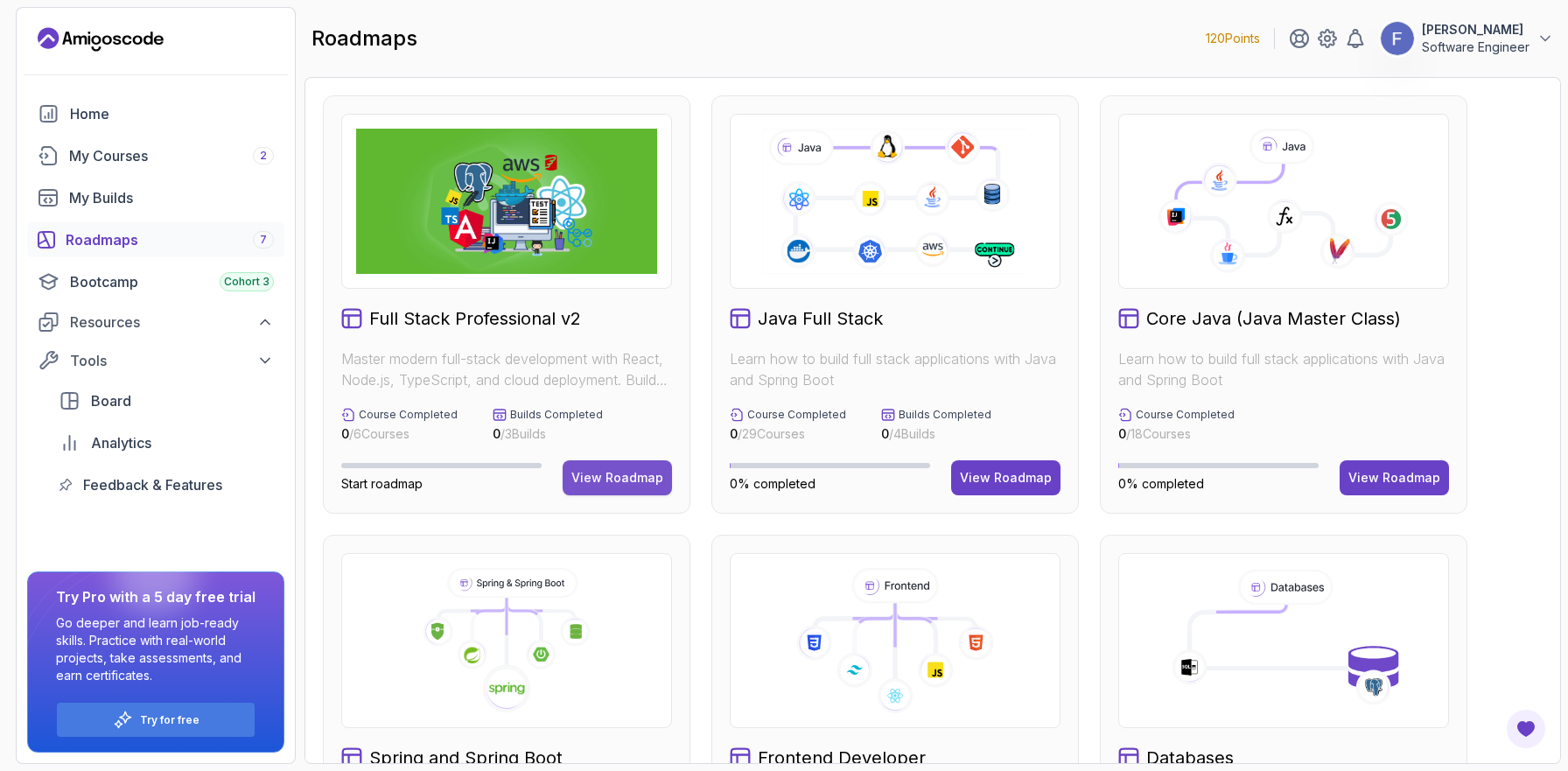
click at [649, 489] on button "View Roadmap" at bounding box center [617, 477] width 109 height 35
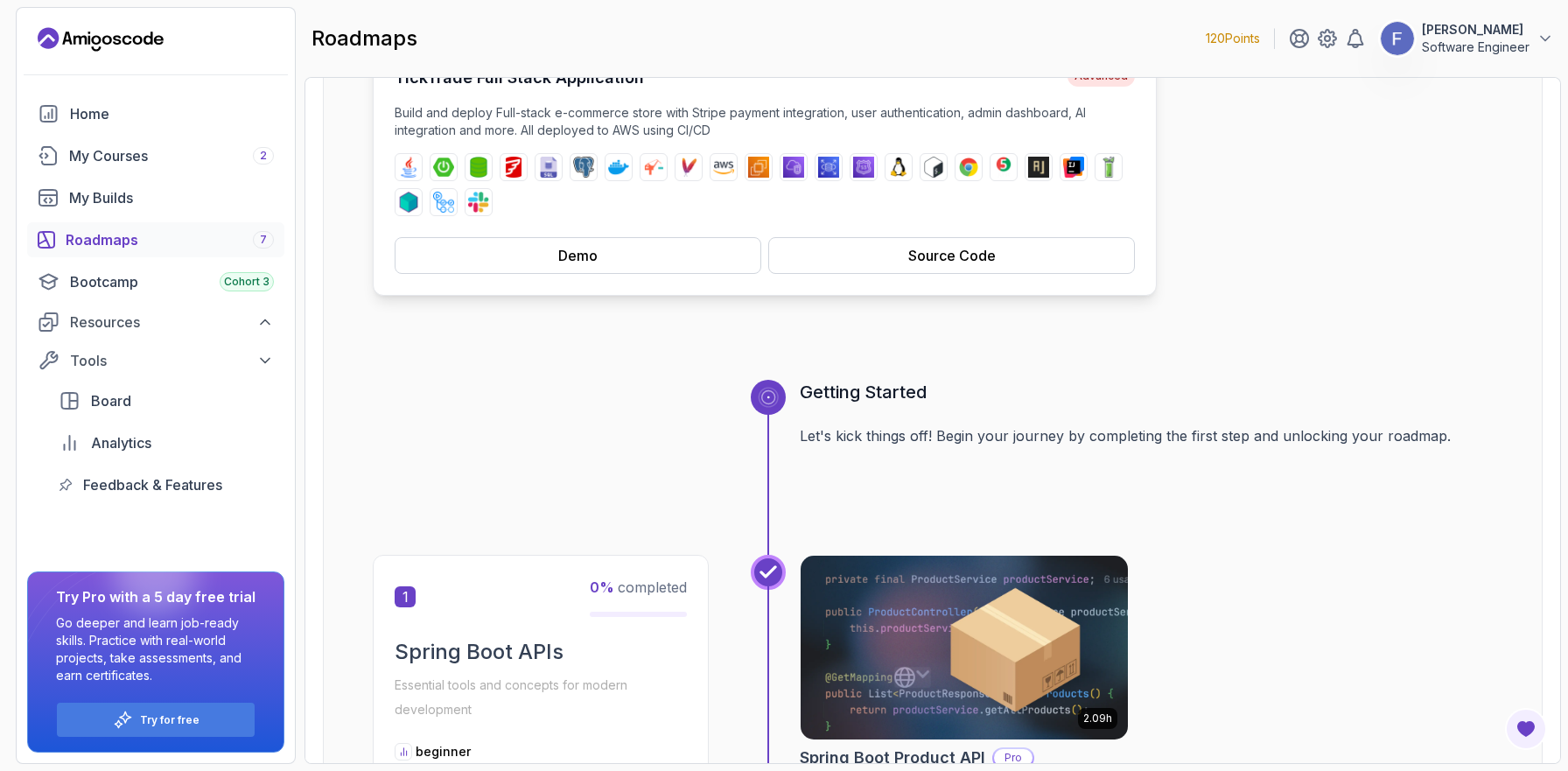
scroll to position [510, 0]
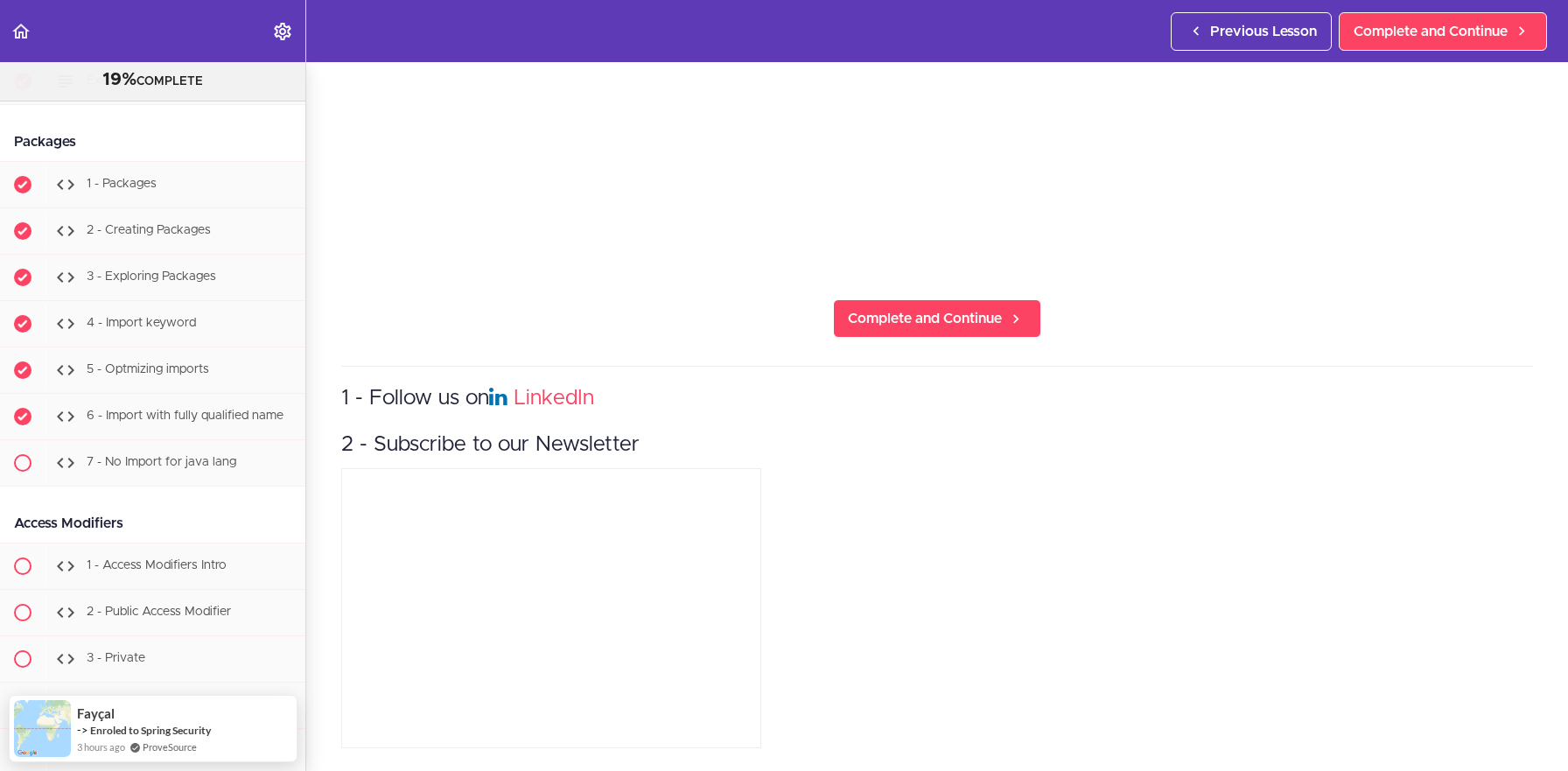
scroll to position [3872, 0]
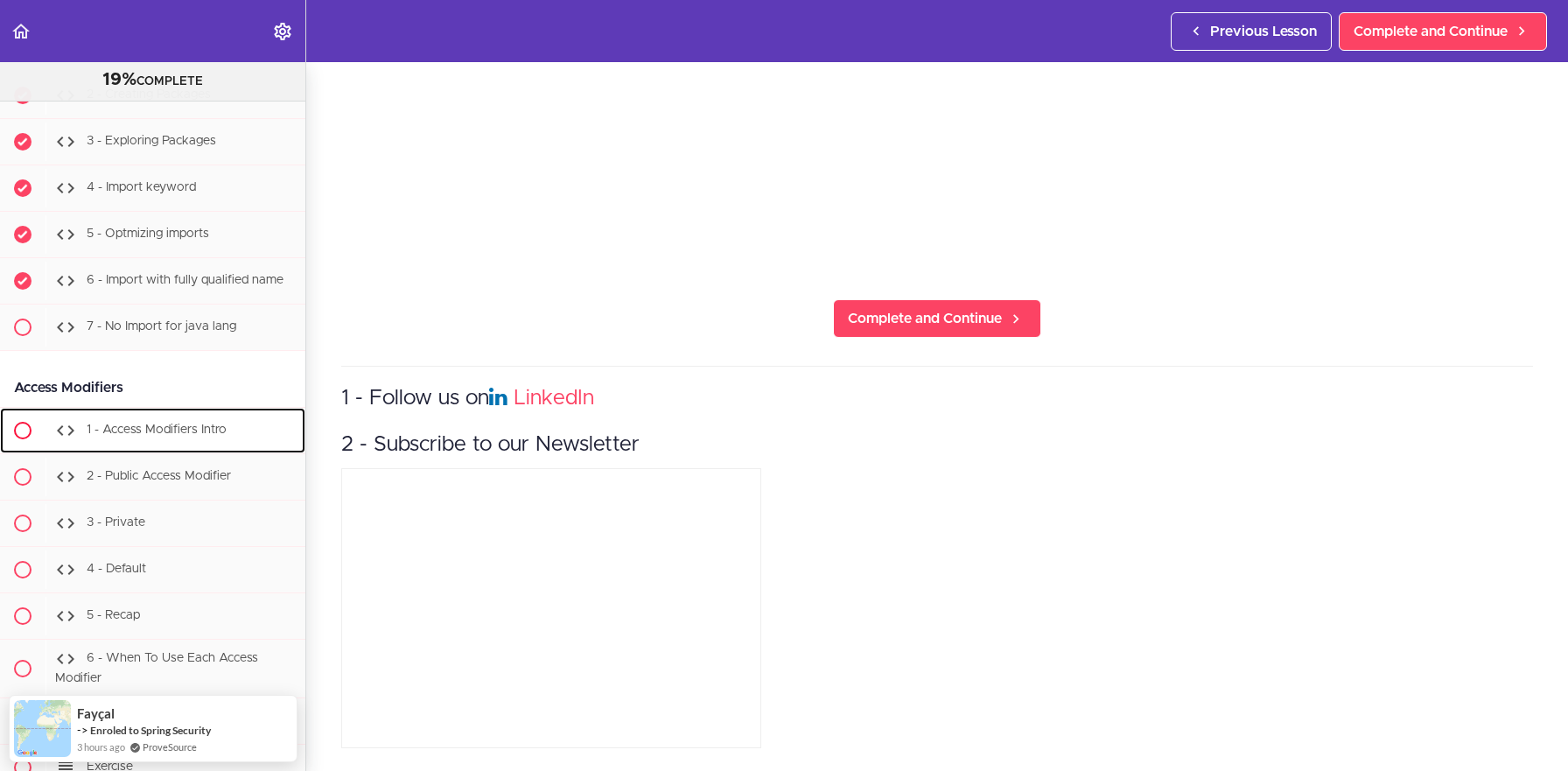
click at [199, 419] on div "1 - Access Modifiers Intro" at bounding box center [175, 430] width 259 height 39
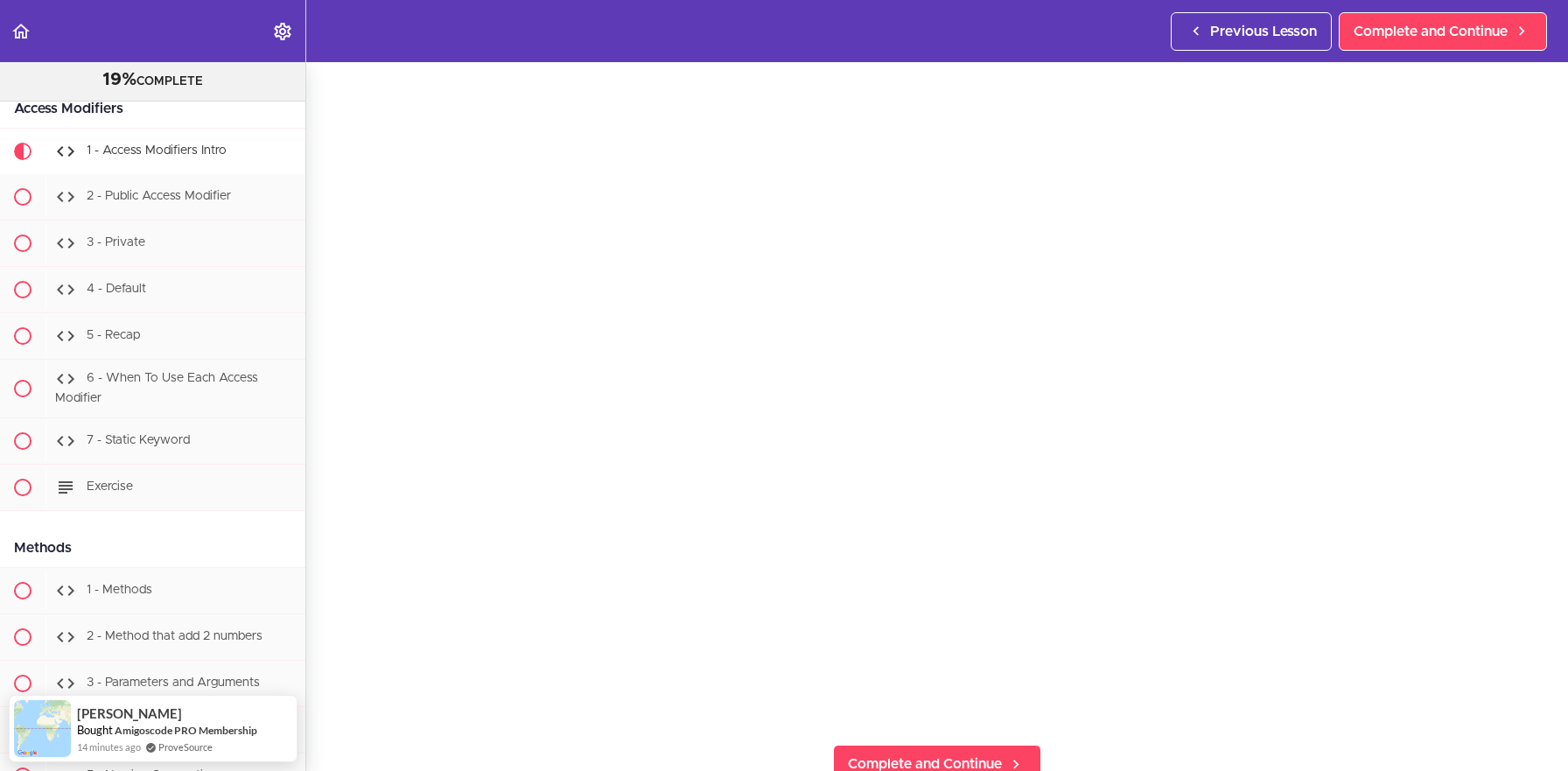
scroll to position [103, 0]
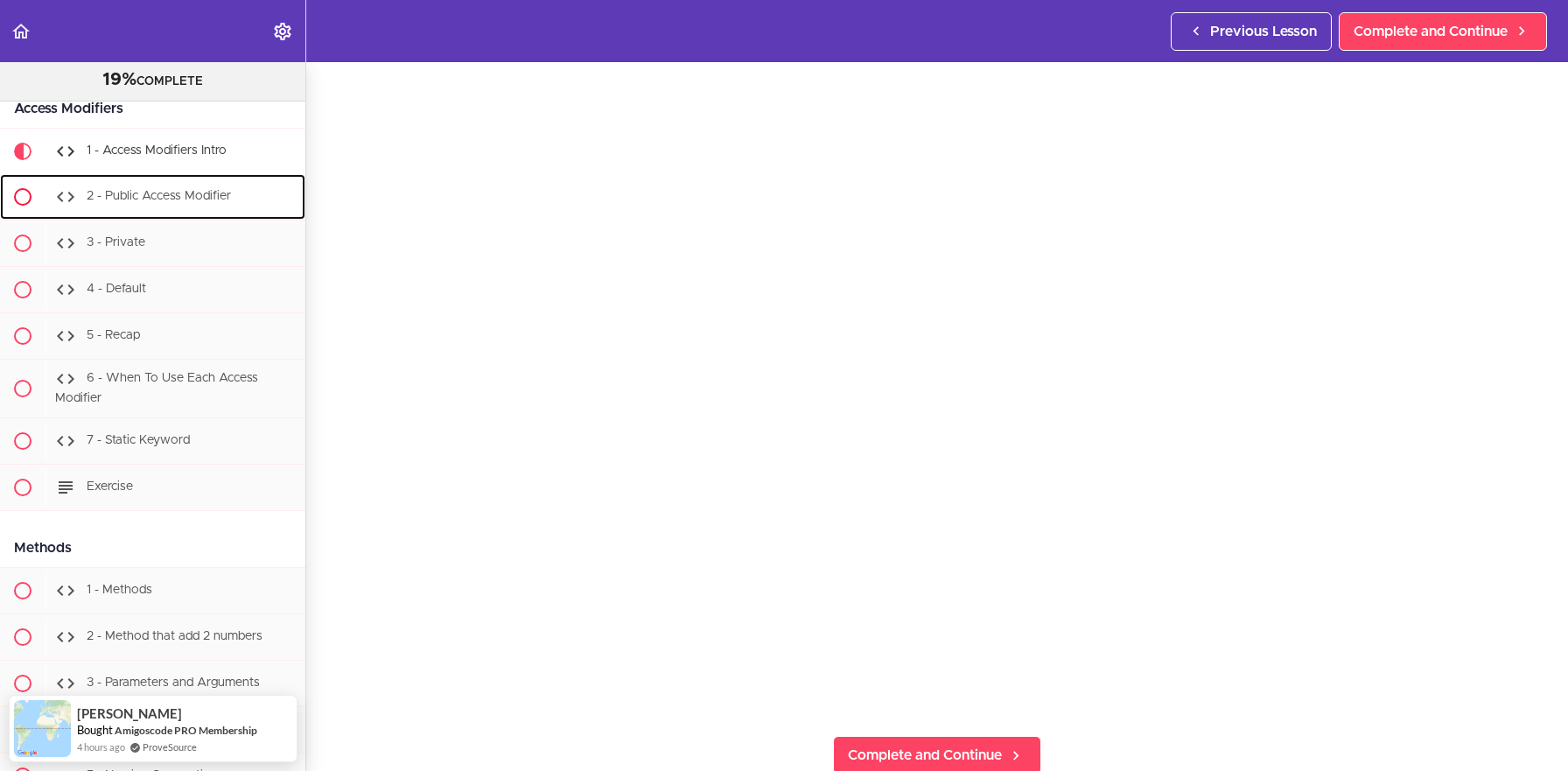
click at [189, 199] on span "2 - Public Access Modifier" at bounding box center [158, 197] width 145 height 12
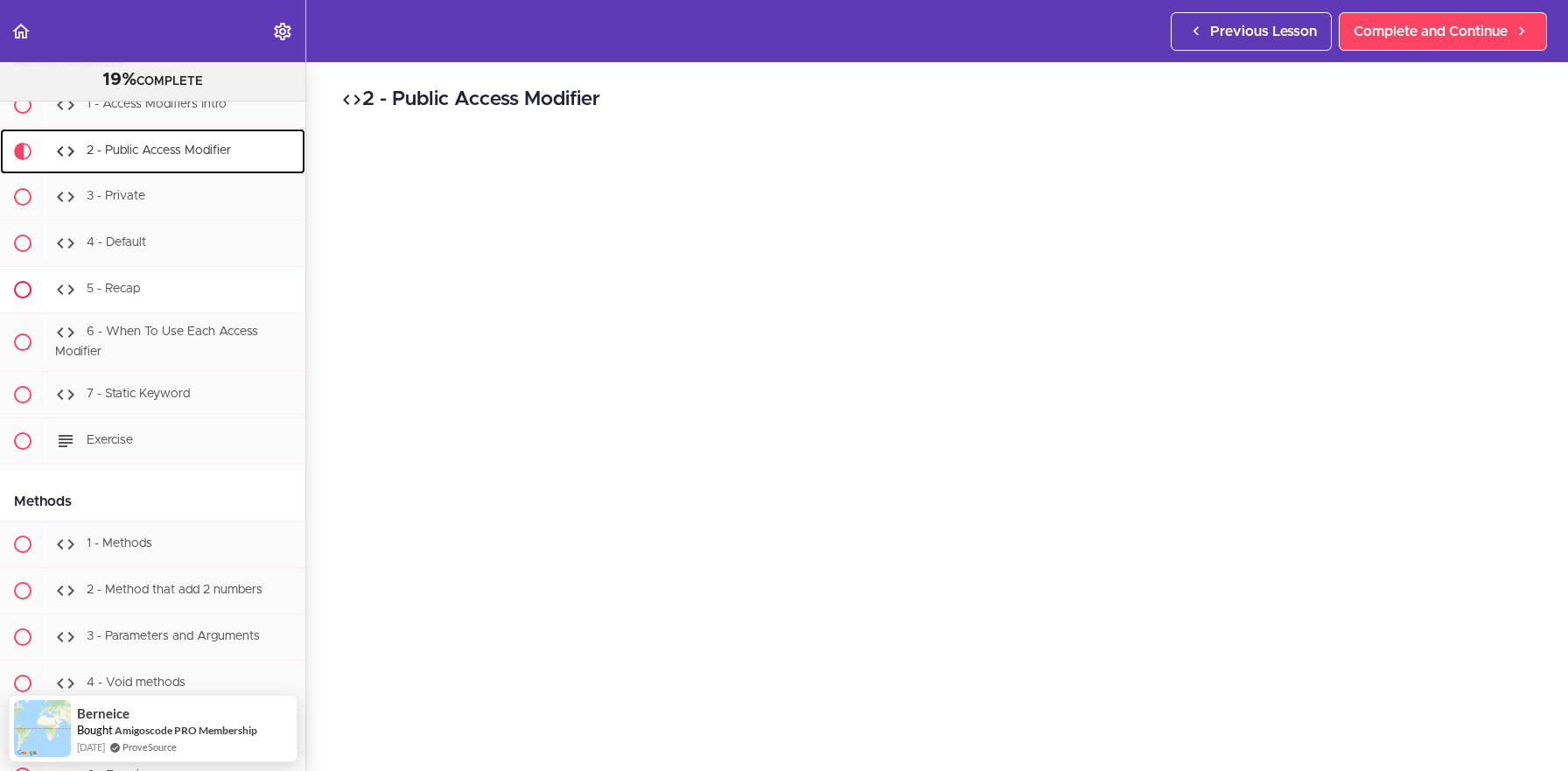
scroll to position [4105, 0]
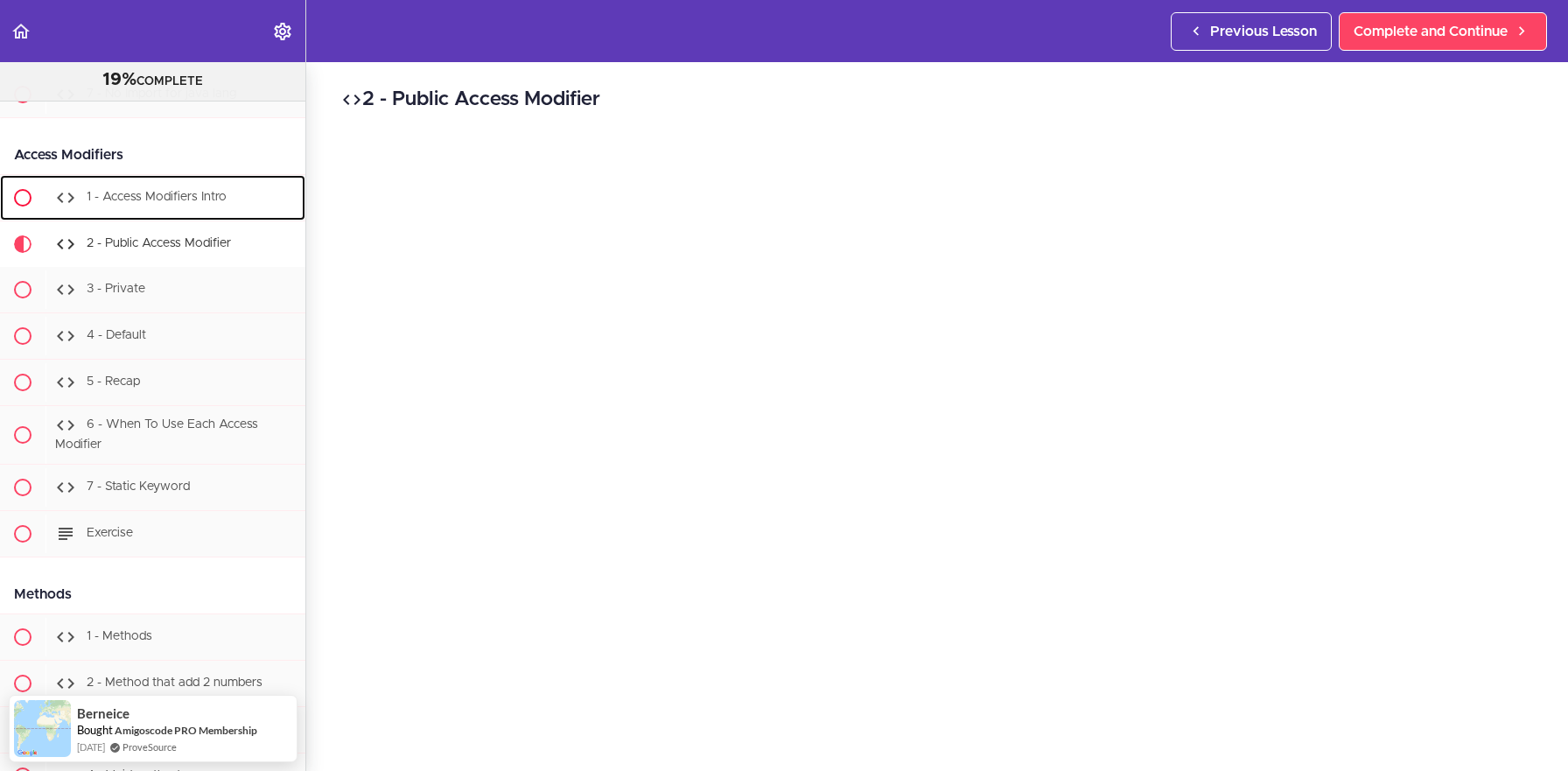
click at [183, 201] on span "1 - Access Modifiers Intro" at bounding box center [155, 198] width 140 height 12
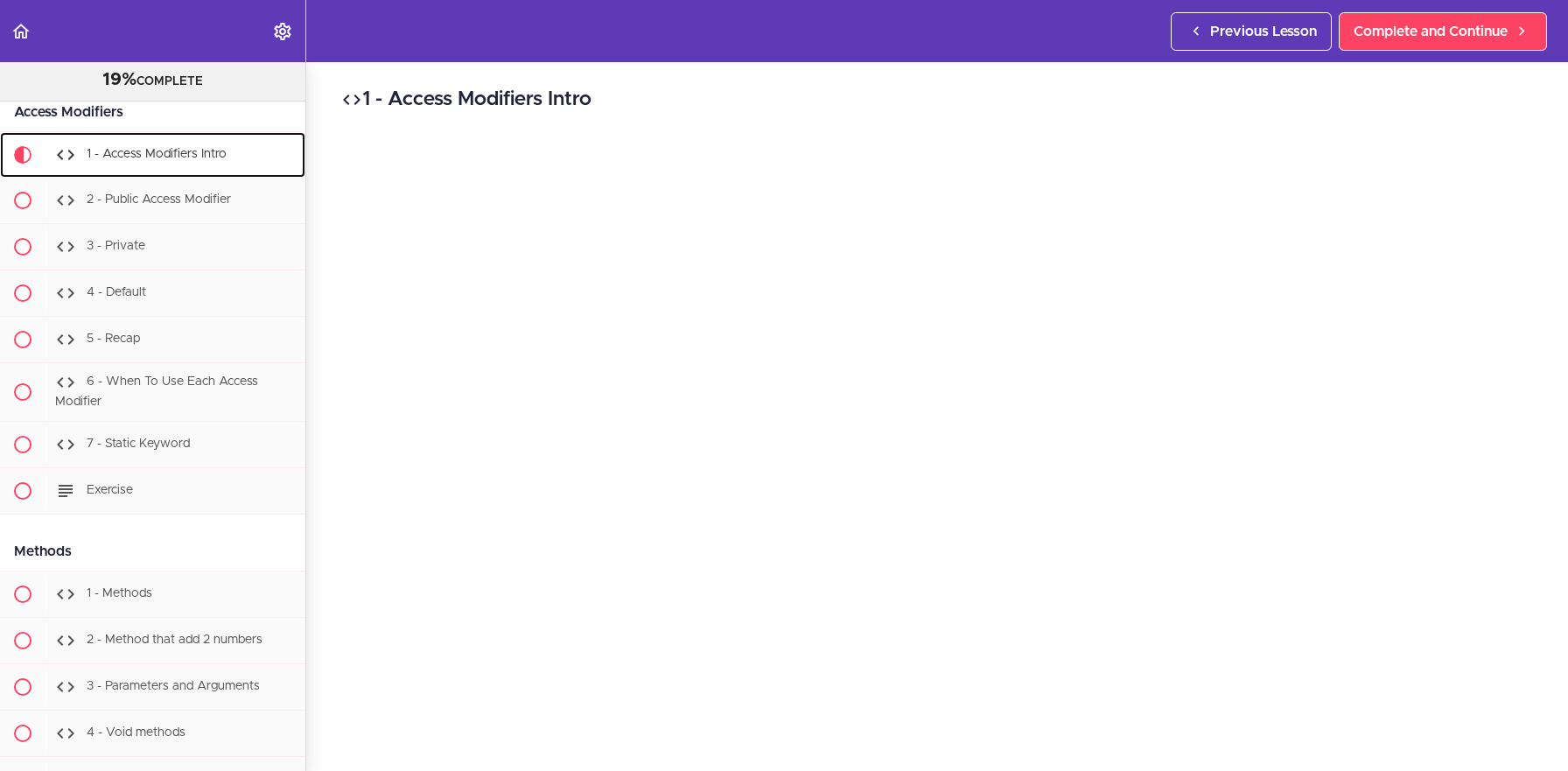
scroll to position [4151, 0]
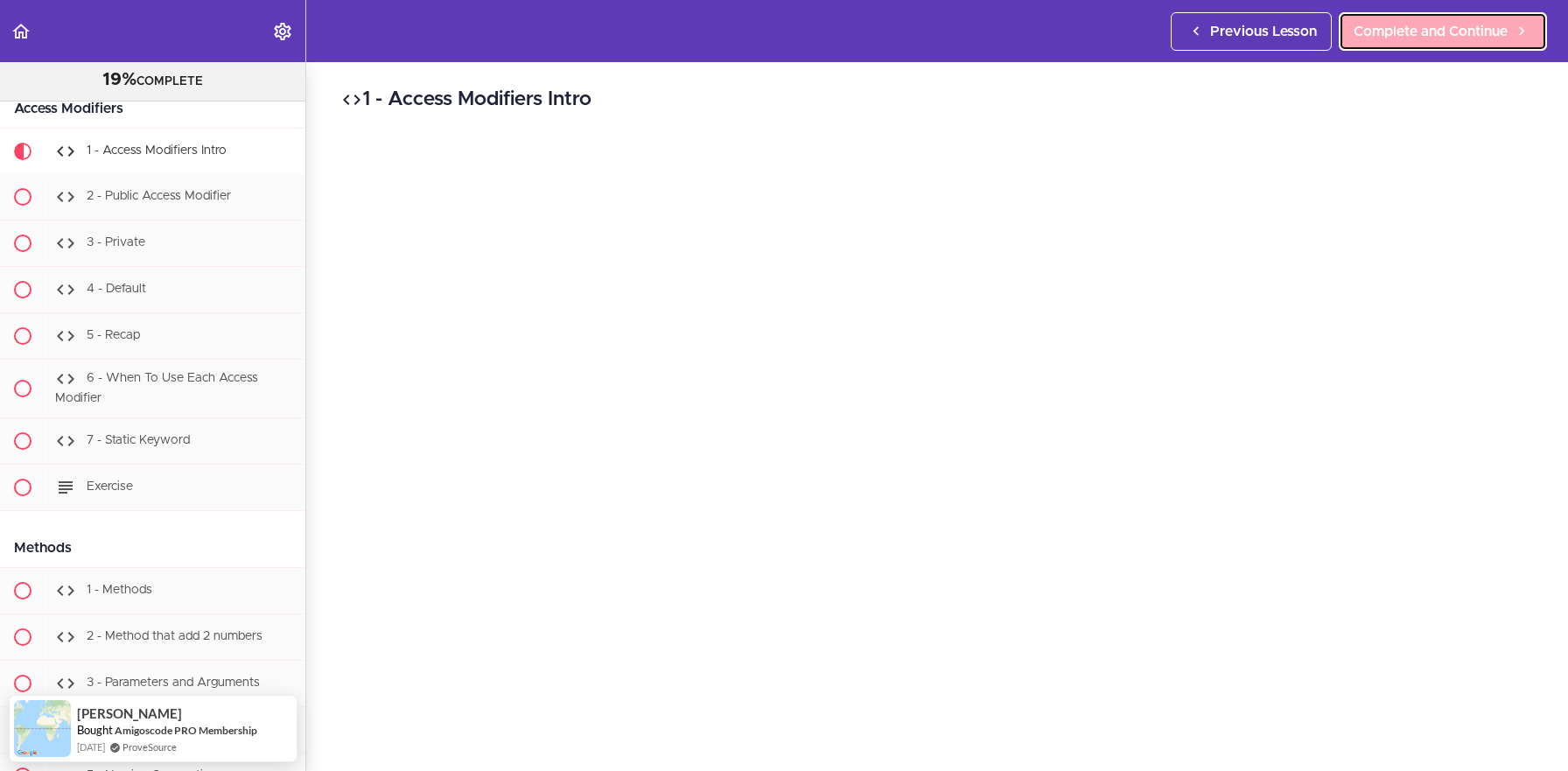
click at [1477, 24] on span "Complete and Continue" at bounding box center [1430, 31] width 154 height 21
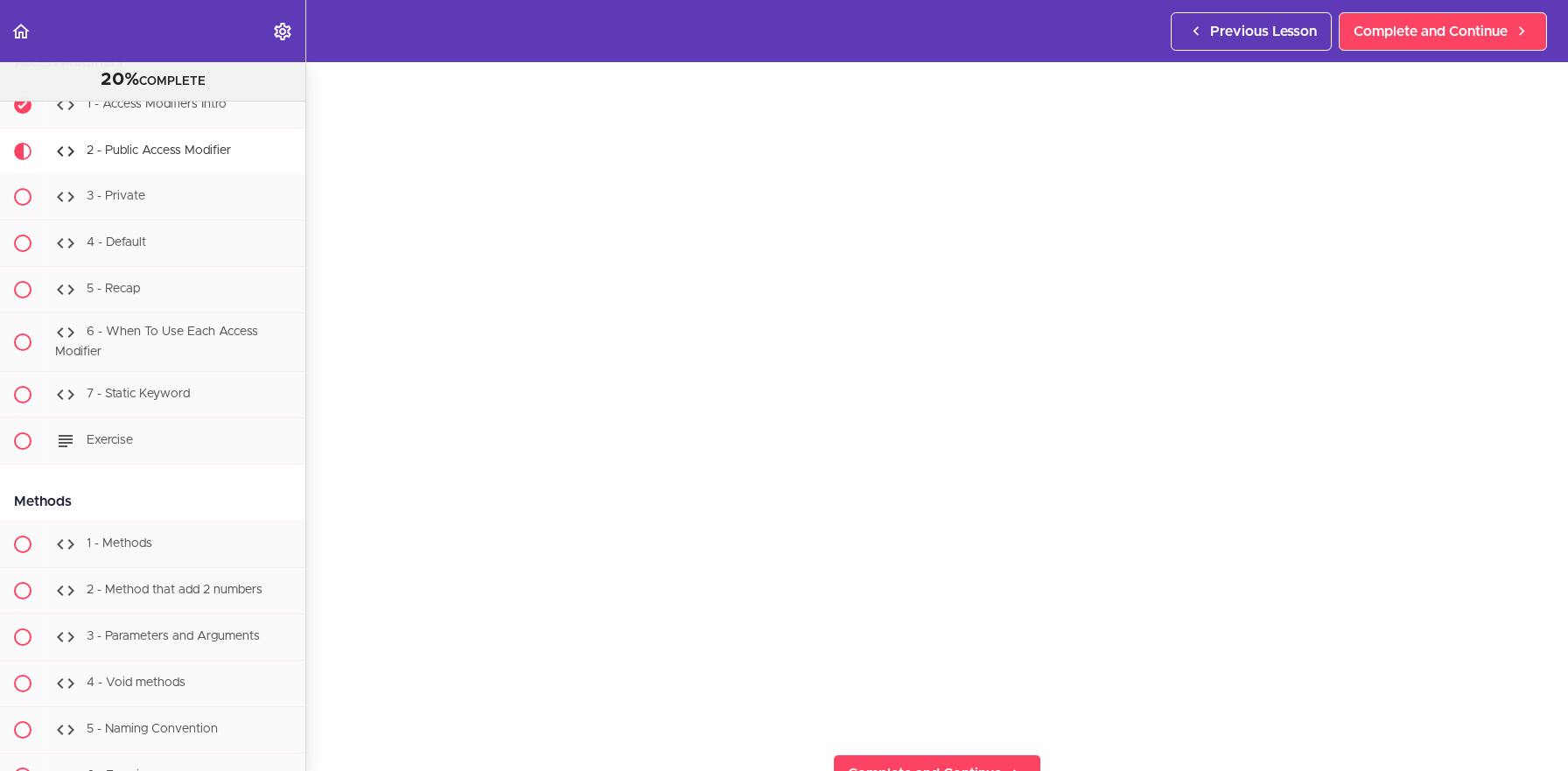
scroll to position [82, 0]
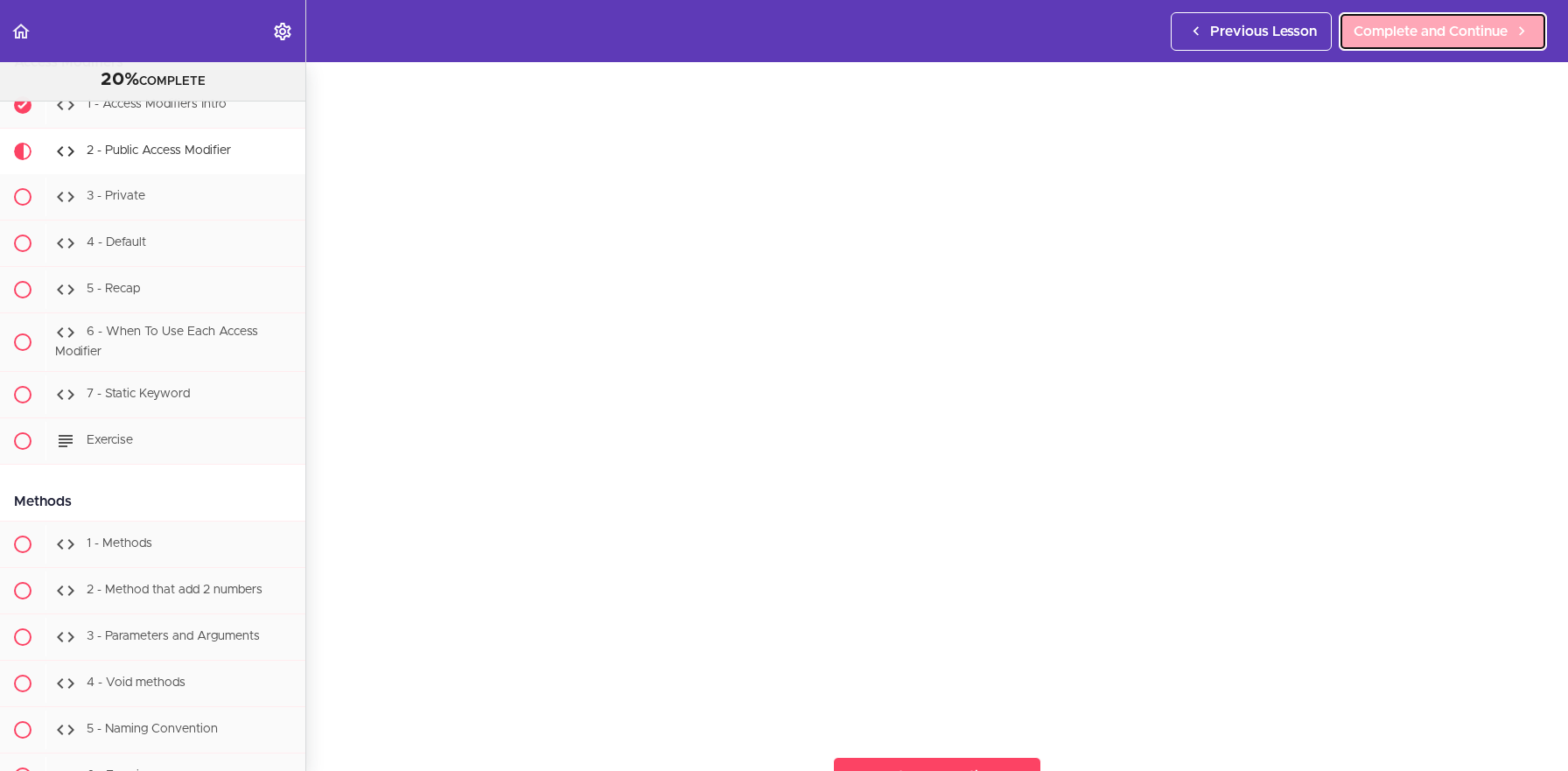
click at [1382, 38] on span "Complete and Continue" at bounding box center [1430, 31] width 154 height 21
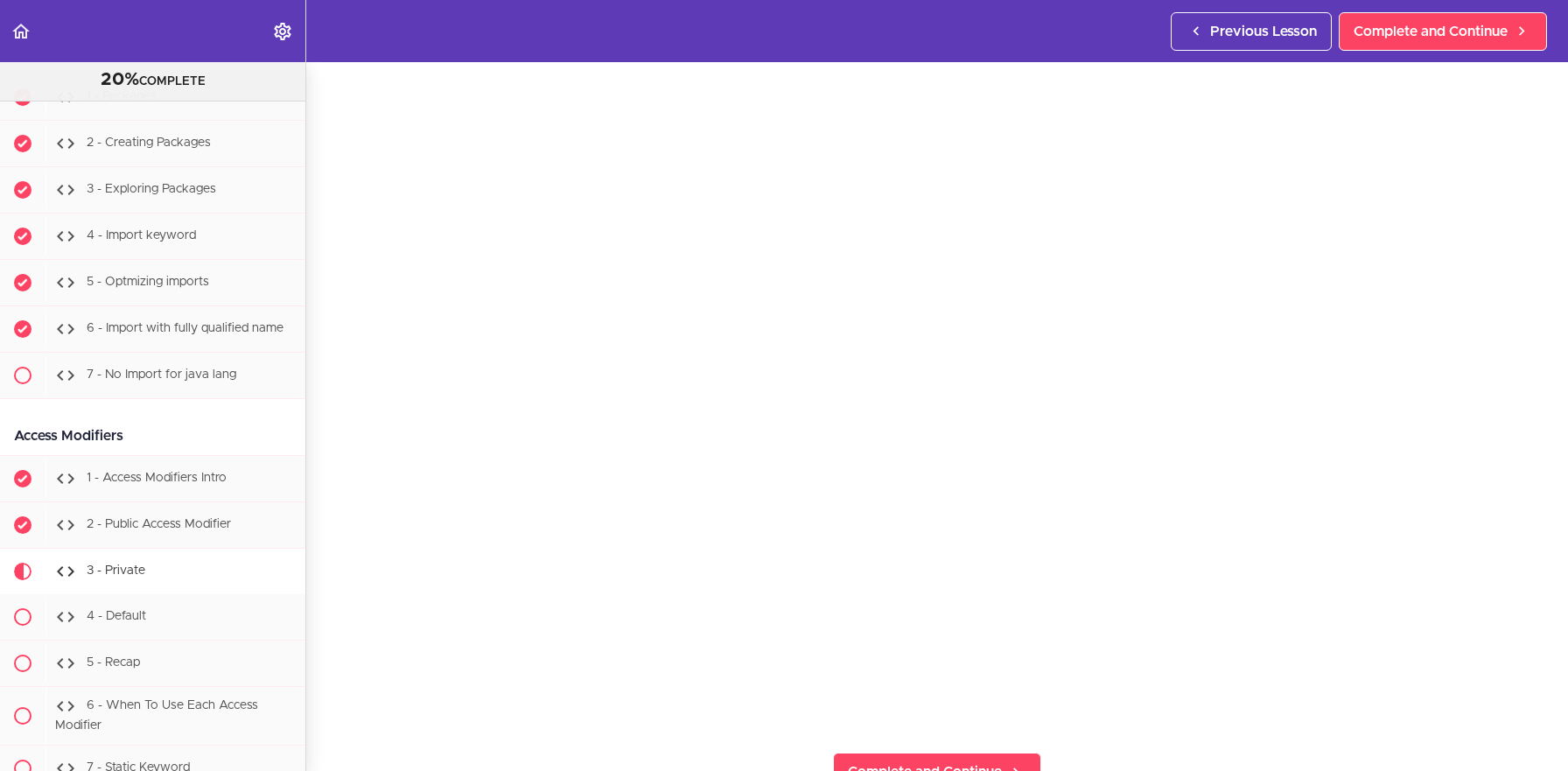
scroll to position [3975, 0]
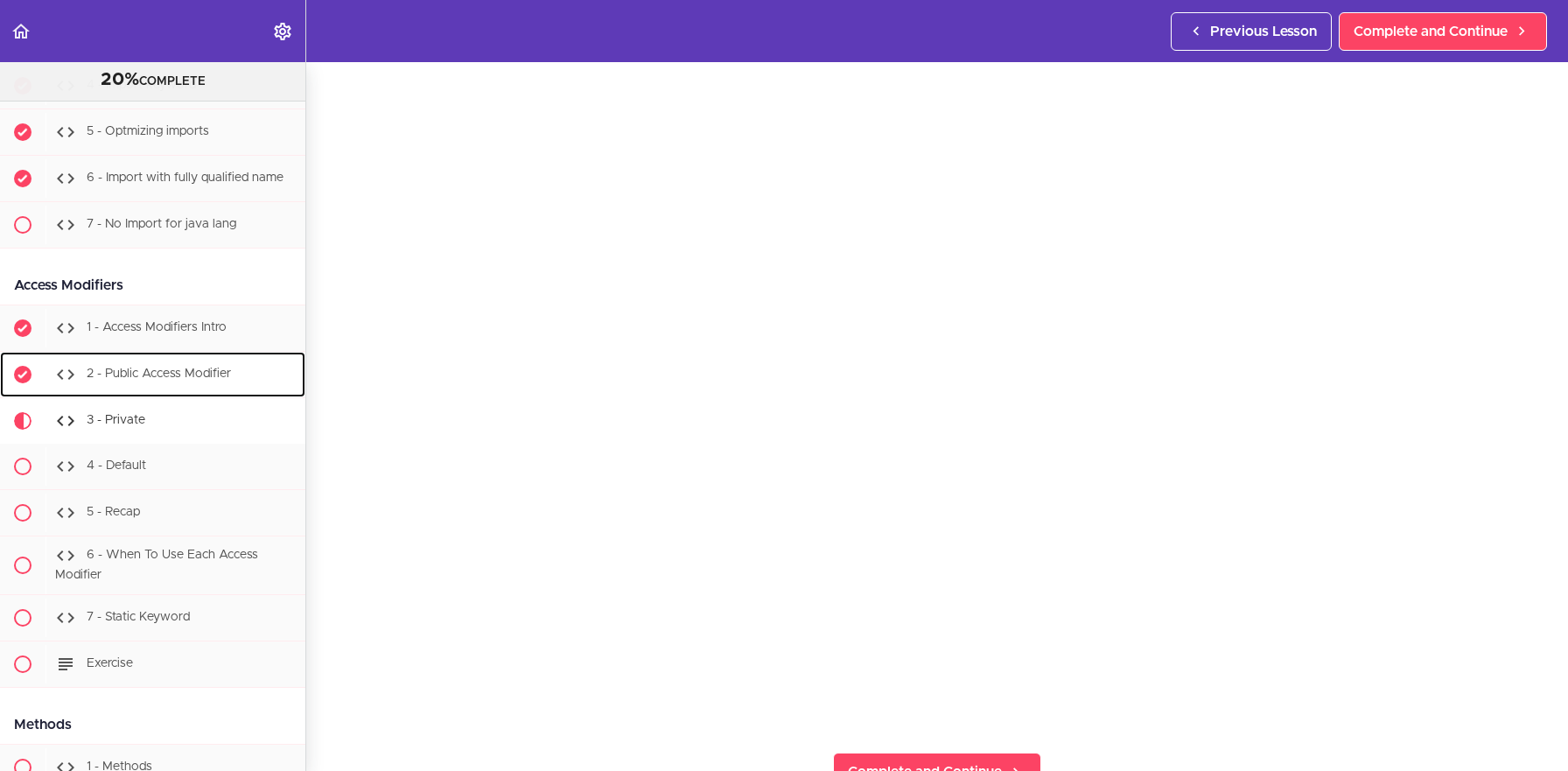
click at [150, 376] on span "2 - Public Access Modifier" at bounding box center [158, 374] width 145 height 12
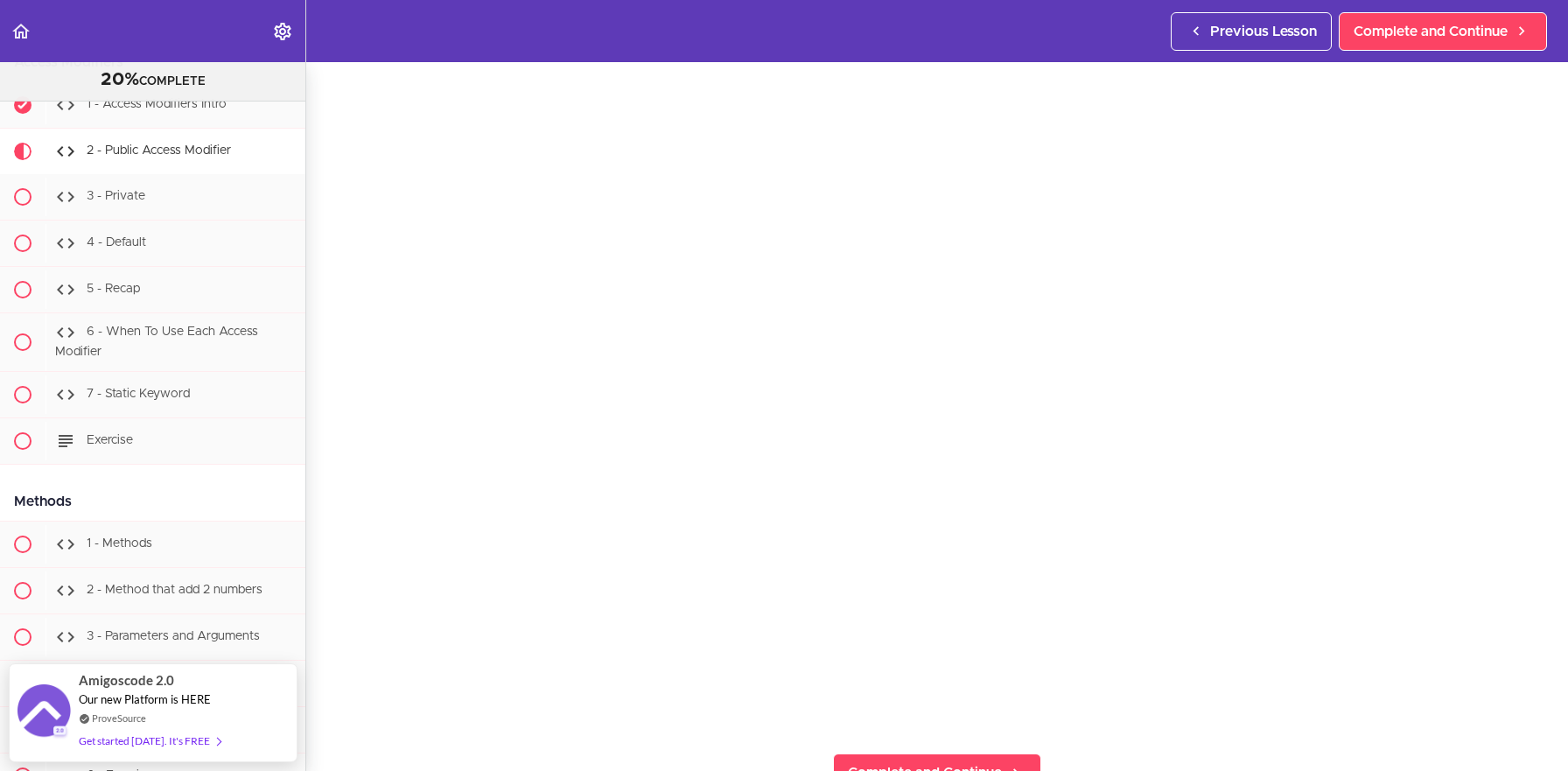
scroll to position [87, 0]
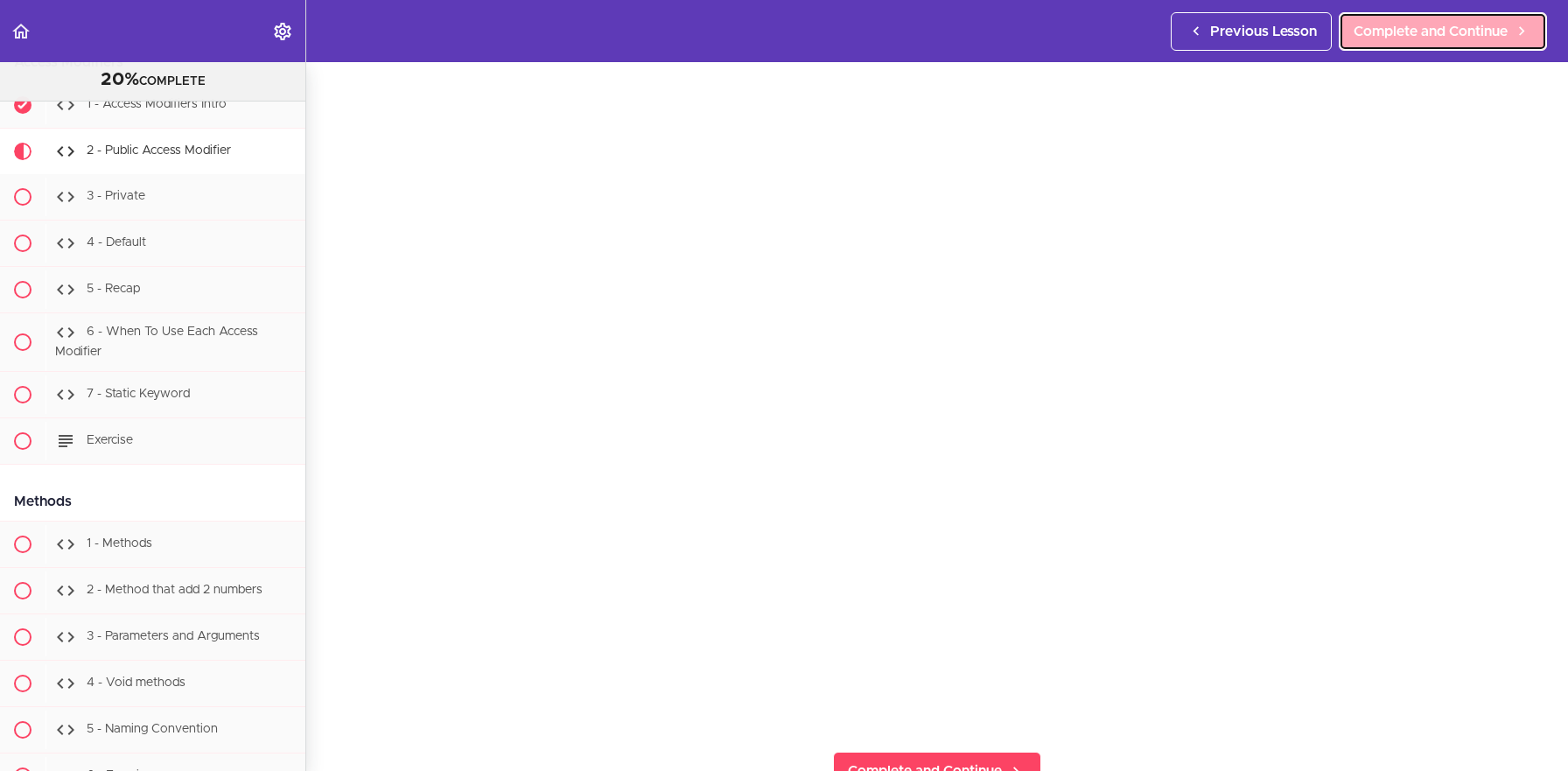
click at [1413, 36] on span "Complete and Continue" at bounding box center [1430, 31] width 154 height 21
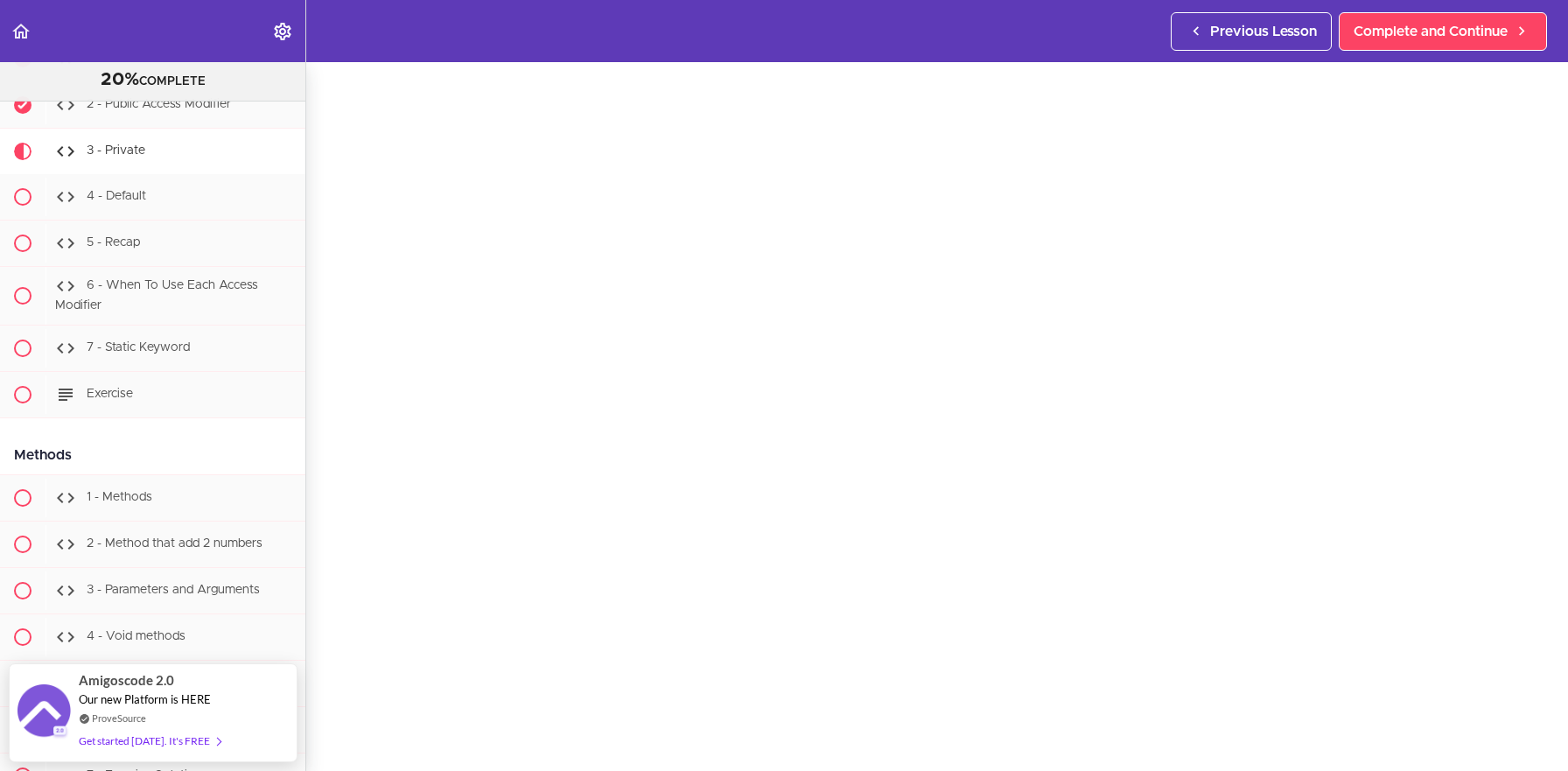
scroll to position [62, 0]
click at [26, 34] on use "Back to course curriculum" at bounding box center [21, 31] width 18 height 15
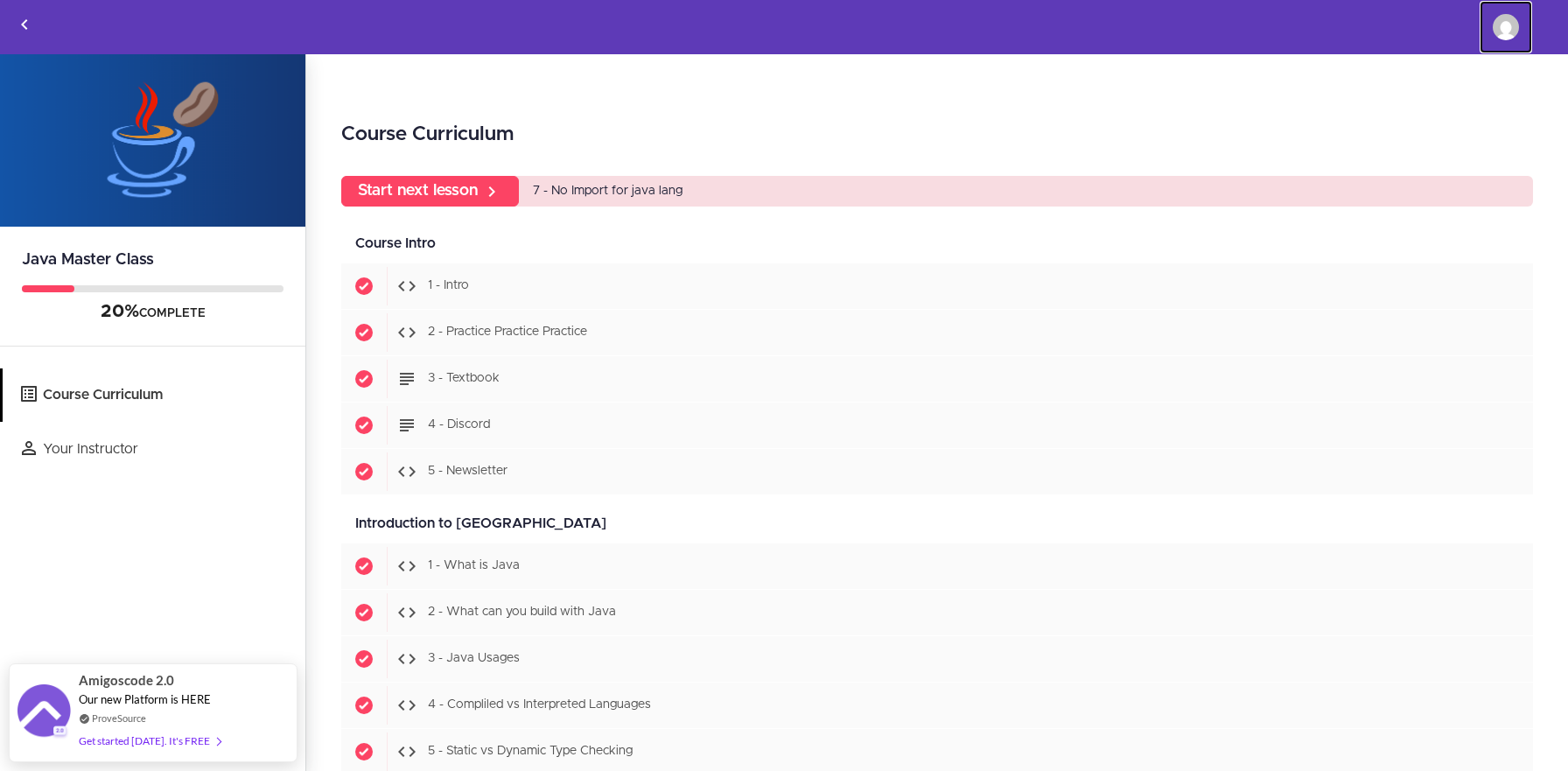
click at [1505, 28] on img at bounding box center [1506, 27] width 27 height 27
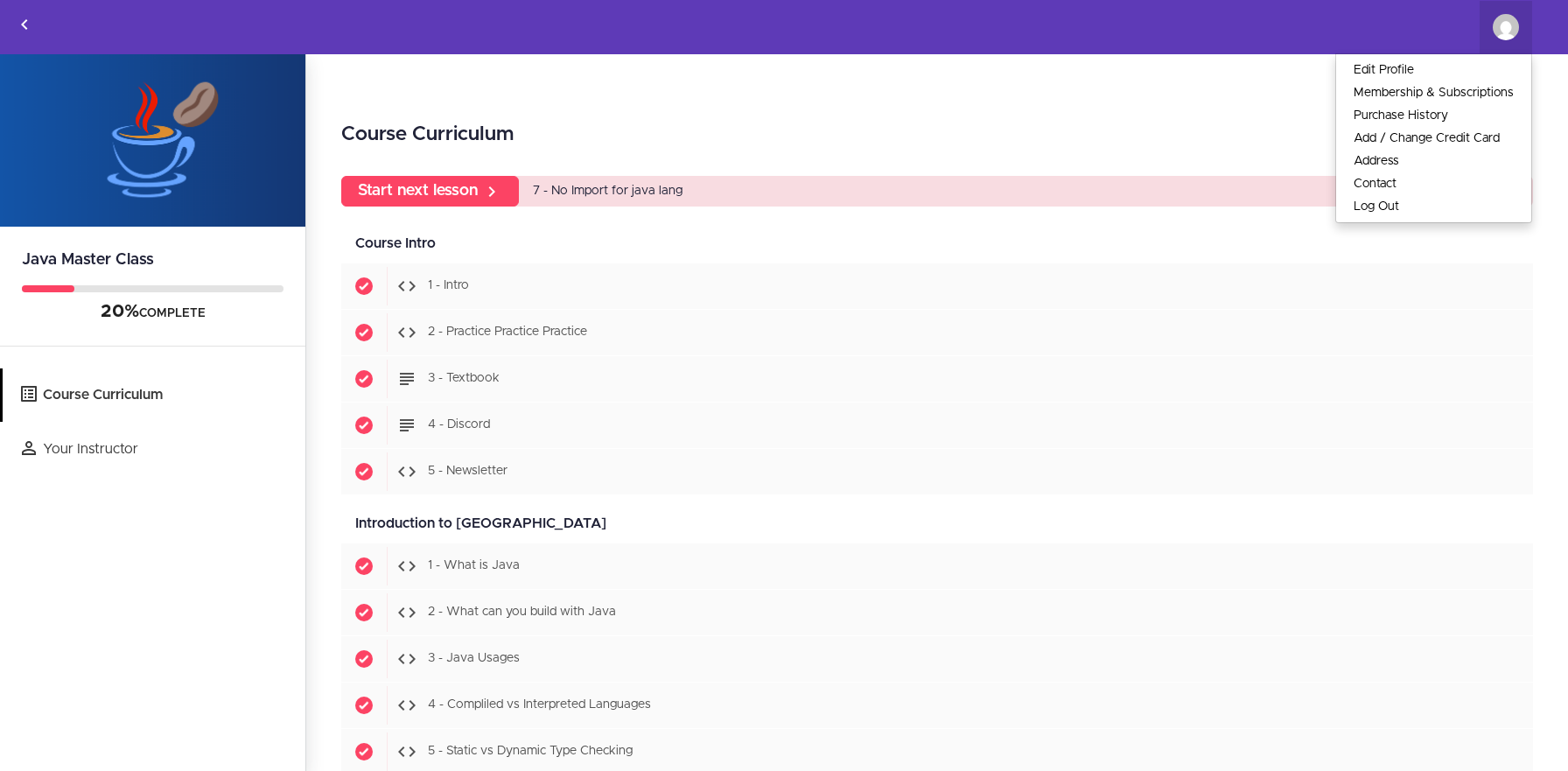
click at [142, 117] on img at bounding box center [152, 141] width 305 height 172
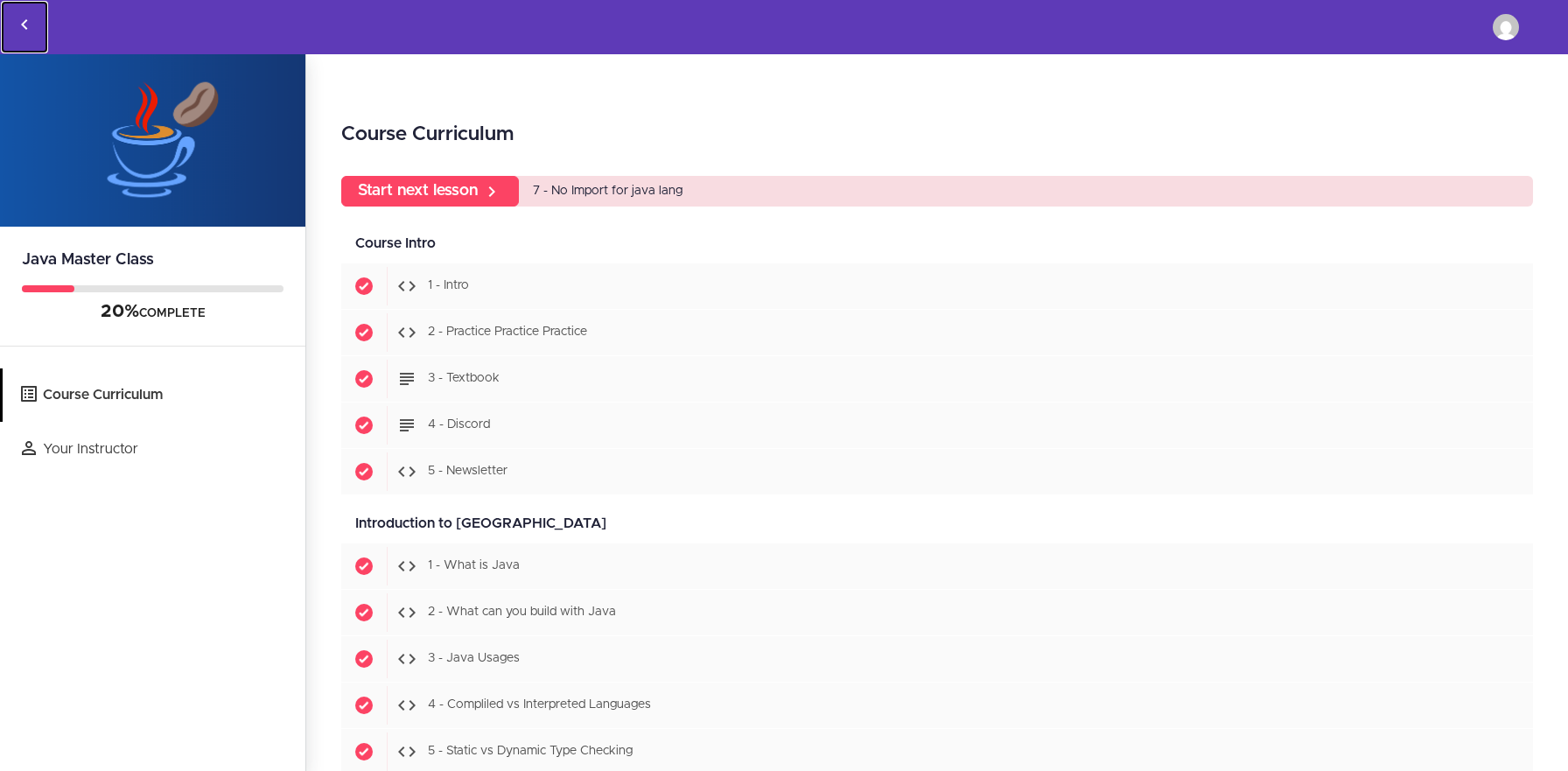
click at [24, 23] on use "Back to courses" at bounding box center [24, 24] width 6 height 11
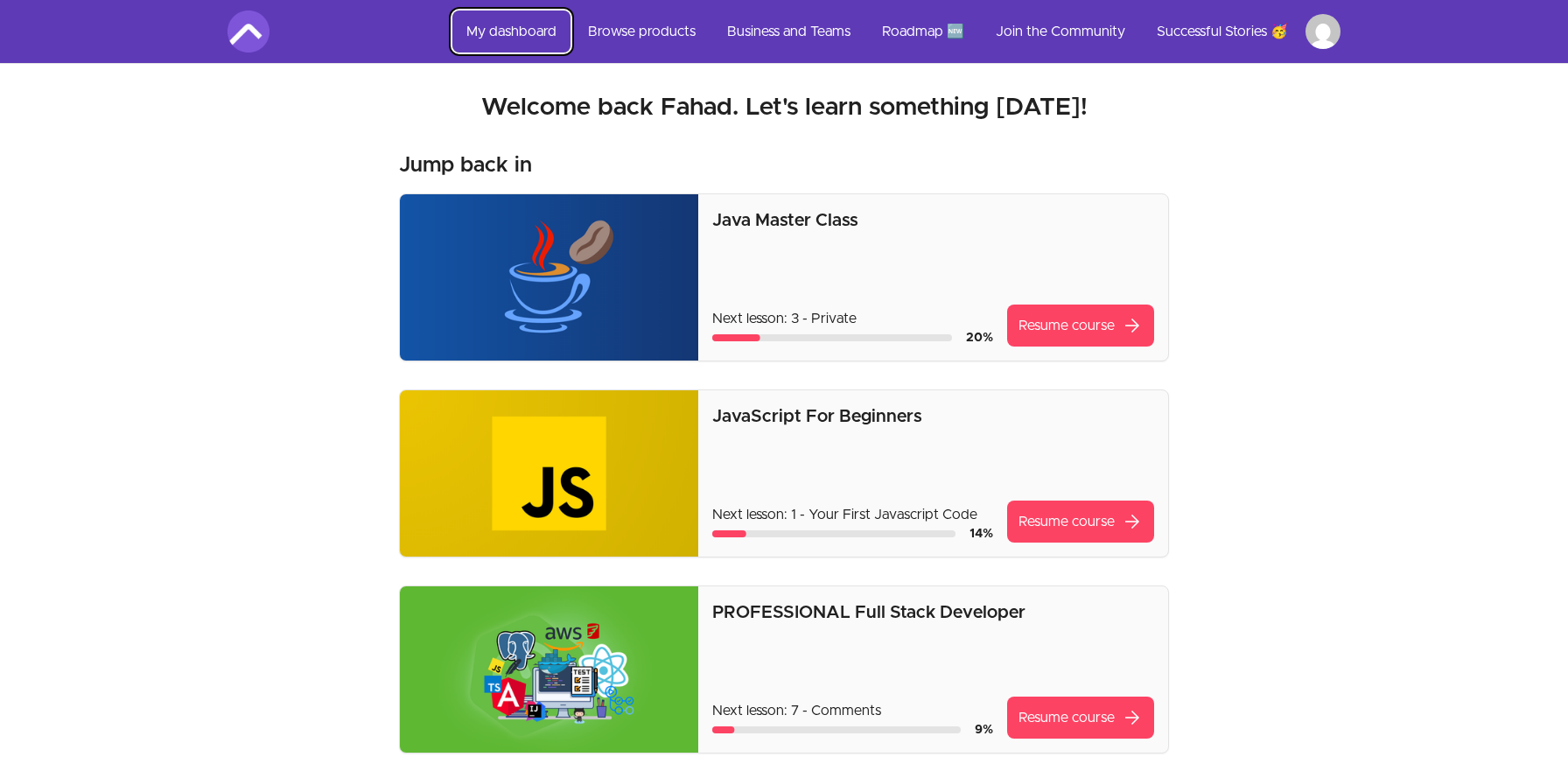
click at [540, 34] on link "My dashboard" at bounding box center [511, 32] width 118 height 42
click at [558, 35] on link "My dashboard" at bounding box center [511, 32] width 118 height 42
click at [667, 34] on link "Browse products" at bounding box center [641, 32] width 136 height 42
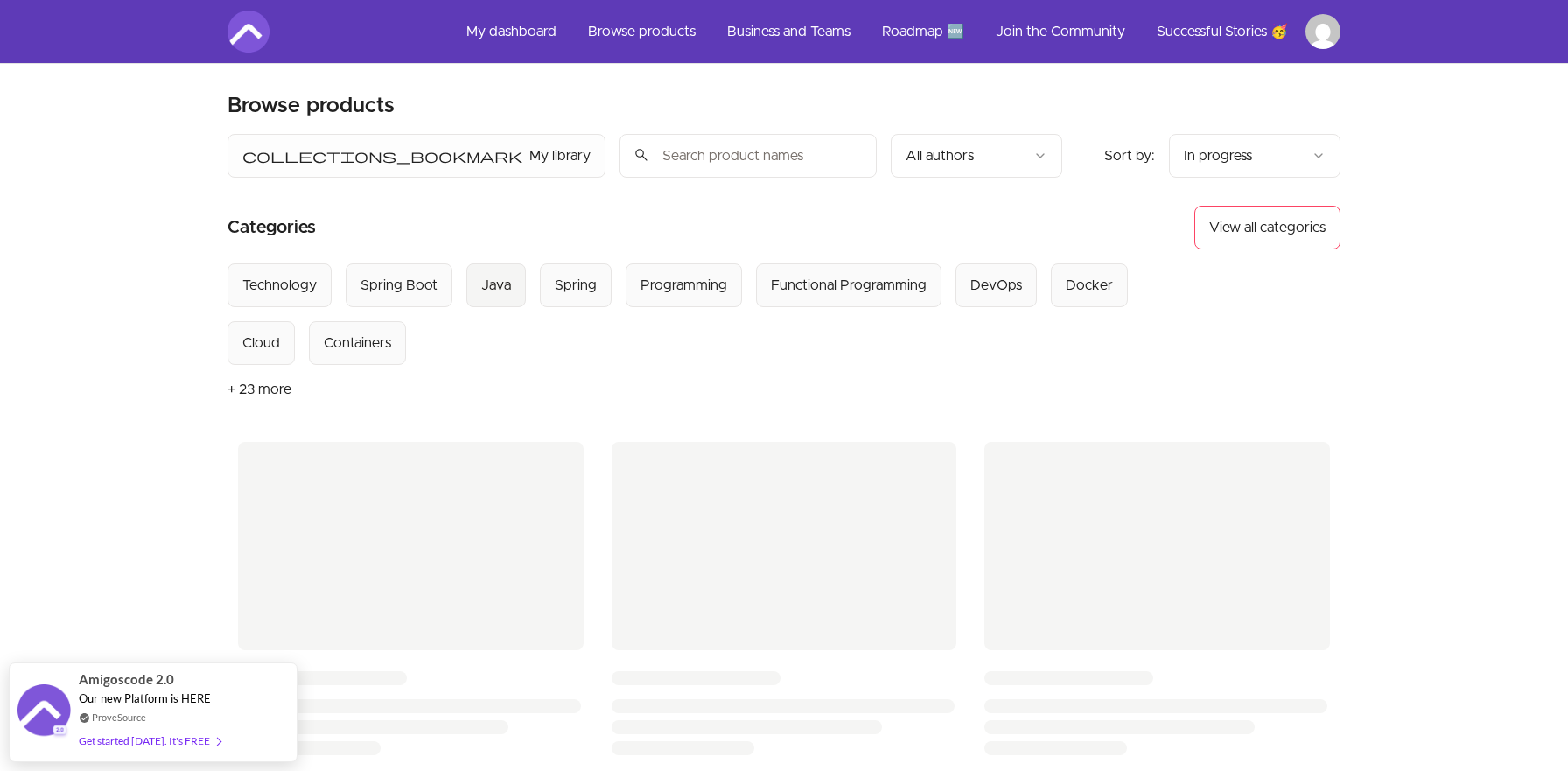
click at [493, 288] on div "Java" at bounding box center [496, 285] width 30 height 21
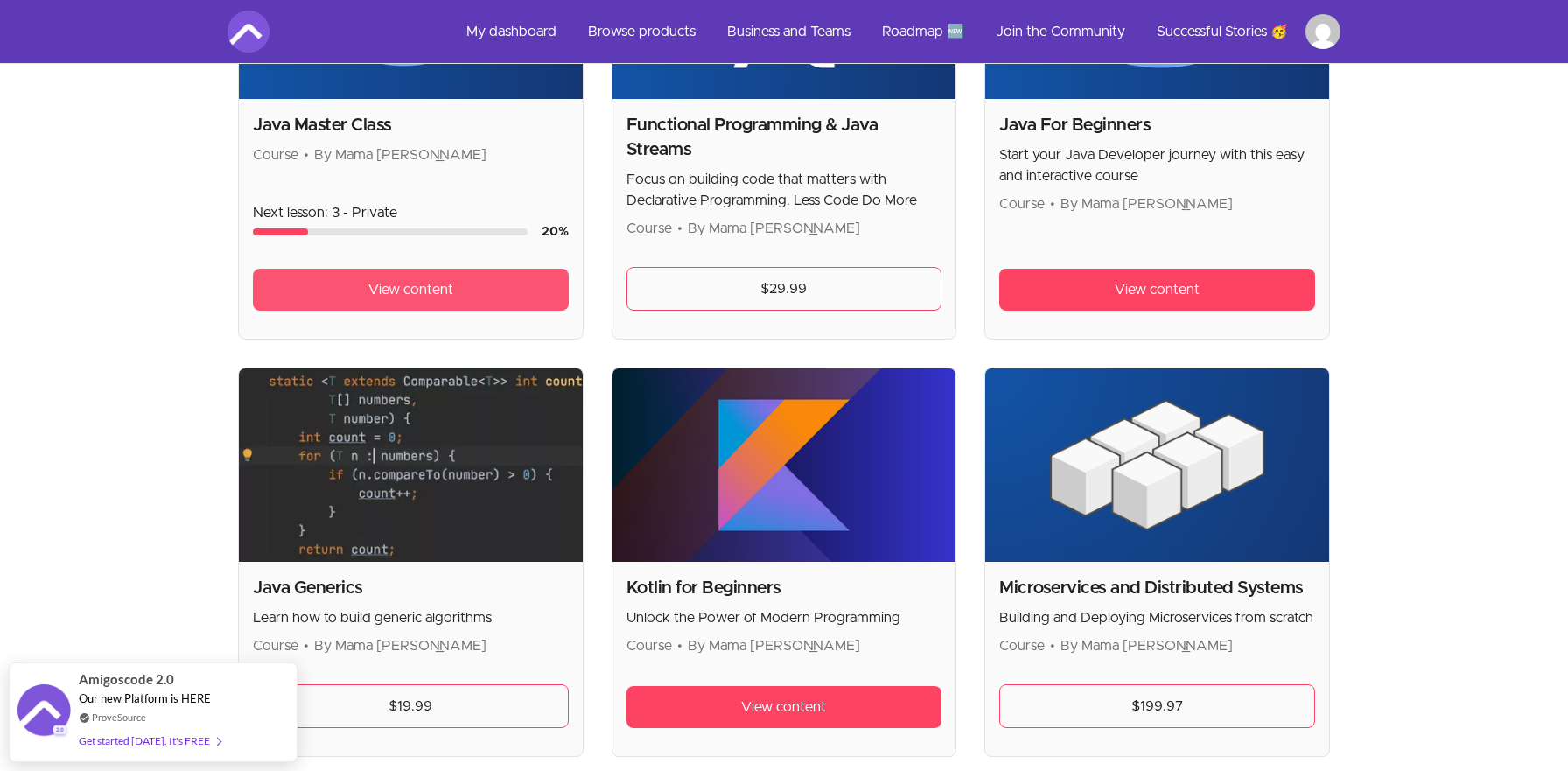
scroll to position [603, 0]
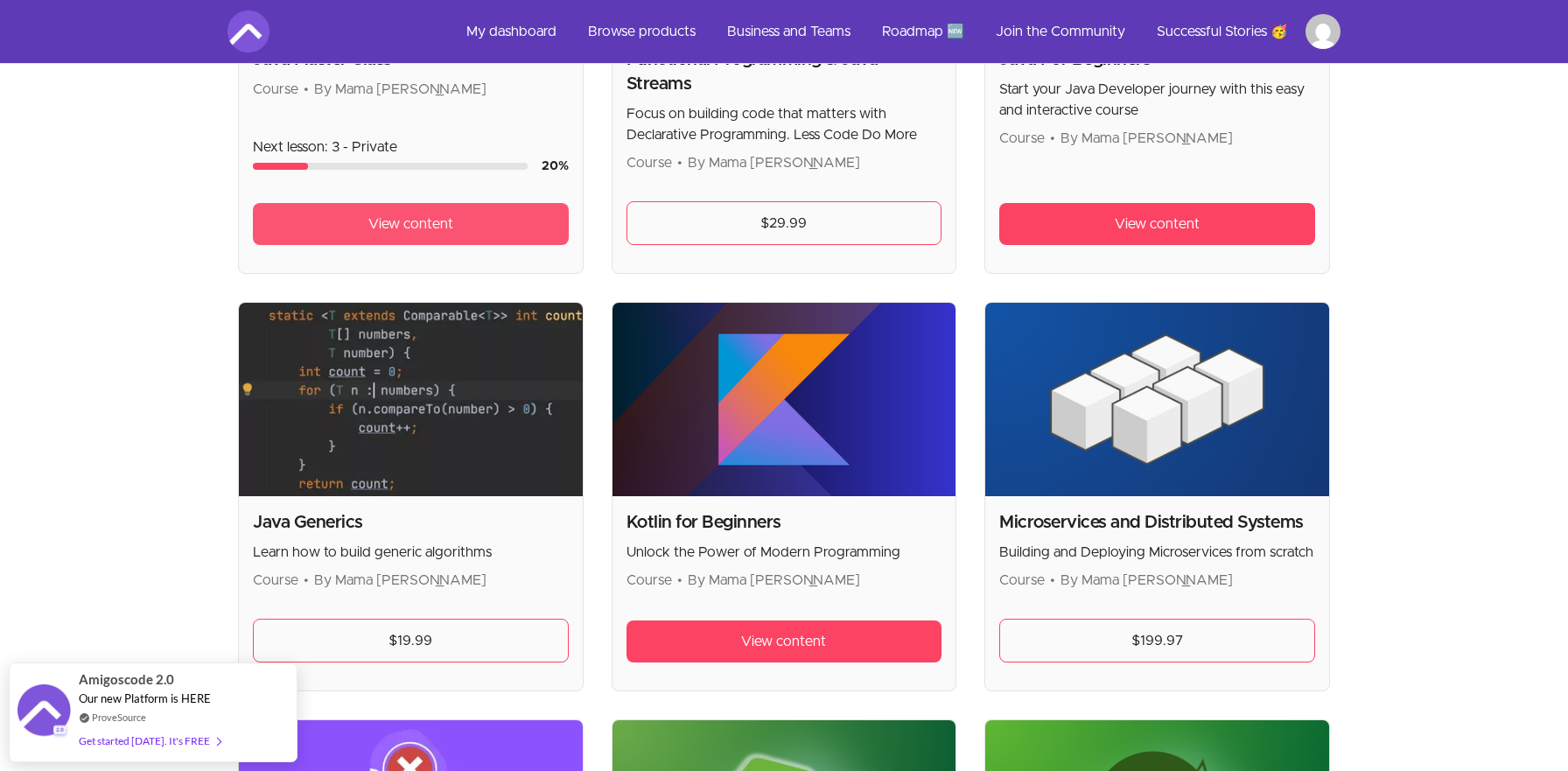
click at [487, 229] on link "View content" at bounding box center [410, 224] width 316 height 42
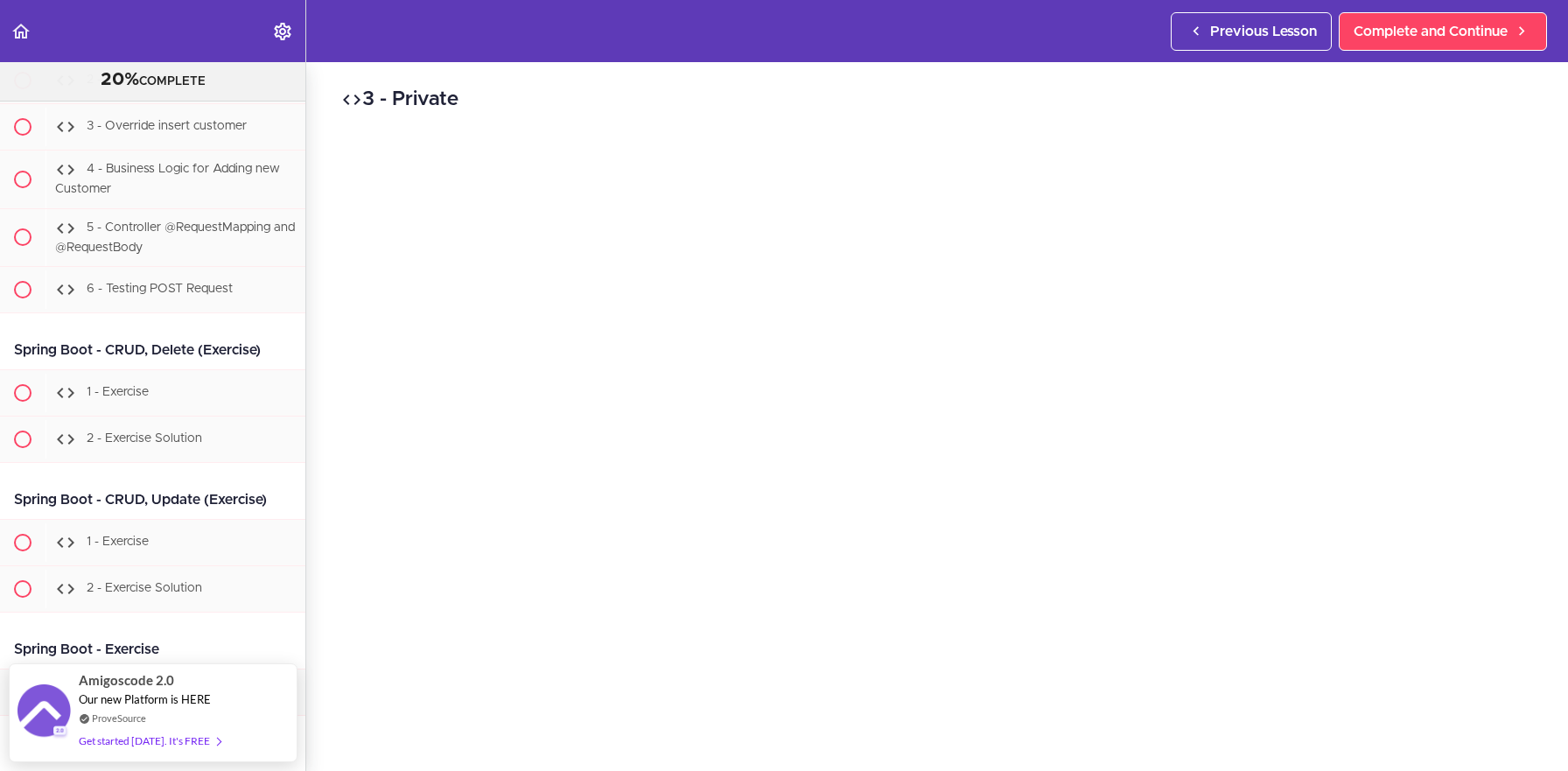
scroll to position [20447, 0]
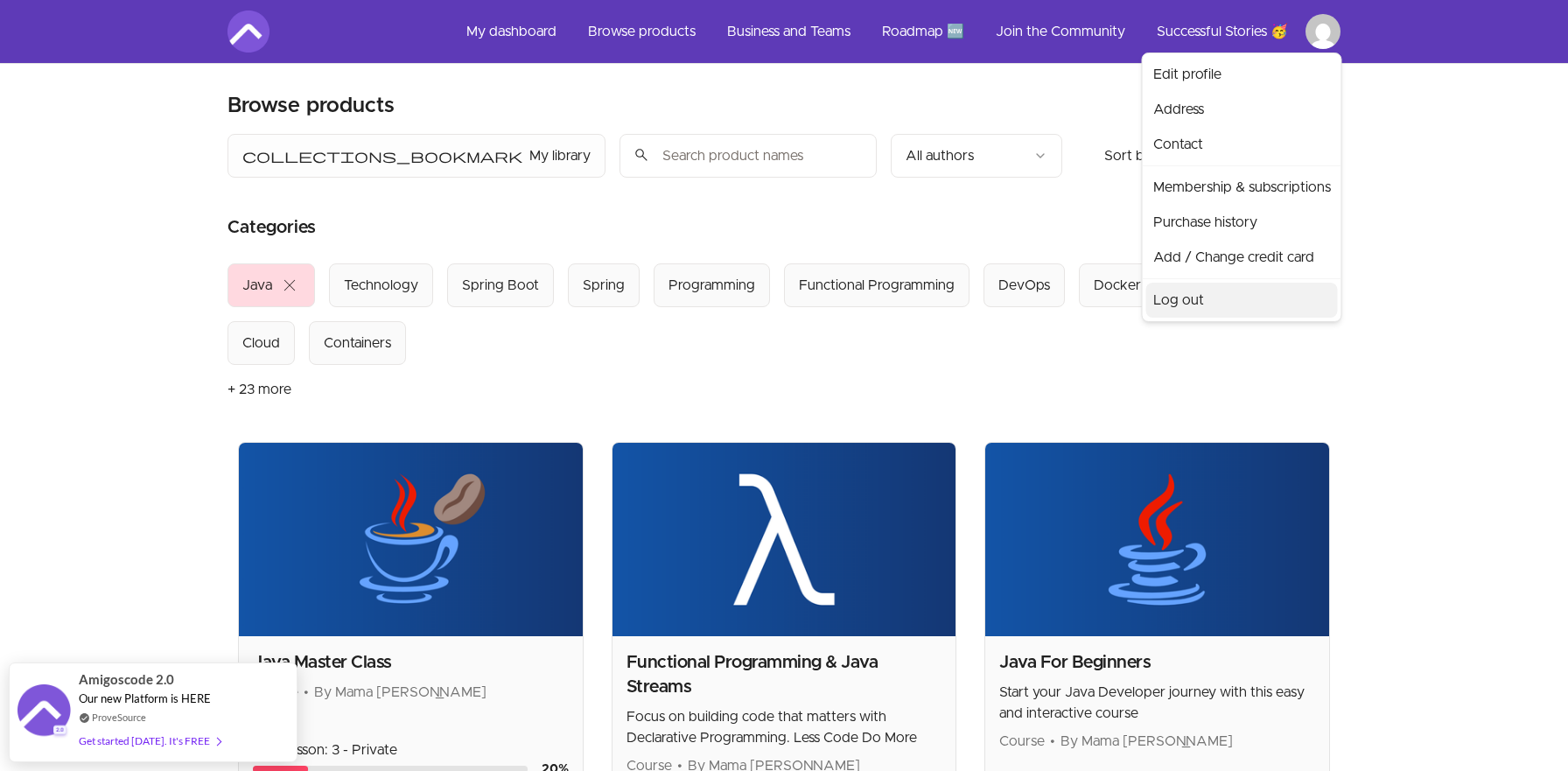
click at [1234, 296] on link "Log out" at bounding box center [1242, 299] width 192 height 35
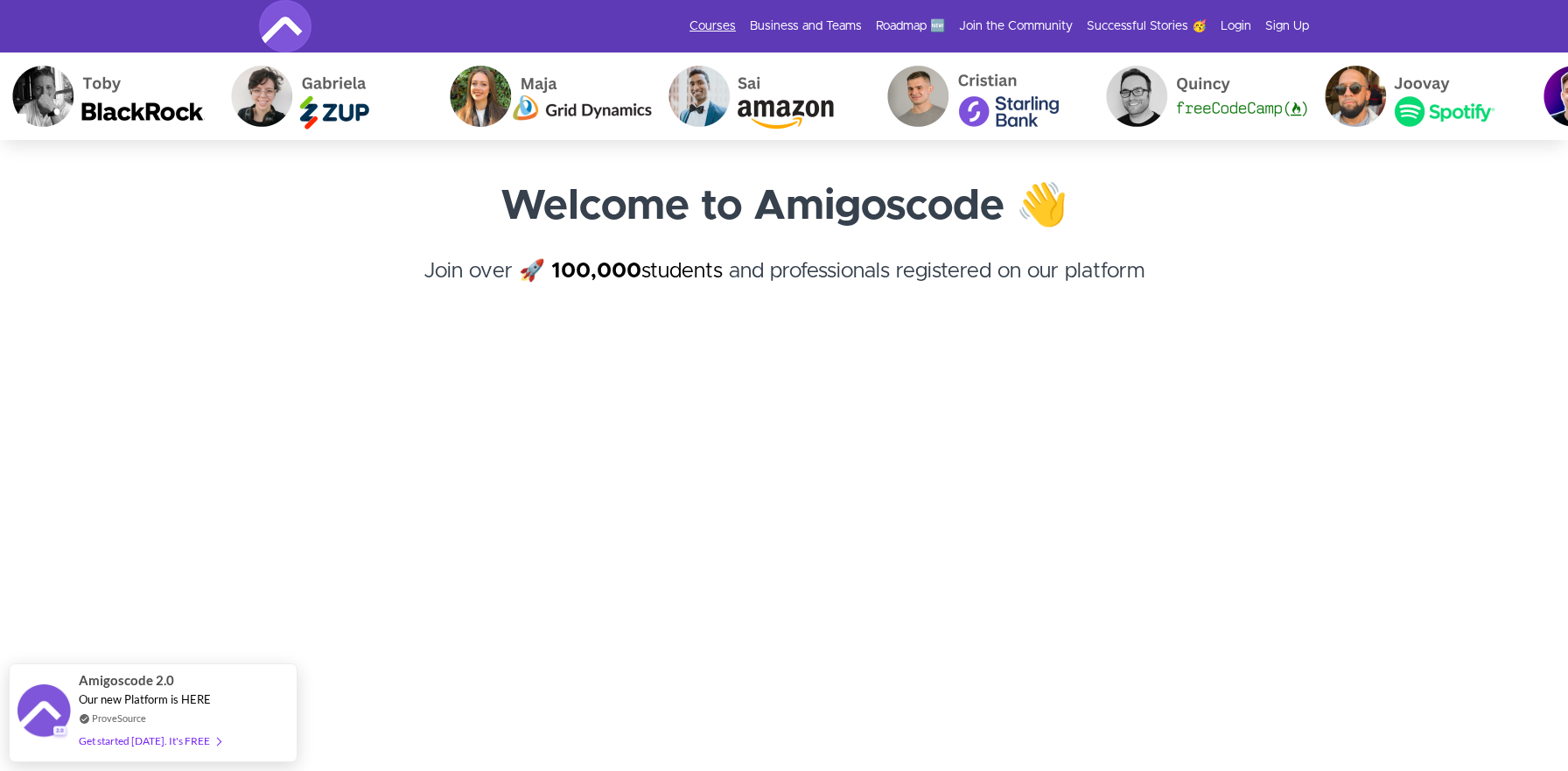
click at [735, 19] on link "Courses" at bounding box center [712, 27] width 47 height 18
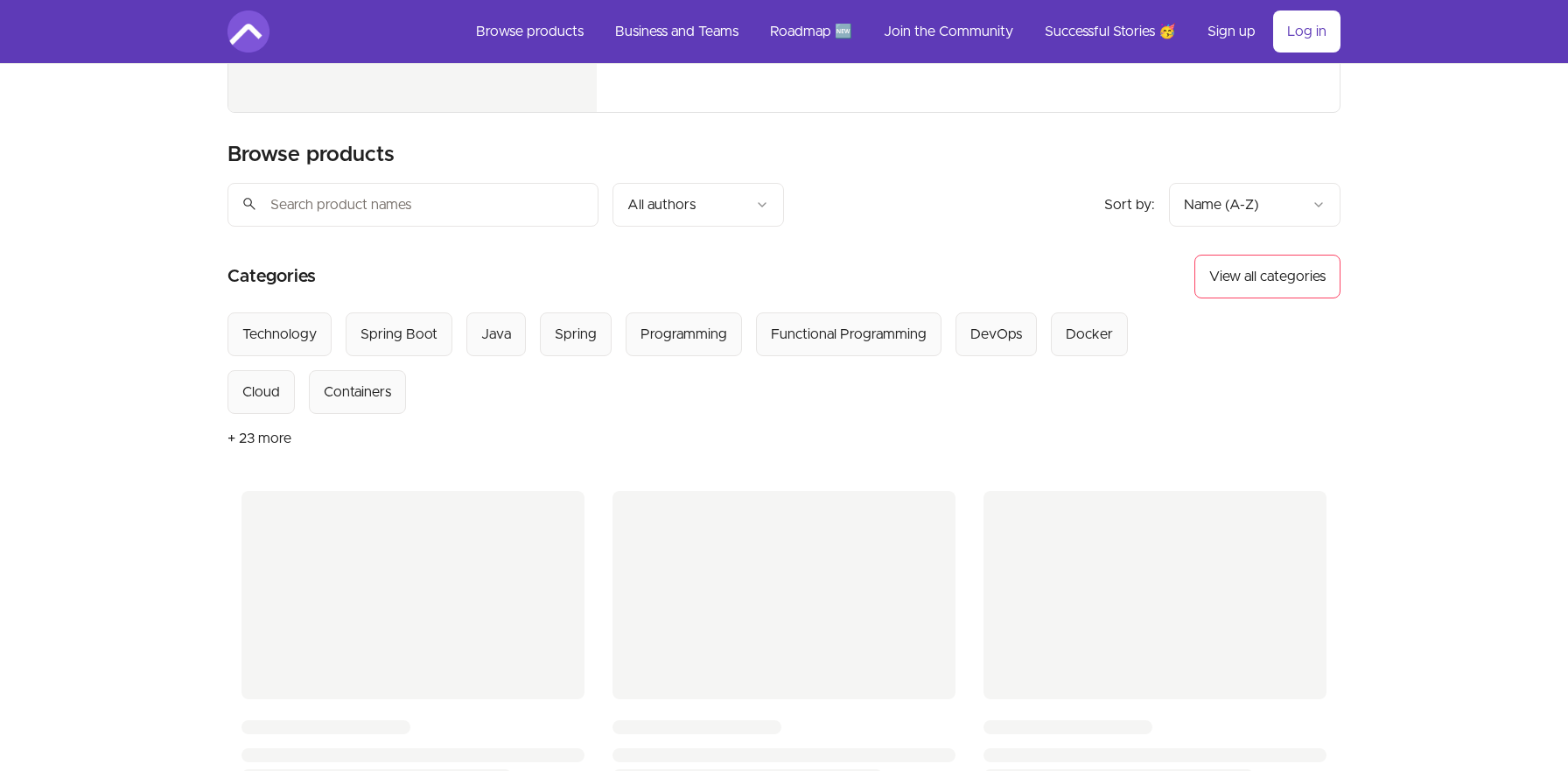
scroll to position [201, 0]
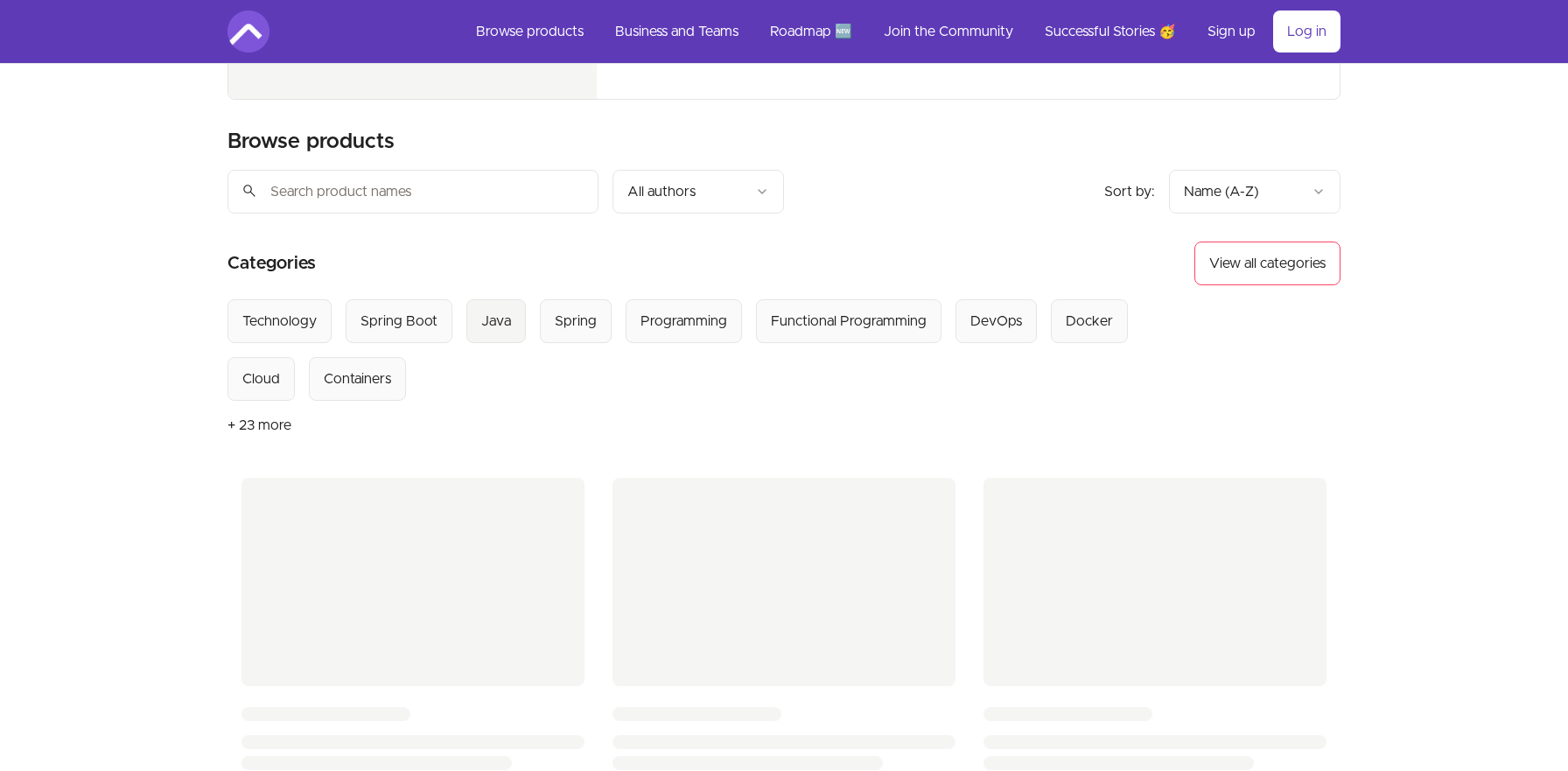
click at [503, 330] on div "Java" at bounding box center [496, 321] width 30 height 21
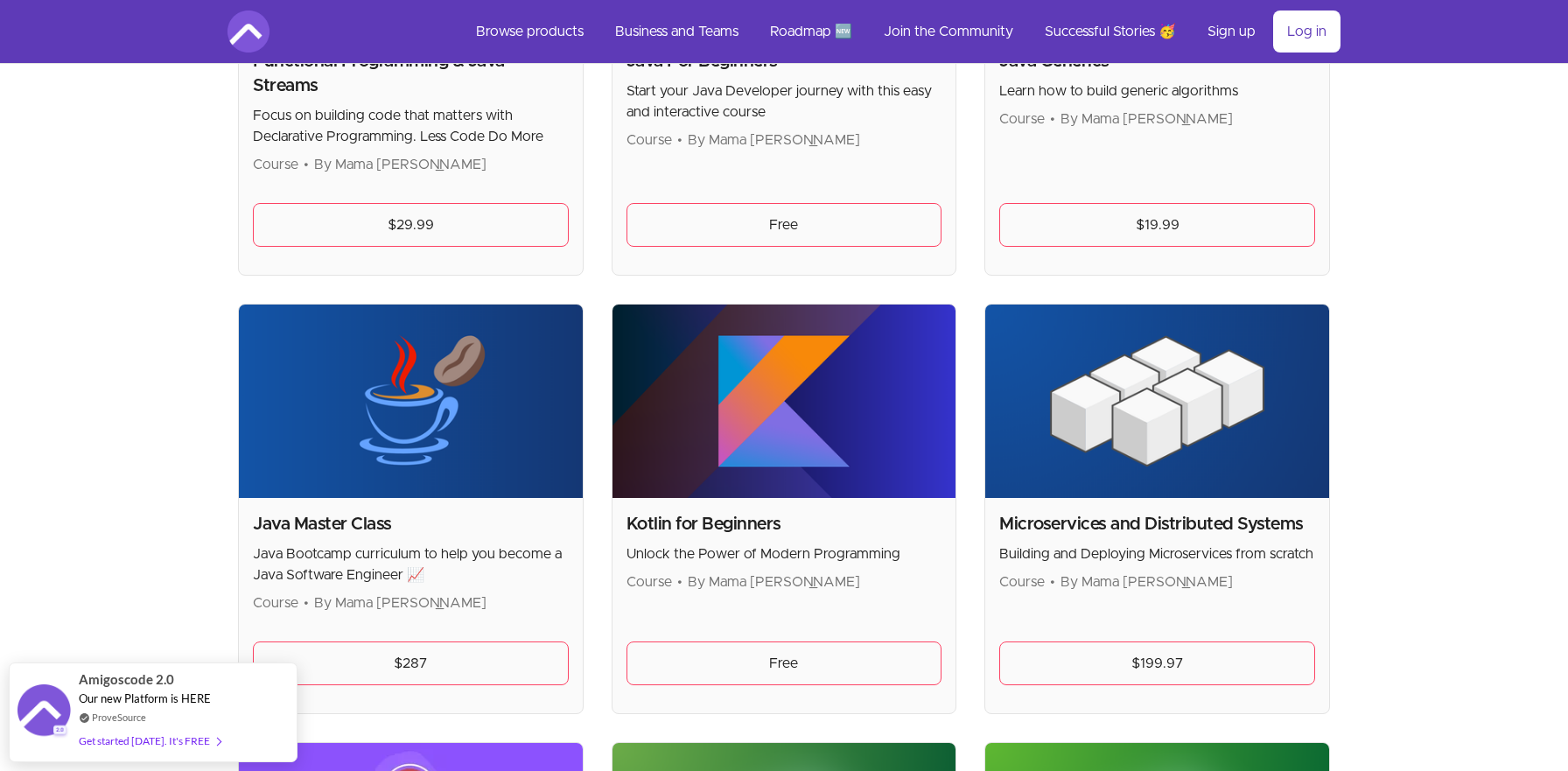
scroll to position [664, 0]
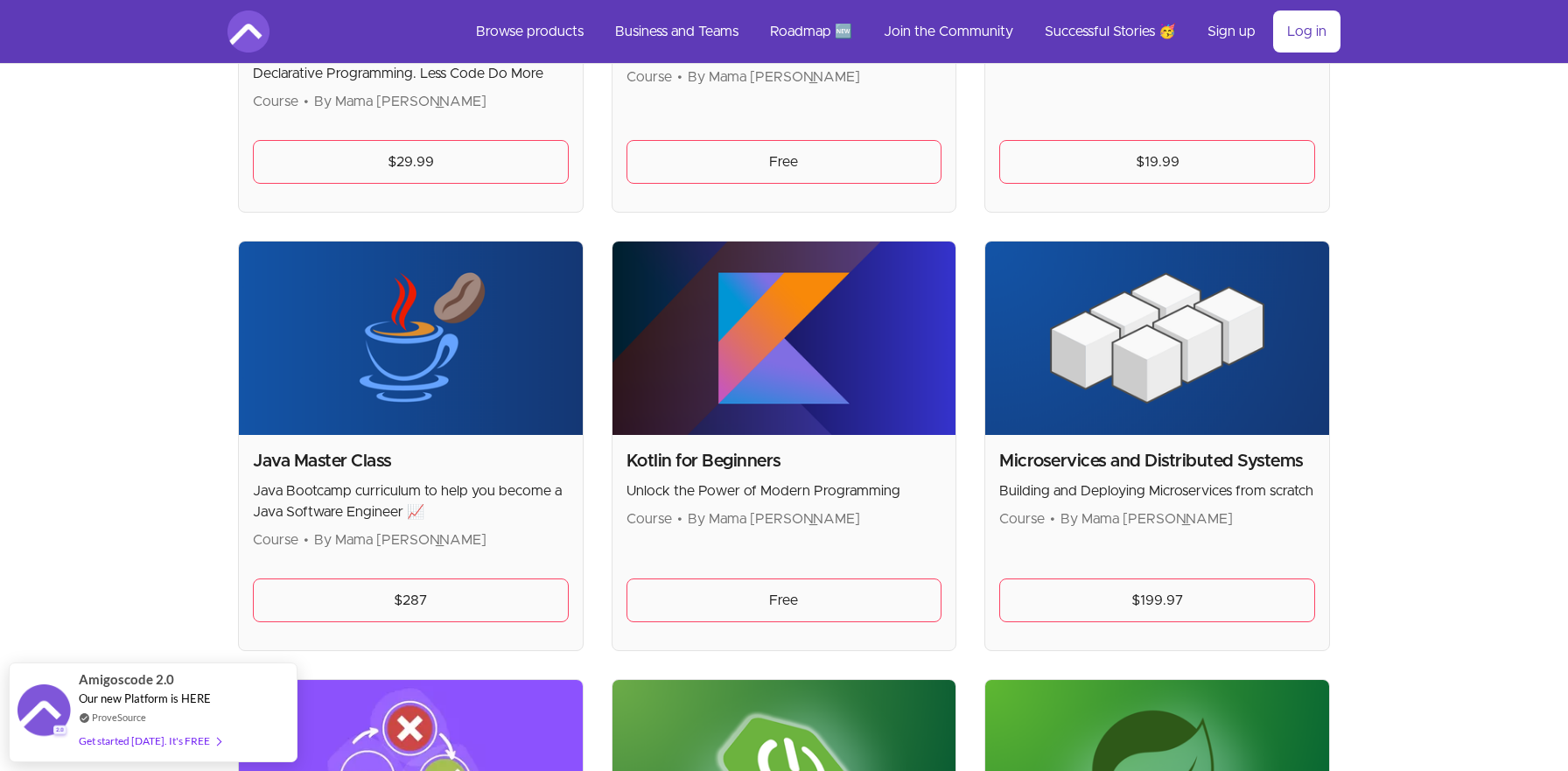
click at [509, 394] on img at bounding box center [410, 337] width 343 height 193
click at [476, 607] on link "$287" at bounding box center [410, 600] width 316 height 44
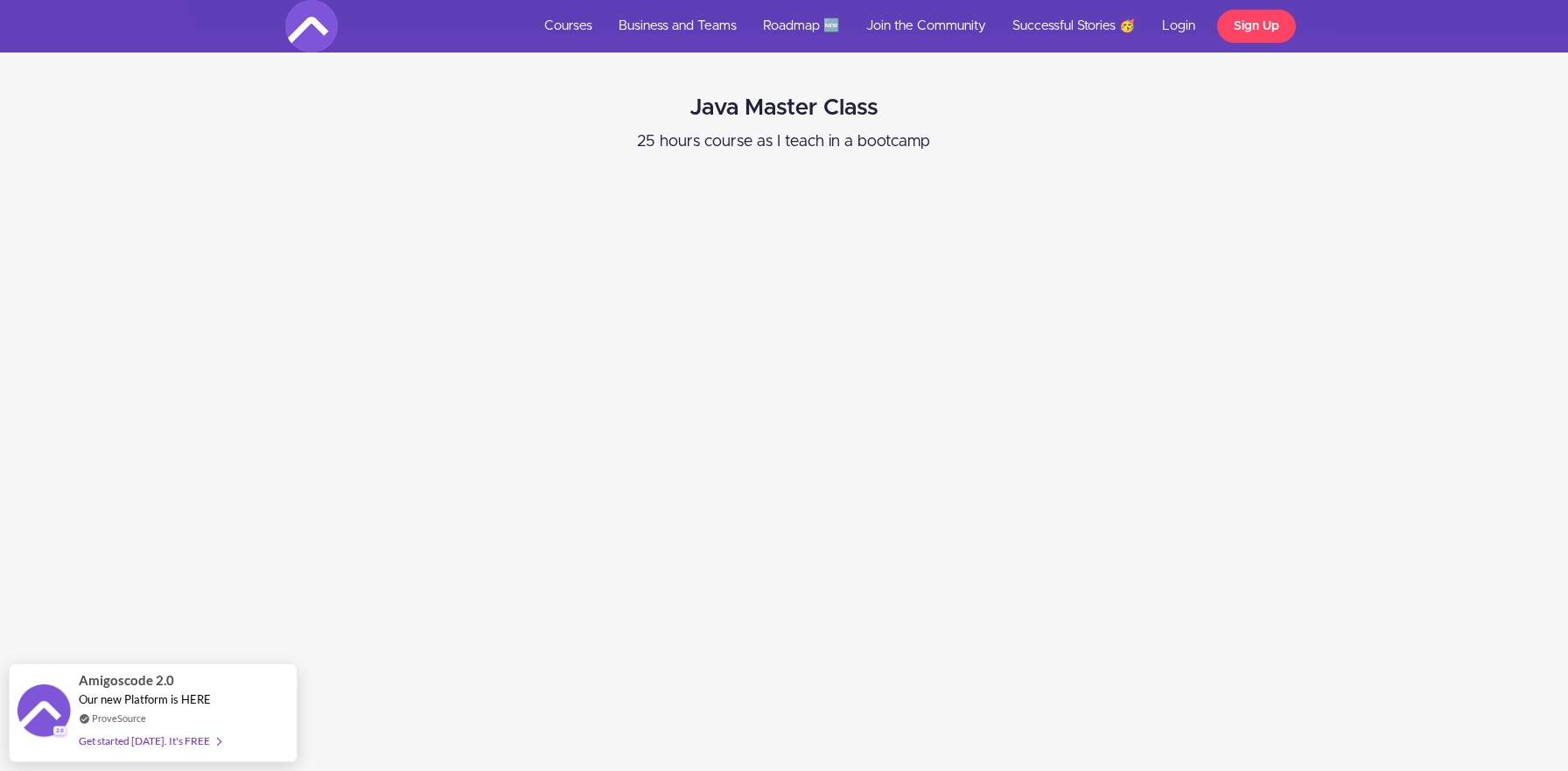
scroll to position [469, 0]
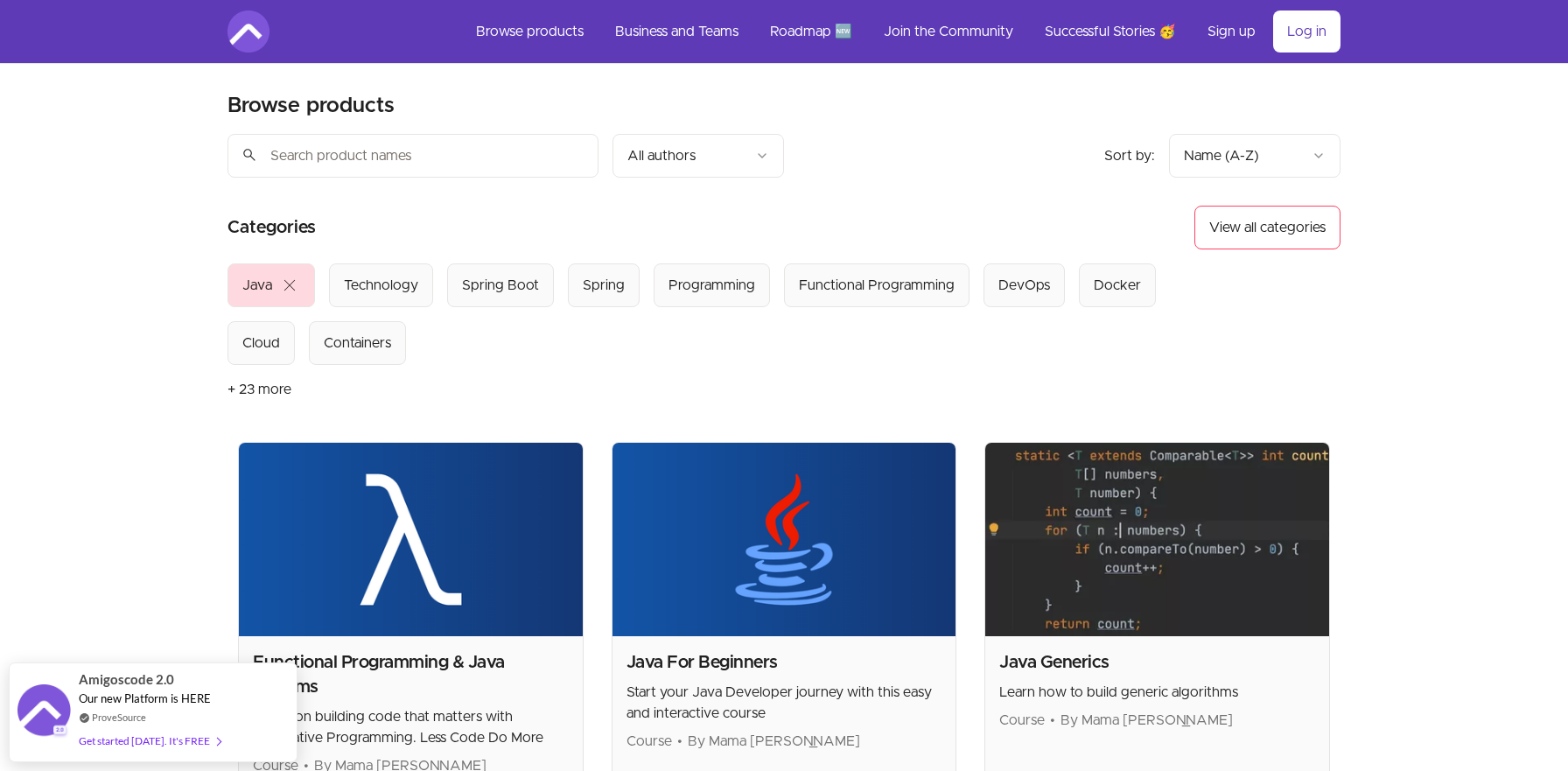
click at [297, 286] on span "close" at bounding box center [289, 285] width 21 height 21
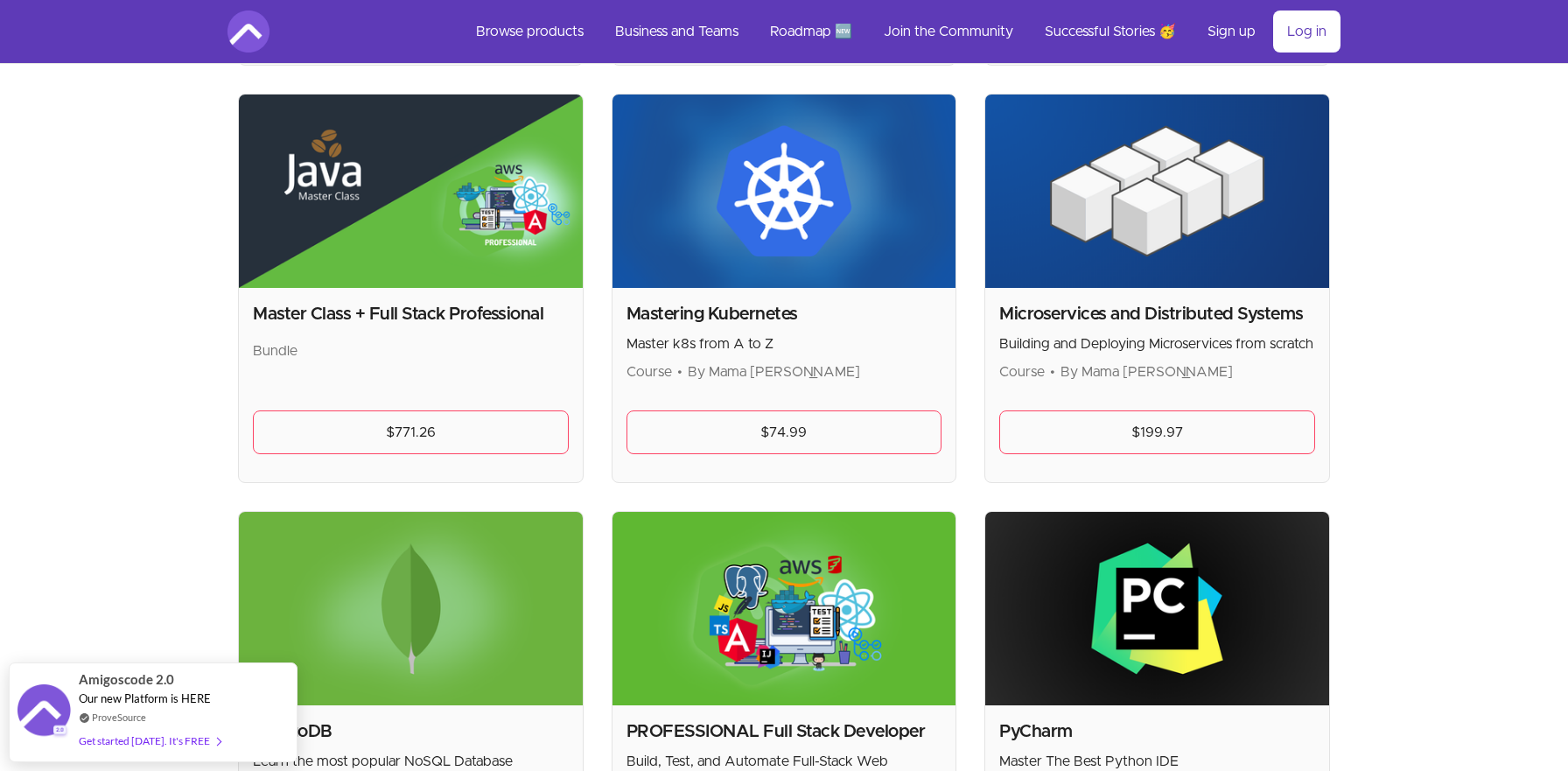
scroll to position [2954, 0]
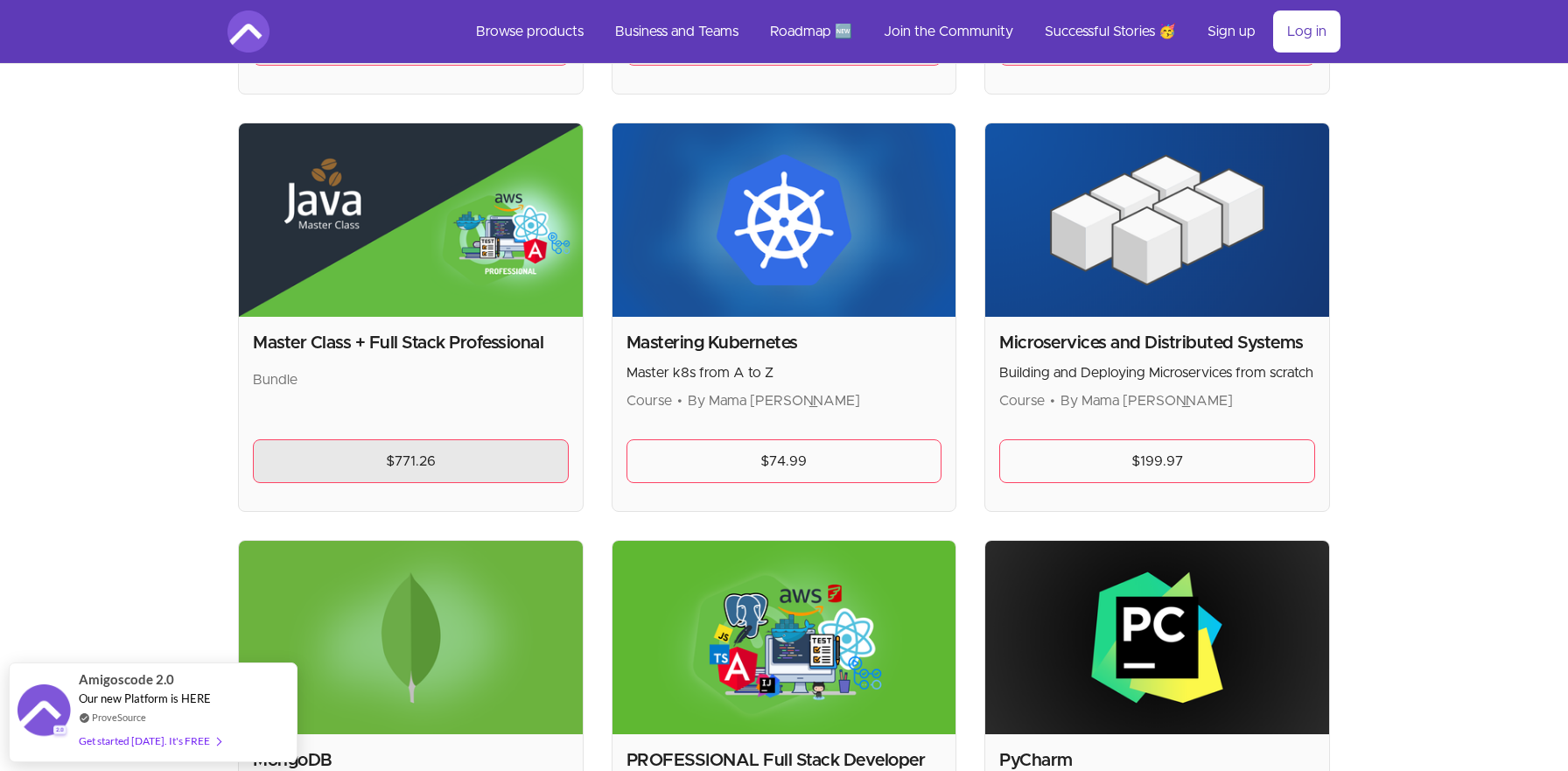
click at [440, 459] on link "$771.26" at bounding box center [410, 461] width 316 height 44
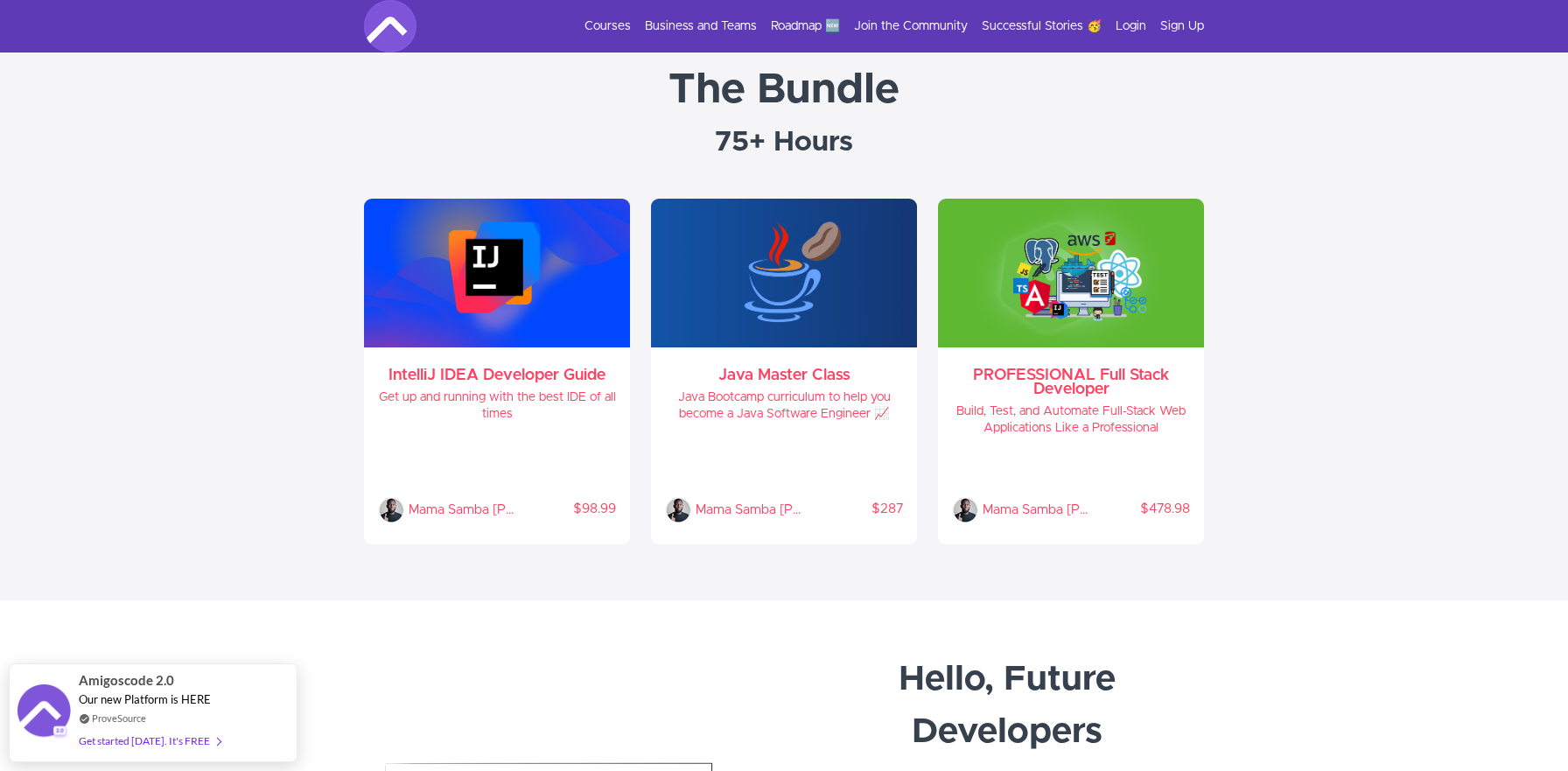
scroll to position [666, 0]
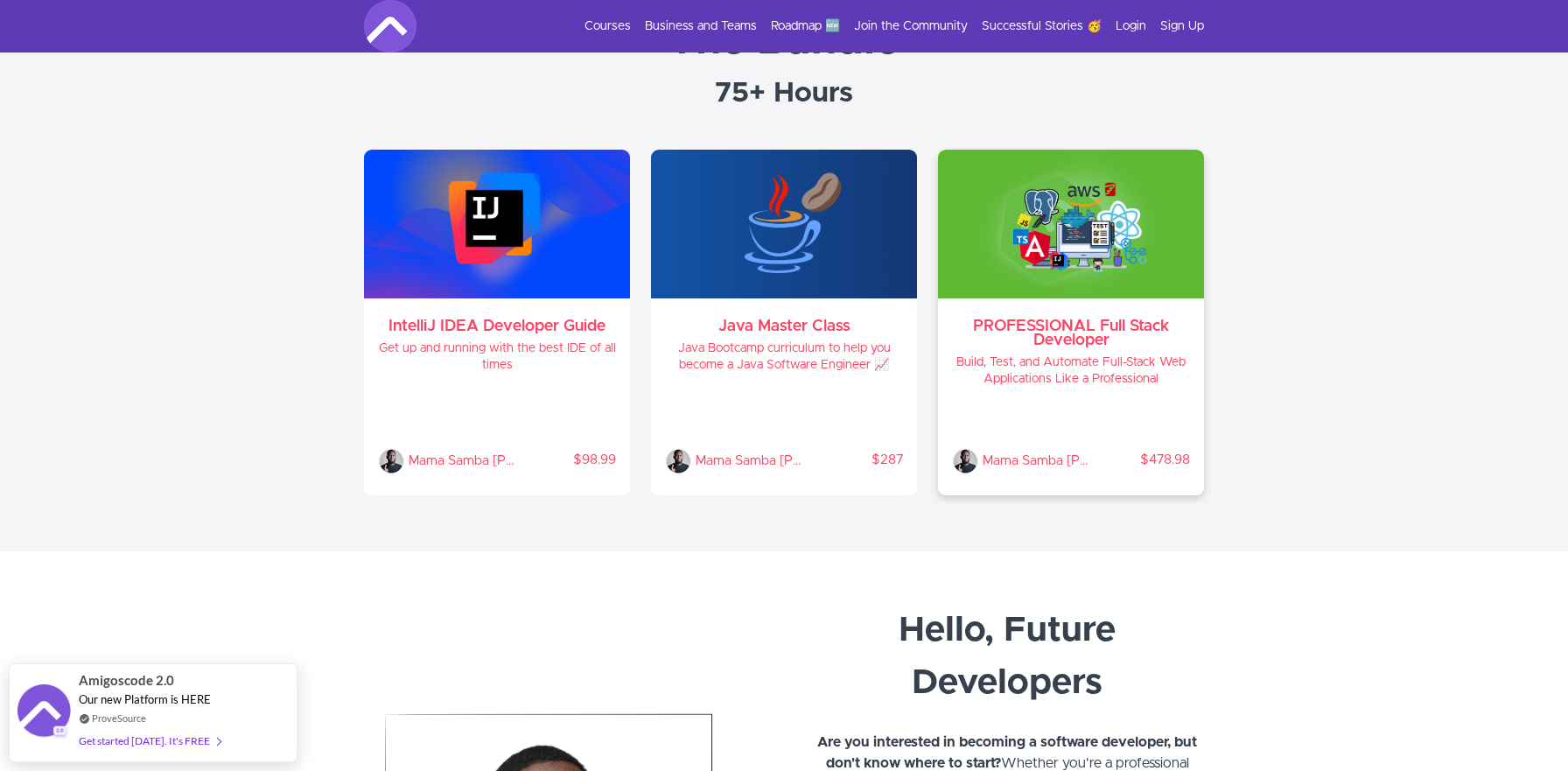
click at [1050, 331] on h3 "PROFESSIONAL Full Stack Developer" at bounding box center [1071, 334] width 238 height 28
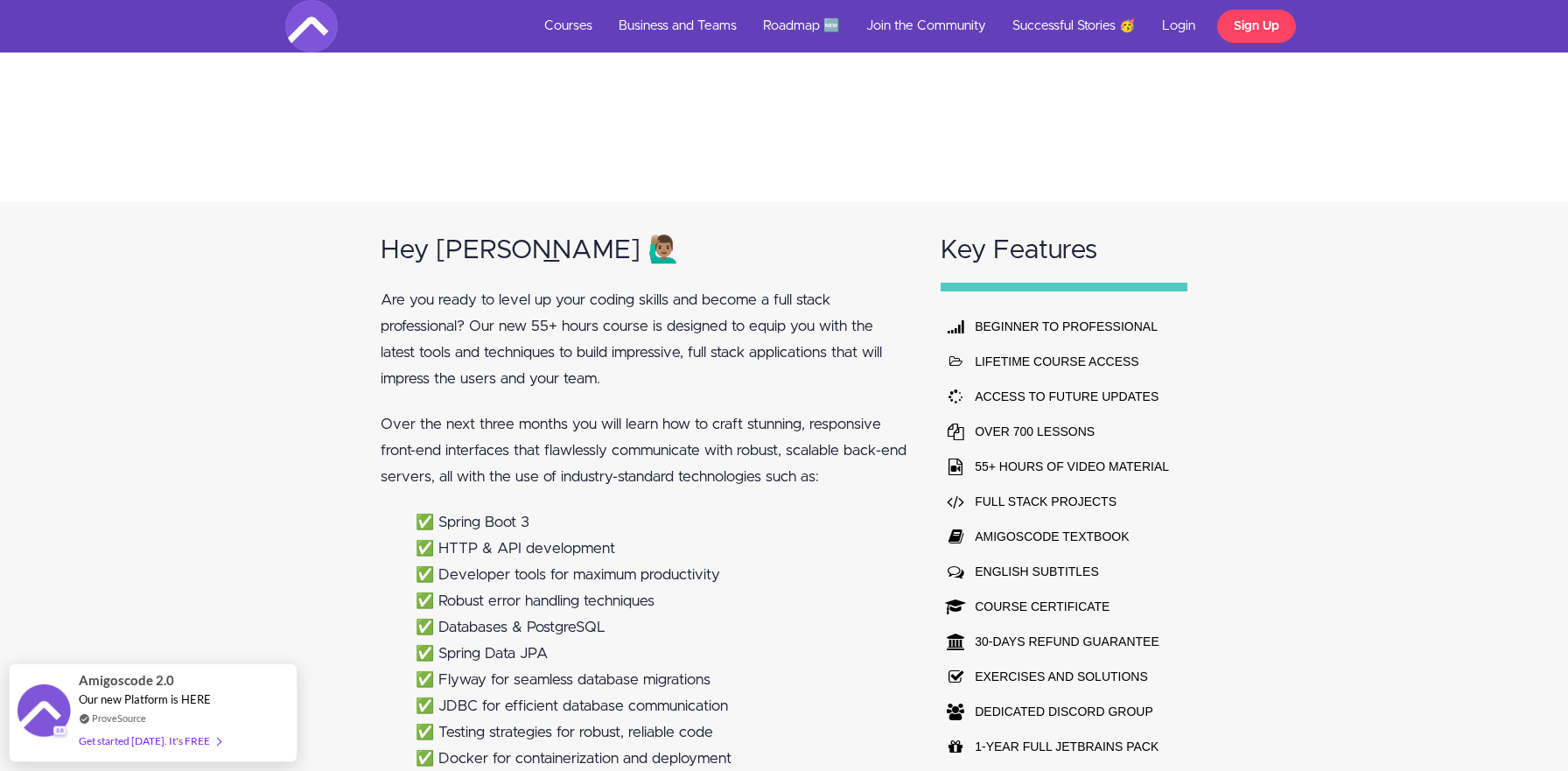
scroll to position [1035, 0]
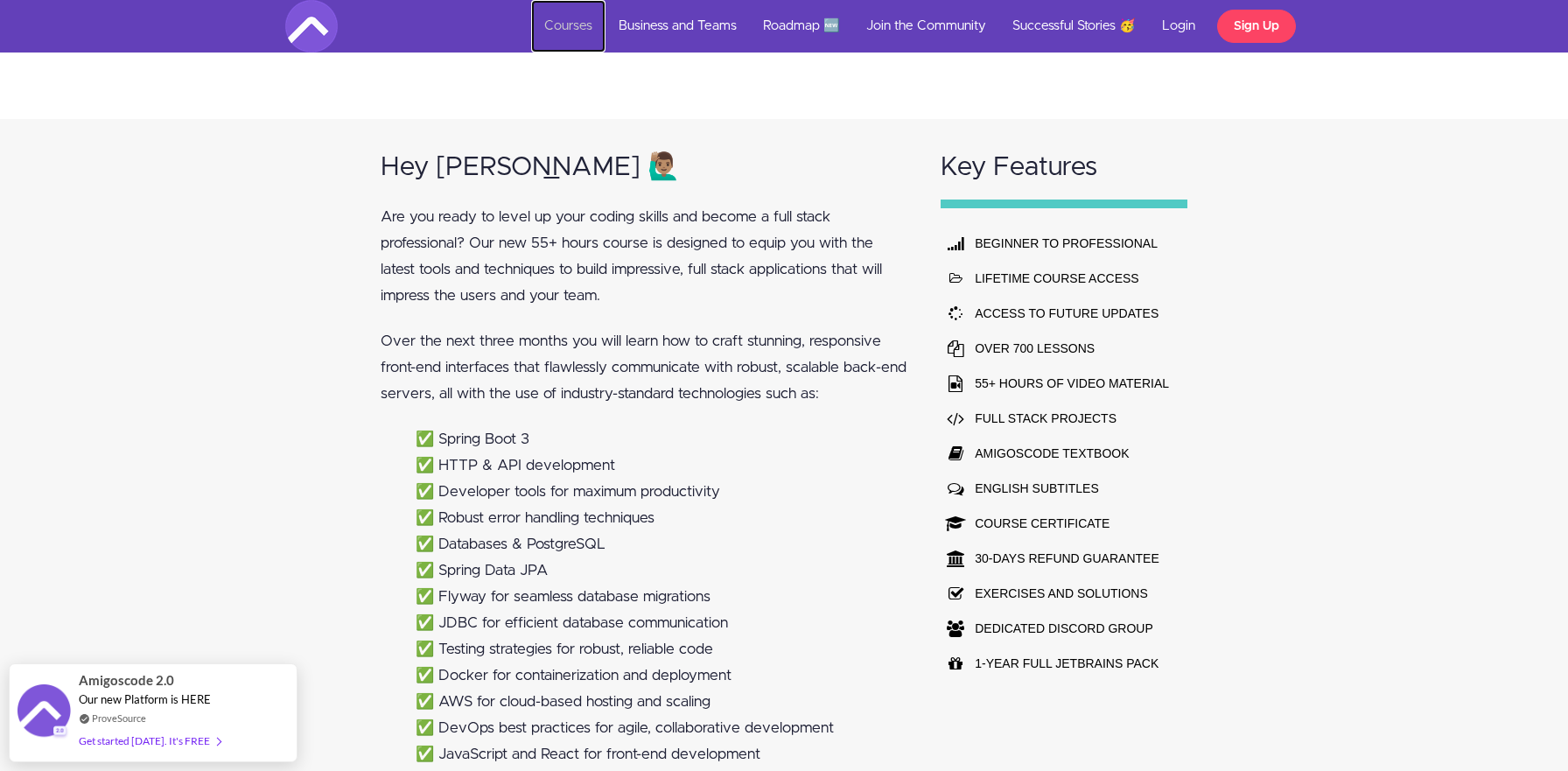
click at [587, 28] on link "Courses" at bounding box center [567, 26] width 74 height 52
